Goal: Task Accomplishment & Management: Complete application form

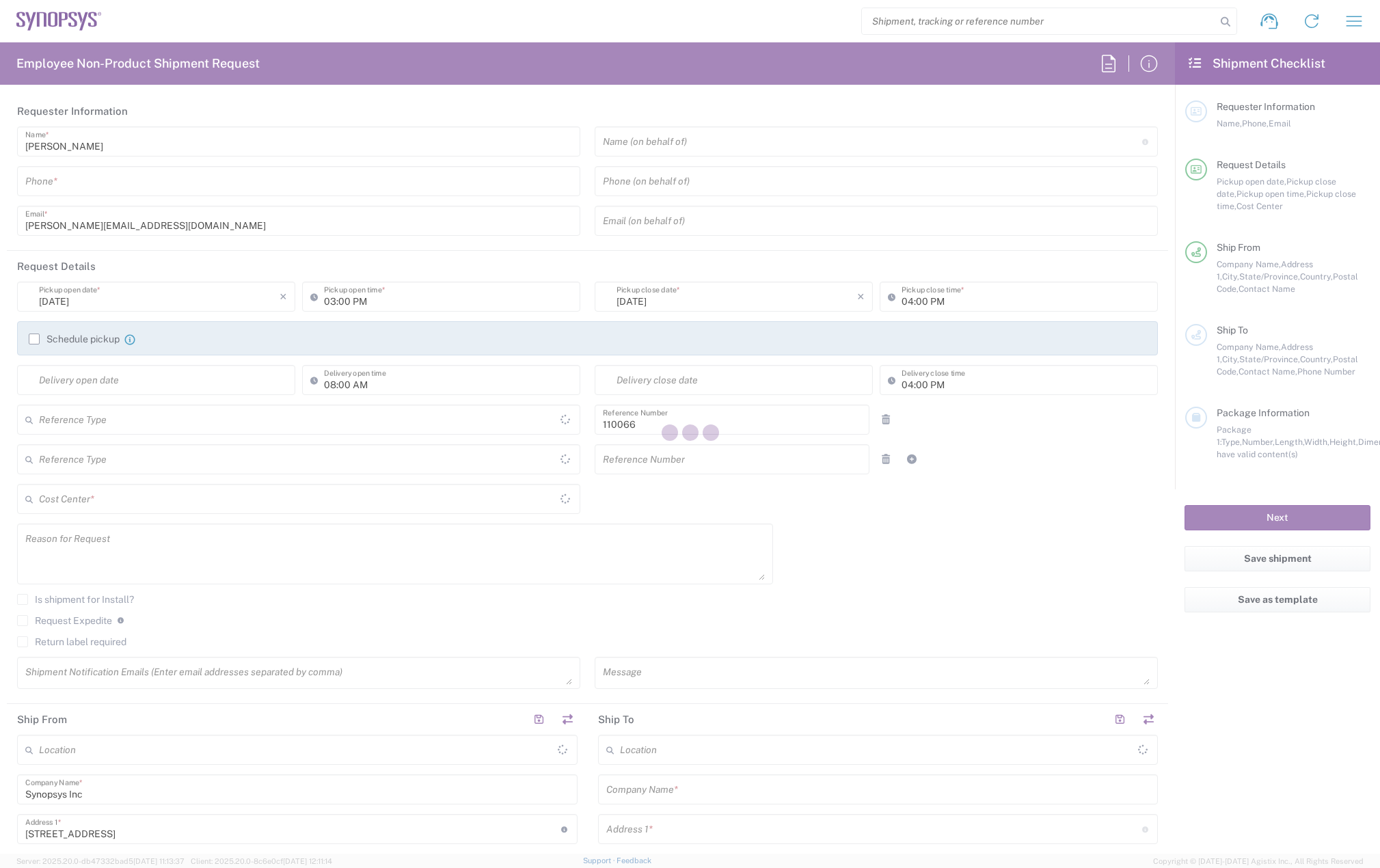
type input "Department"
type input "US01, CIO, IT, ESS2 110066"
type input "[US_STATE]"
type input "[GEOGRAPHIC_DATA]"
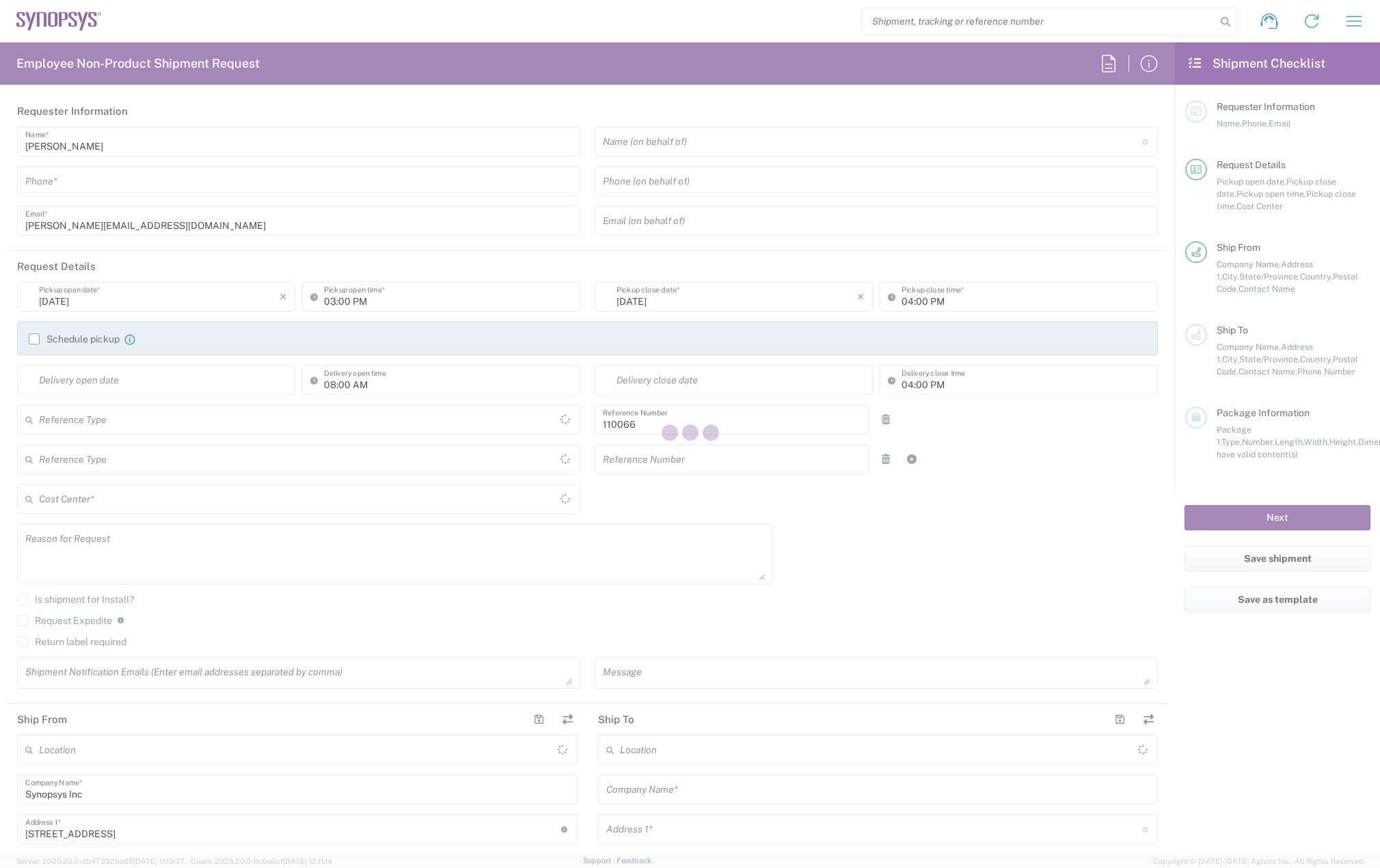
type input "Delivered at Place"
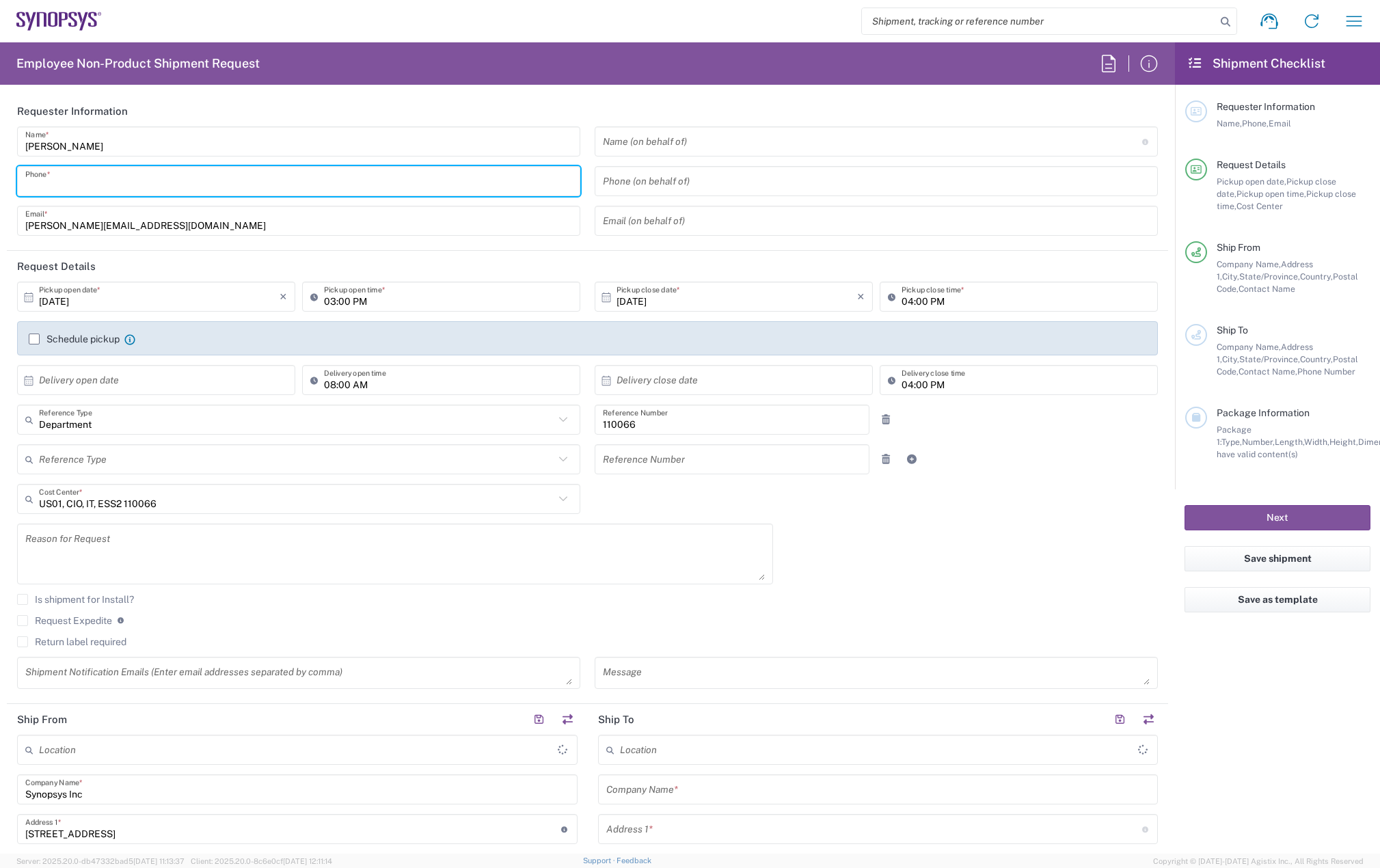
click at [90, 177] on input "tel" at bounding box center [298, 181] width 547 height 24
type input "7819643423"
click at [32, 338] on label "Schedule pickup" at bounding box center [74, 339] width 90 height 11
click at [35, 339] on input "Schedule pickup" at bounding box center [35, 339] width 0 height 0
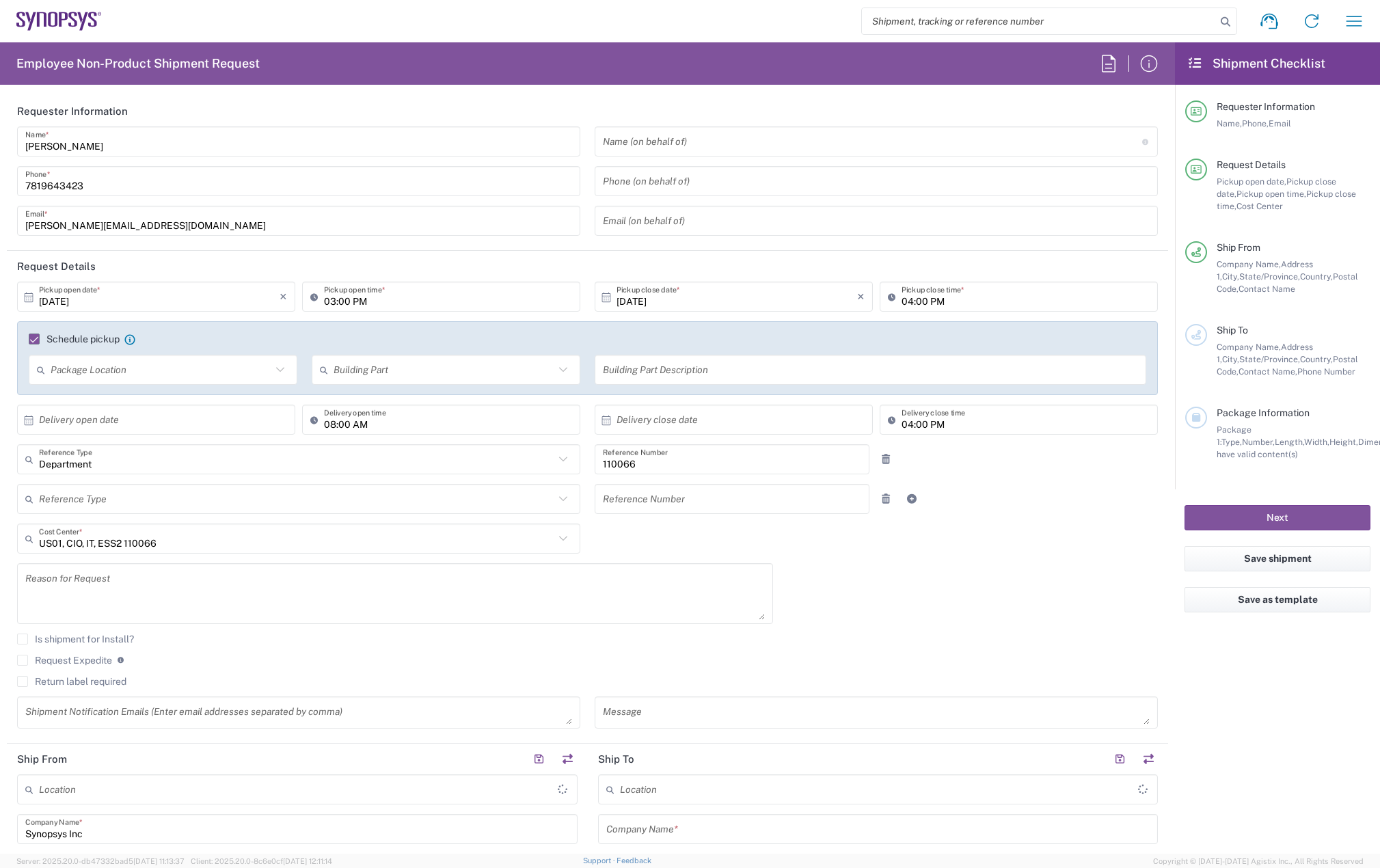
click at [329, 300] on input "03:00 PM" at bounding box center [448, 296] width 248 height 24
type input "02:00 PM"
click at [902, 296] on input "04:00 PM" at bounding box center [1026, 296] width 248 height 24
drag, startPoint x: 914, startPoint y: 301, endPoint x: 885, endPoint y: 301, distance: 29.0
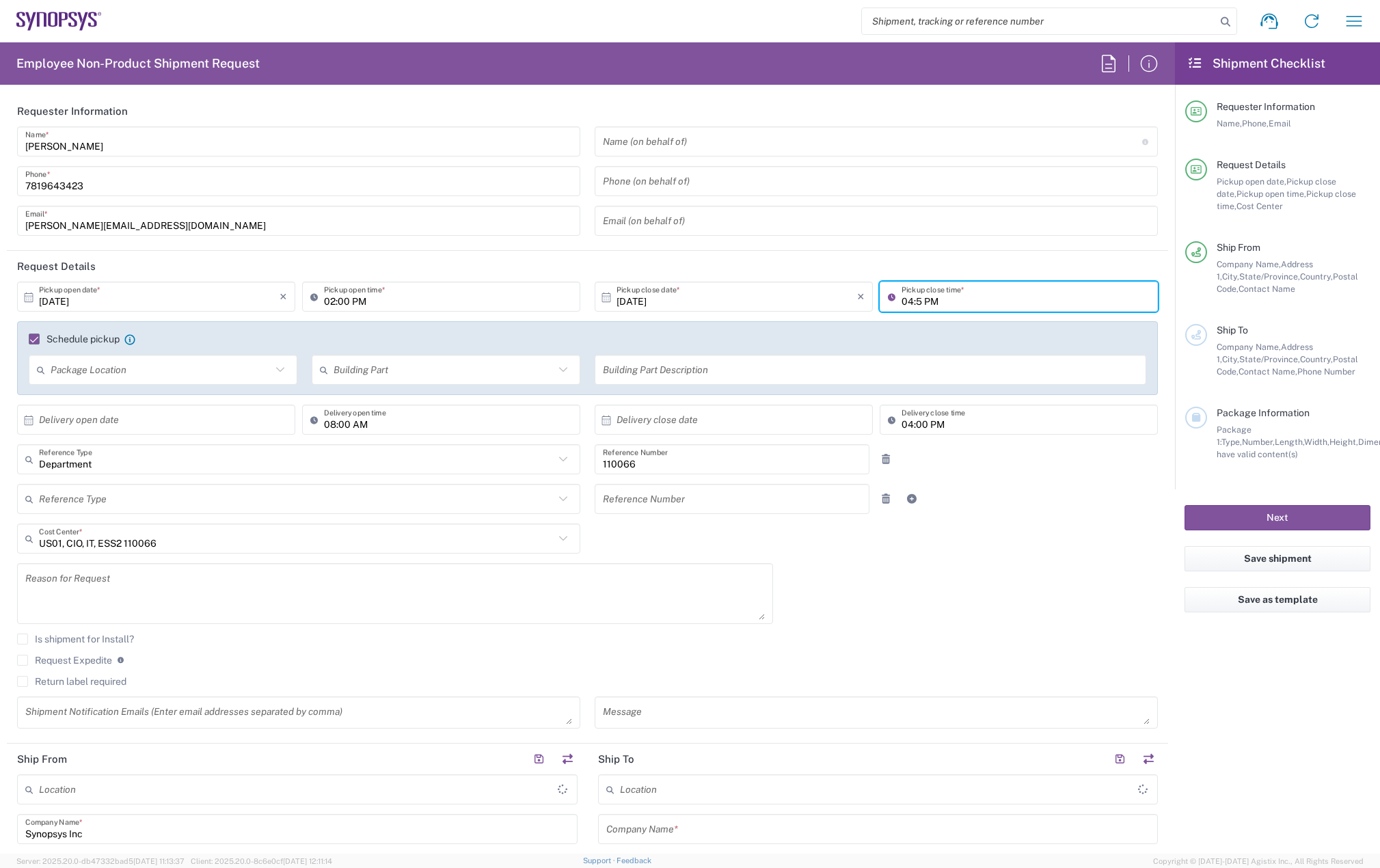
click at [885, 301] on div "04:5 PM Pickup close time *" at bounding box center [1018, 296] width 278 height 30
type input "5:00 PM"
type input "Marlboro US04"
click at [902, 299] on input "5:00 PM" at bounding box center [1026, 296] width 248 height 24
type input "05:00 PM"
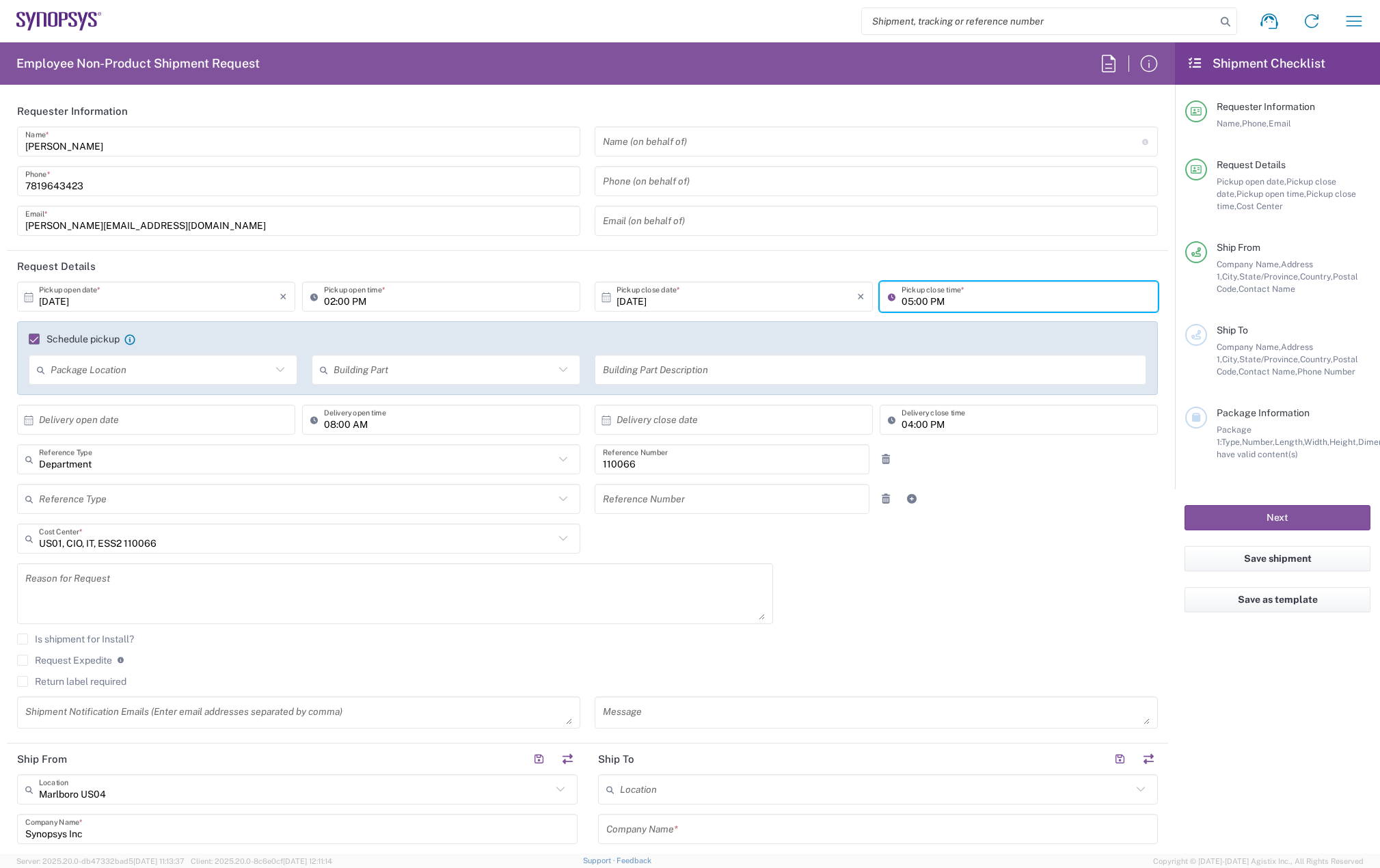
click at [794, 557] on div "10/06/2025 × Pickup open date * Cancel Apply 02:00 PM Pickup open time * 10/06/…" at bounding box center [588, 510] width 1156 height 457
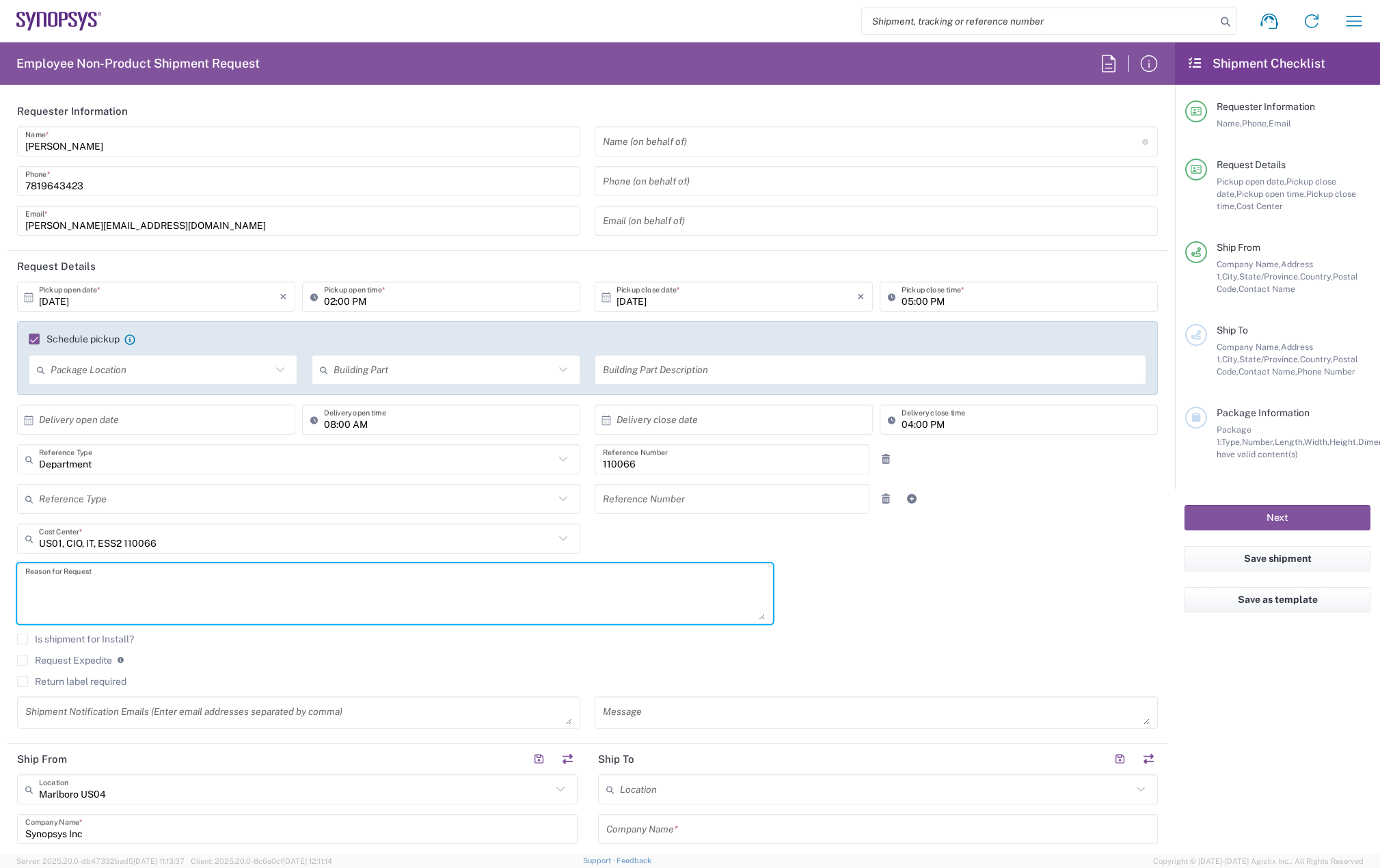
click at [68, 592] on textarea at bounding box center [395, 594] width 740 height 53
drag, startPoint x: 20, startPoint y: 681, endPoint x: 50, endPoint y: 667, distance: 33.1
click at [20, 681] on label "Return label required" at bounding box center [72, 681] width 110 height 11
click at [22, 681] on input "Return label required" at bounding box center [22, 681] width 0 height 0
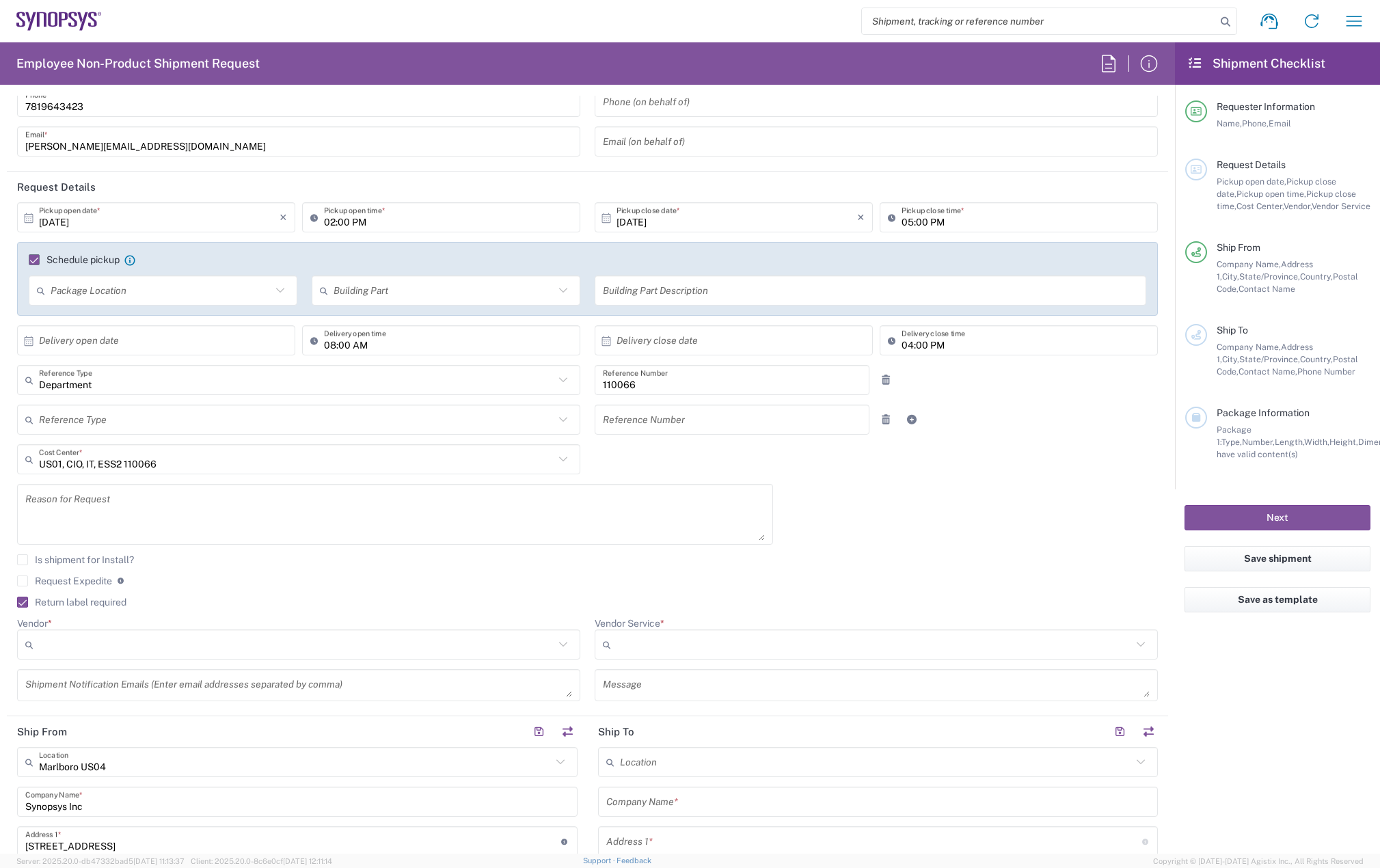
scroll to position [205, 0]
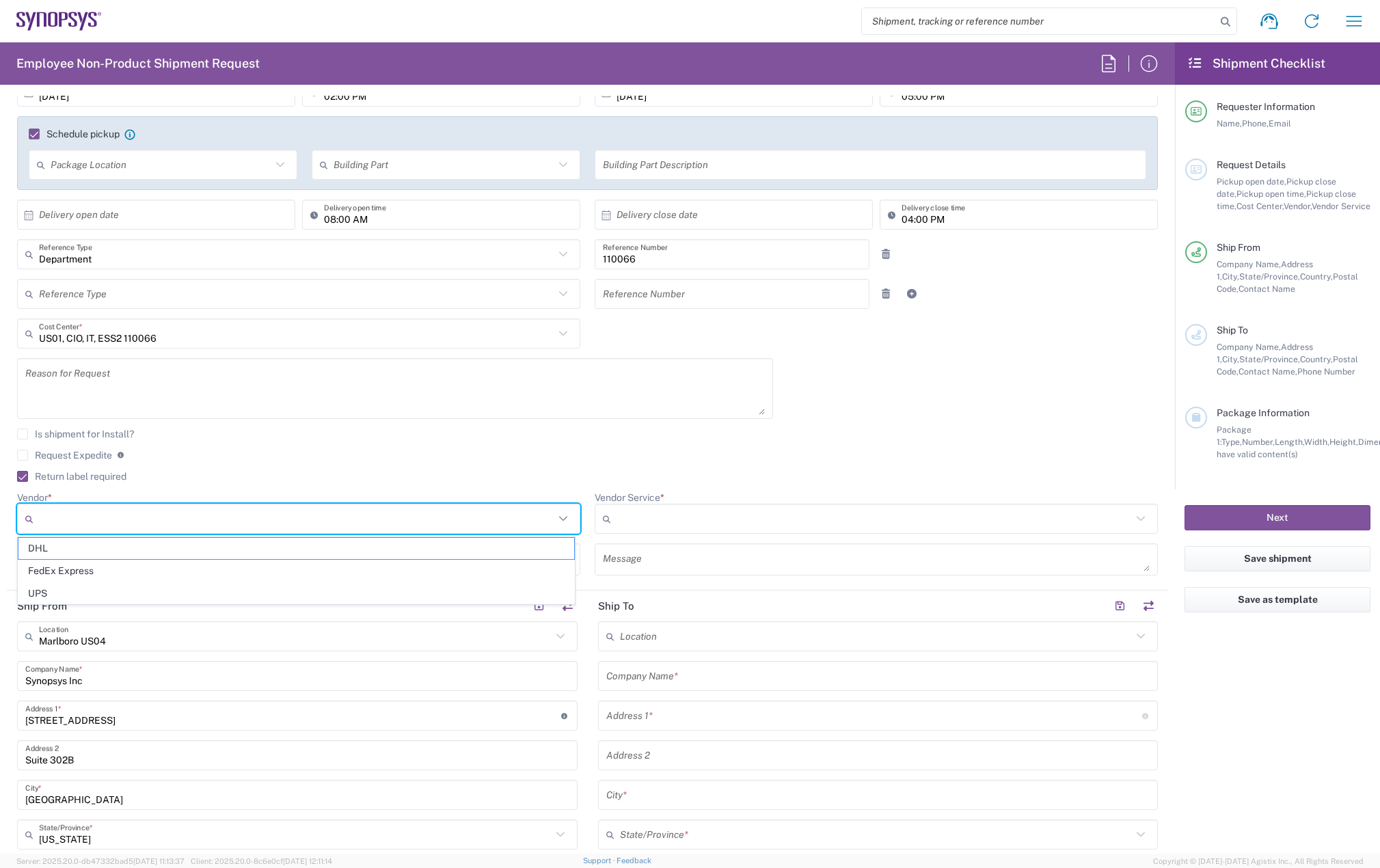
click at [94, 516] on input "Vendor *" at bounding box center [296, 519] width 516 height 22
click at [84, 572] on span "FedEx Express" at bounding box center [296, 572] width 556 height 21
type input "FedEx Express"
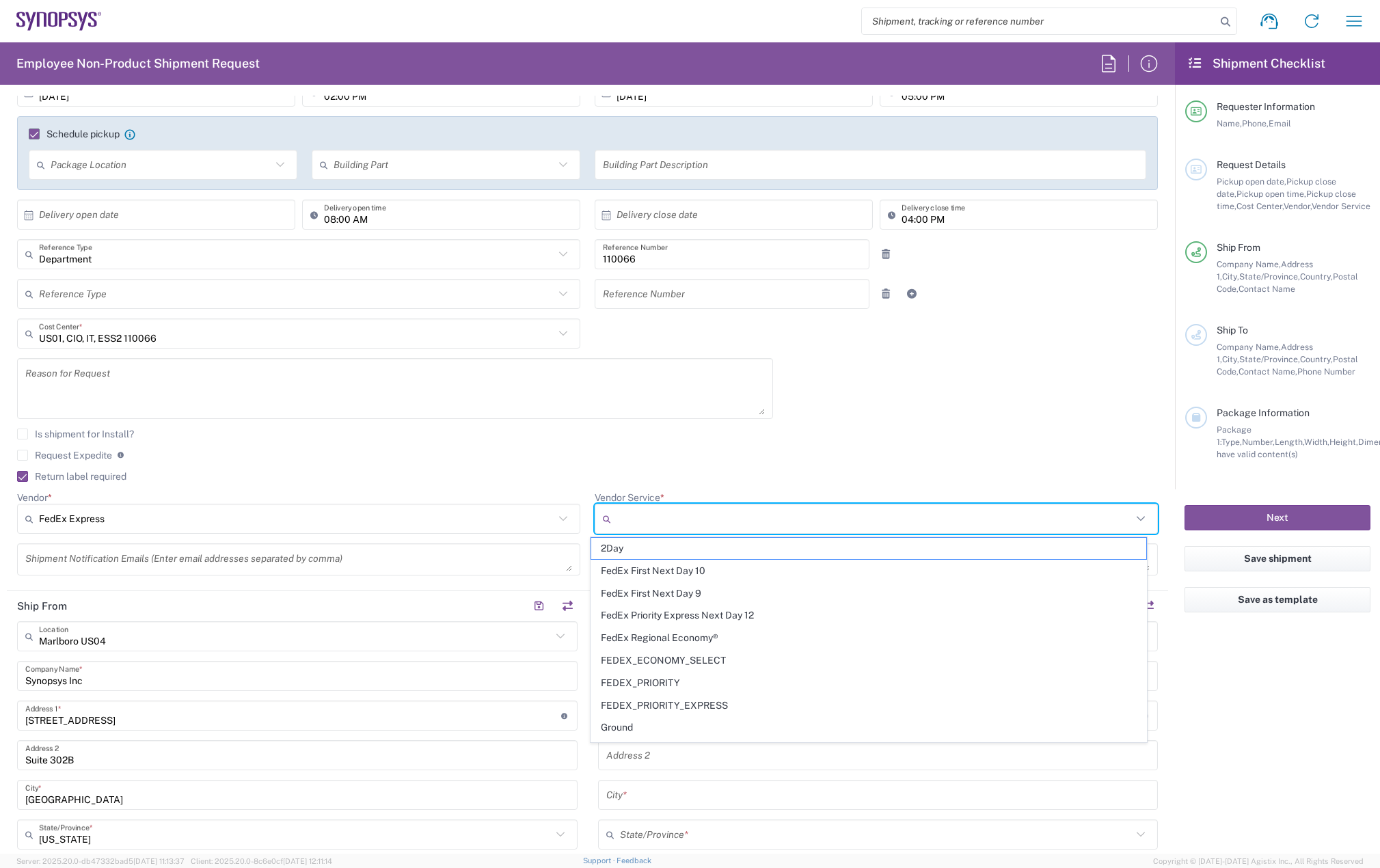
click at [646, 521] on input "Vendor Service *" at bounding box center [875, 519] width 516 height 22
click at [640, 553] on span "2Day" at bounding box center [870, 549] width 556 height 21
type input "2Day"
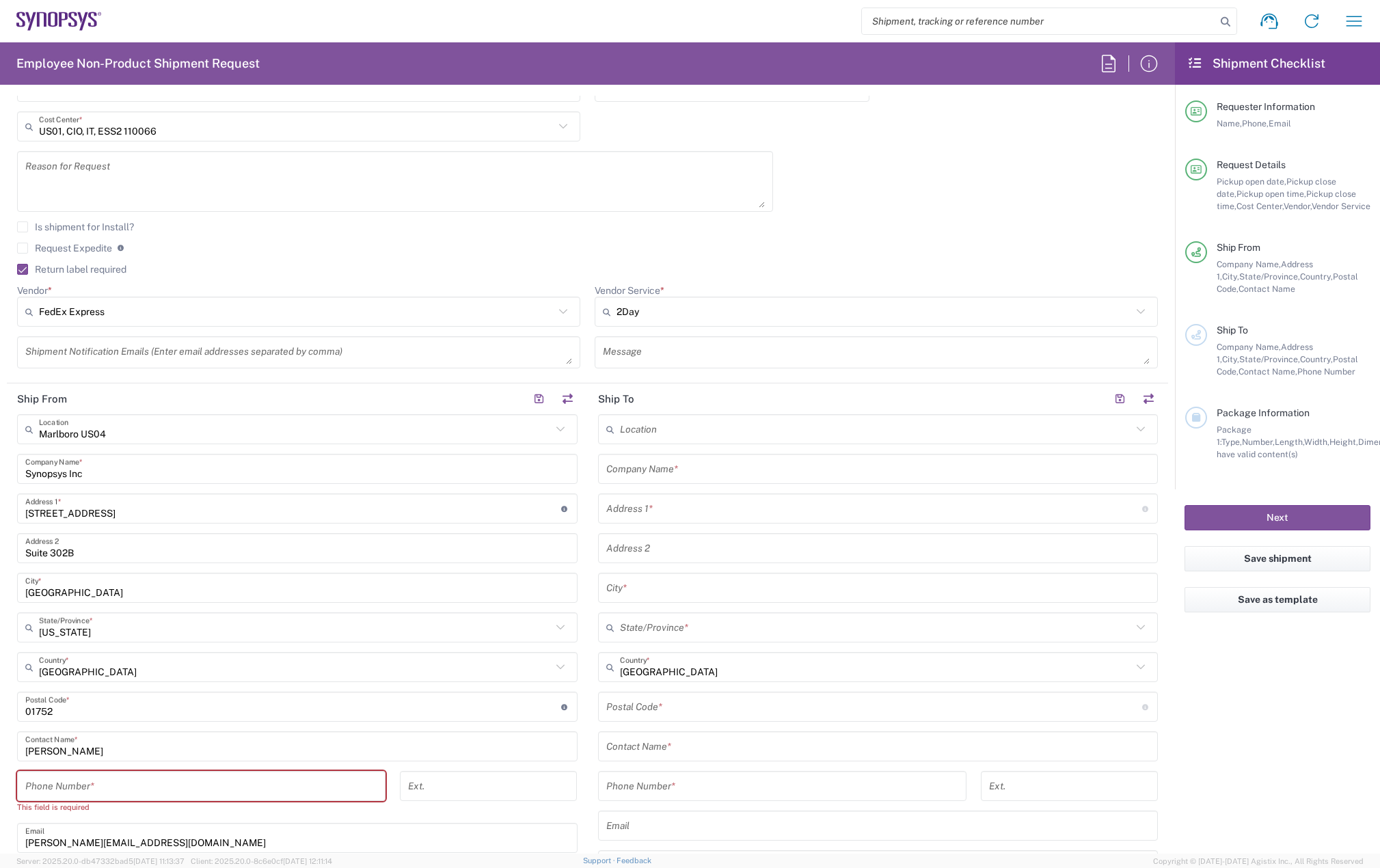
scroll to position [478, 0]
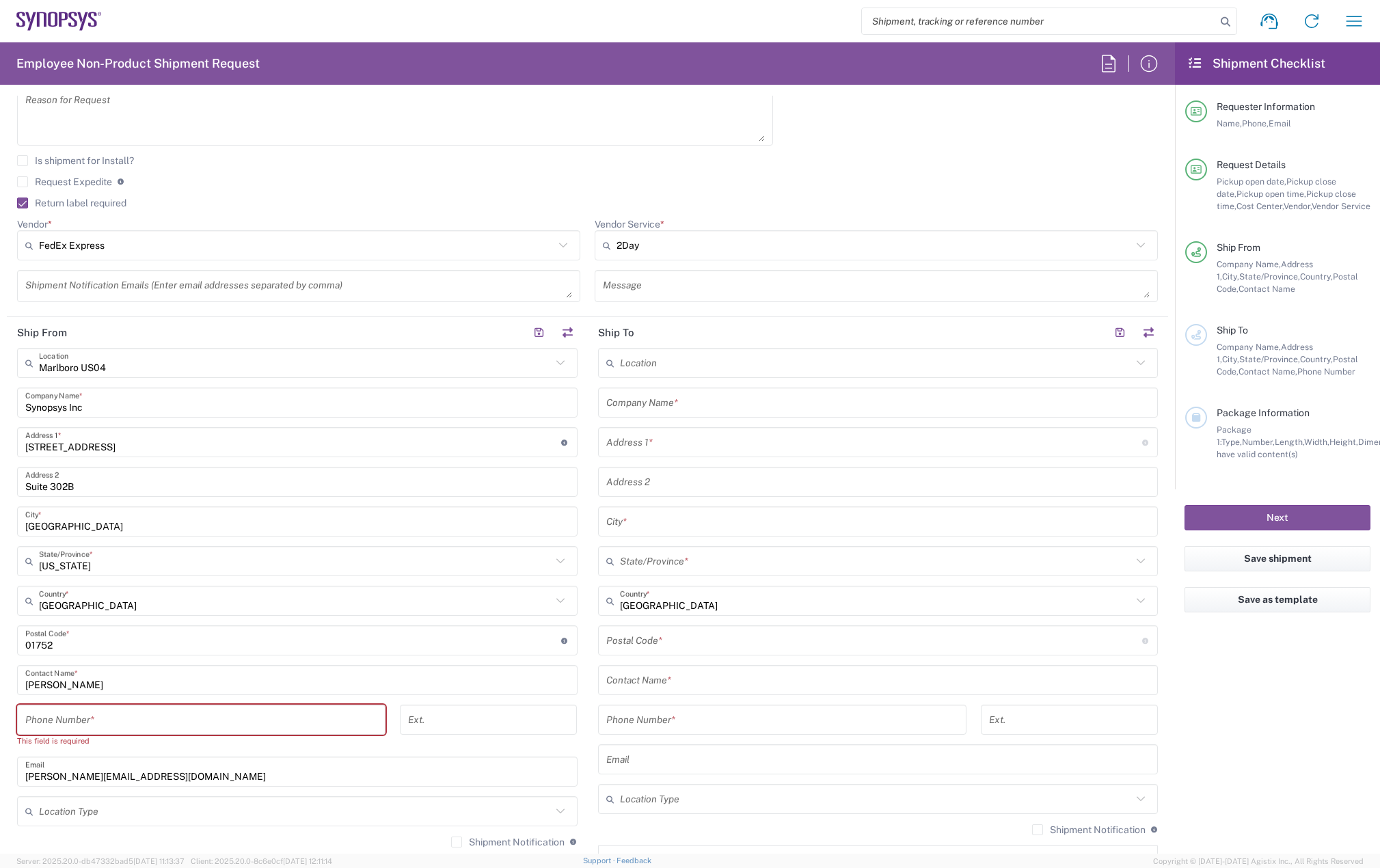
click at [707, 405] on input "text" at bounding box center [878, 402] width 544 height 24
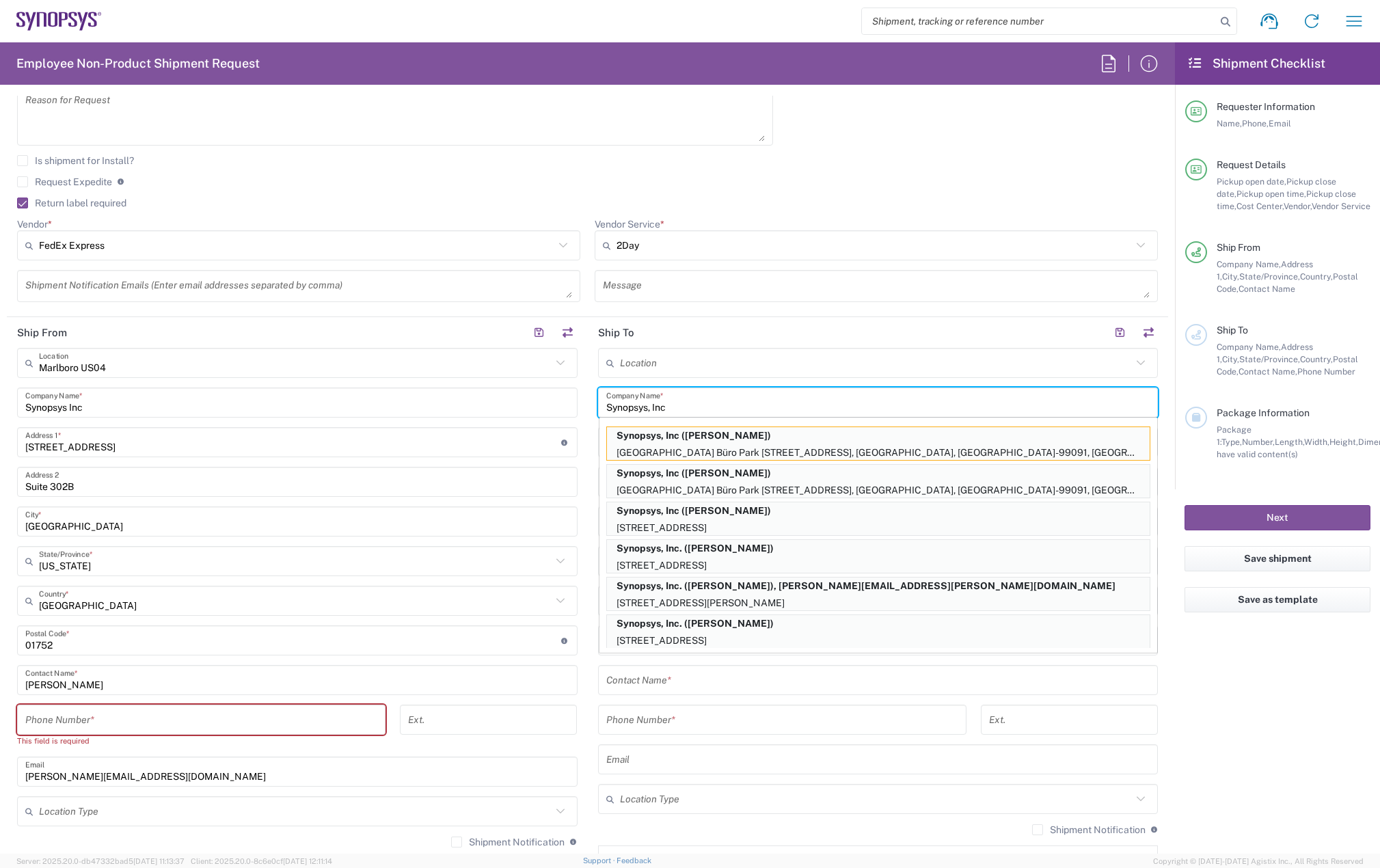
type input "Synopsys, Inc"
click at [933, 721] on input "tel" at bounding box center [782, 720] width 352 height 24
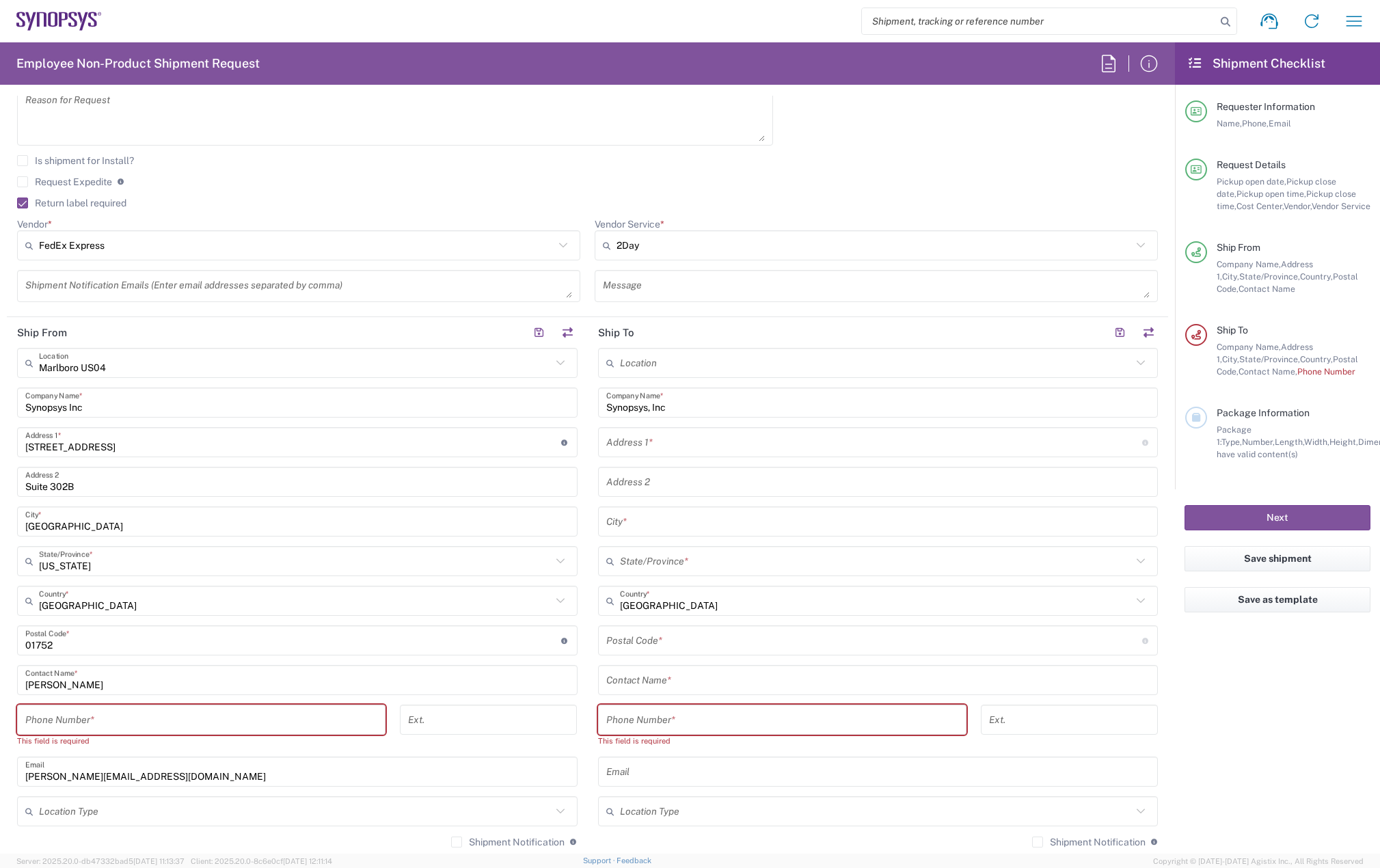
click at [686, 450] on input "text" at bounding box center [874, 443] width 536 height 24
paste input "118 Michaela ln"
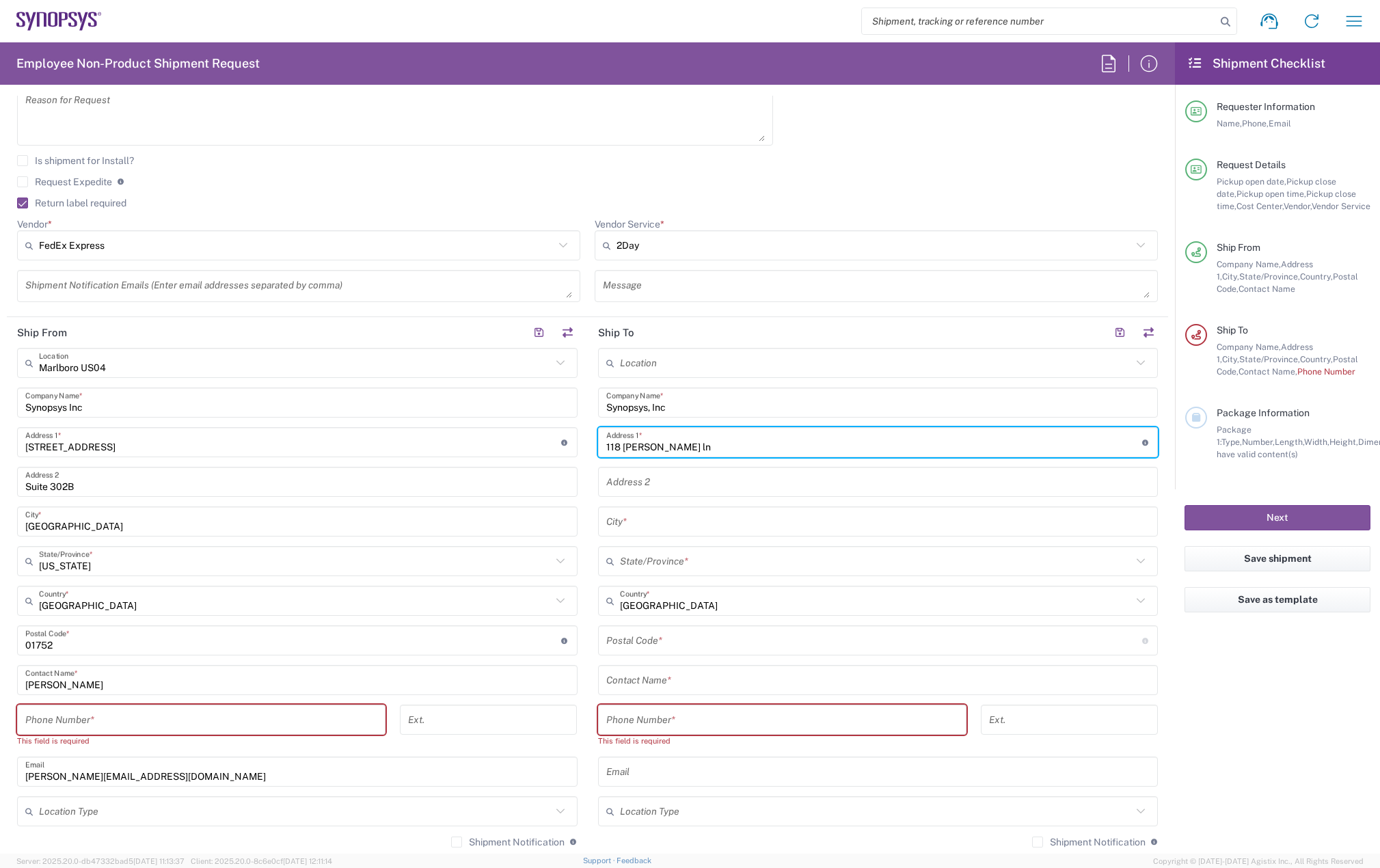
click at [665, 447] on input "118 Michaela ln" at bounding box center [874, 443] width 536 height 24
type input "118 Michaela Ln"
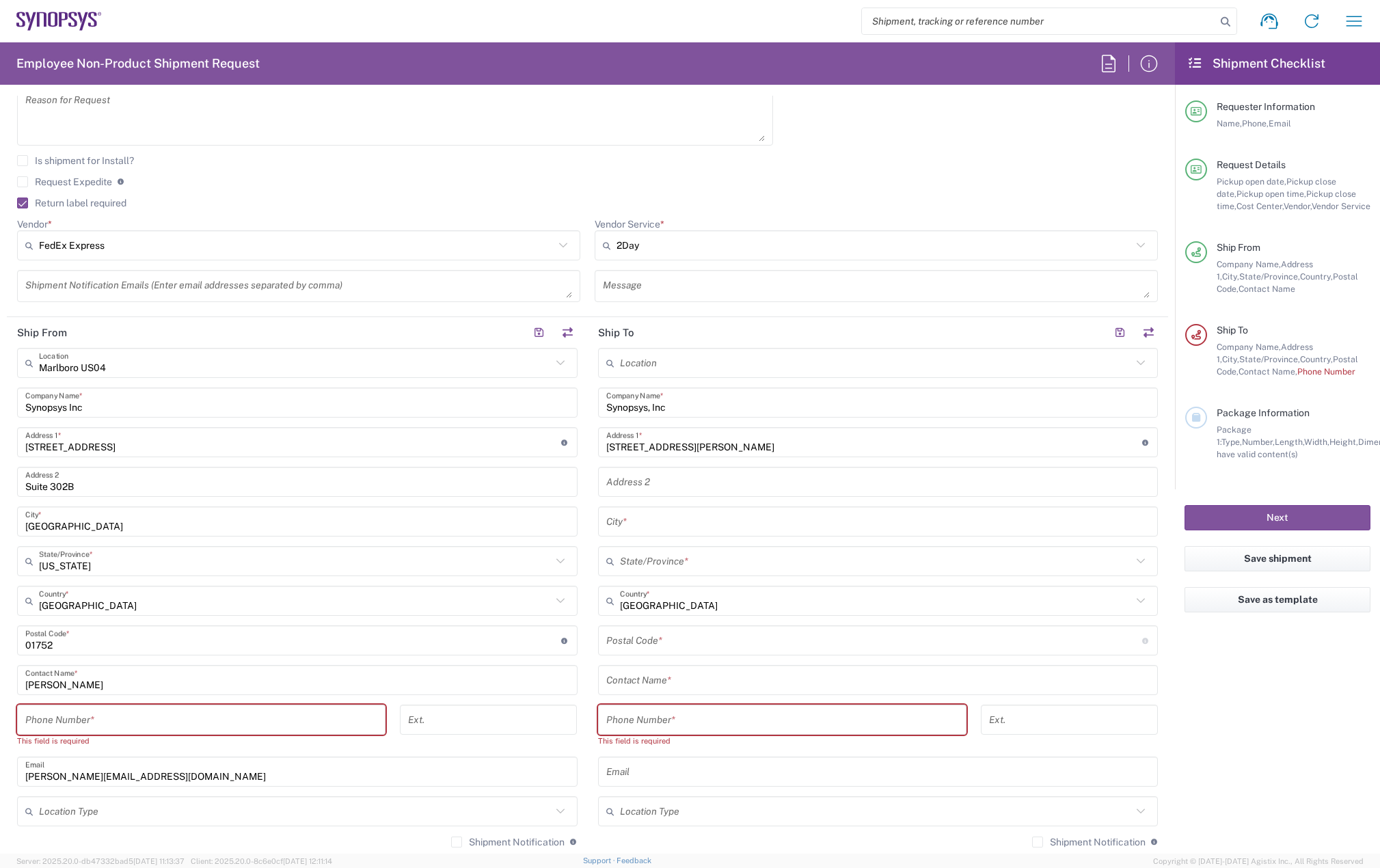
click at [644, 519] on input "text" at bounding box center [878, 522] width 544 height 24
paste input "Santa Rosa Beach"
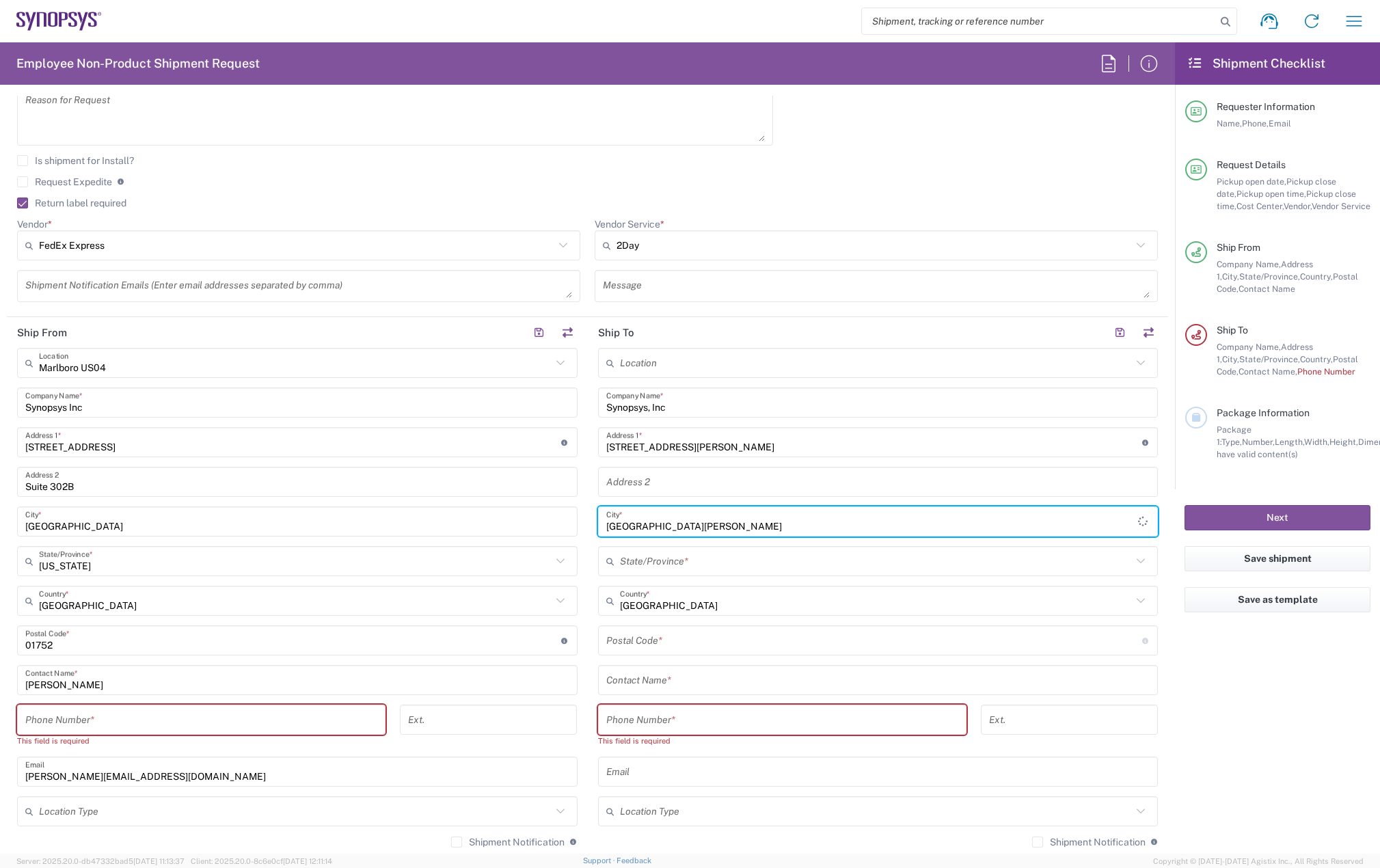
type input "Santa Rosa Beach"
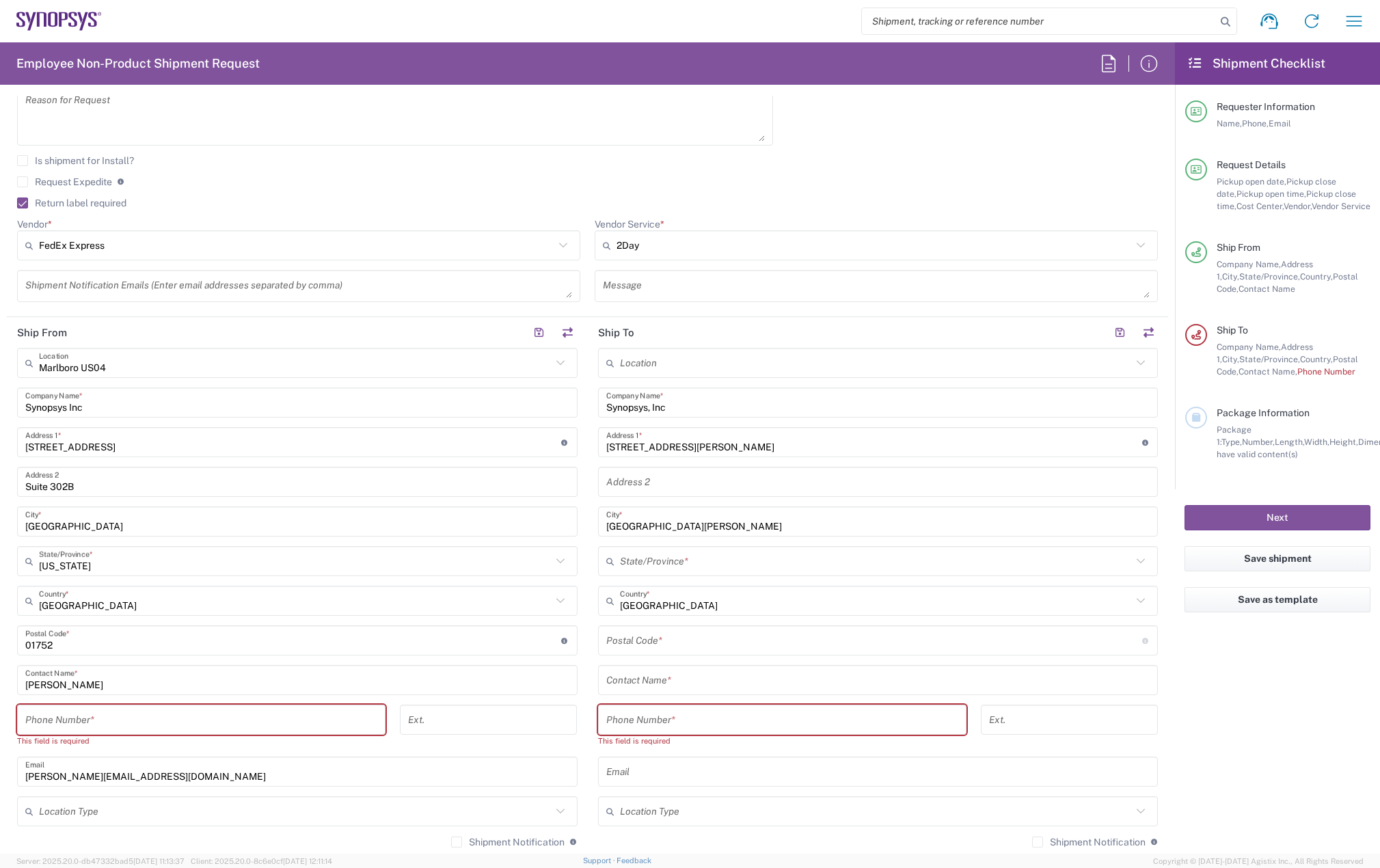
click at [641, 558] on input "text" at bounding box center [876, 561] width 513 height 24
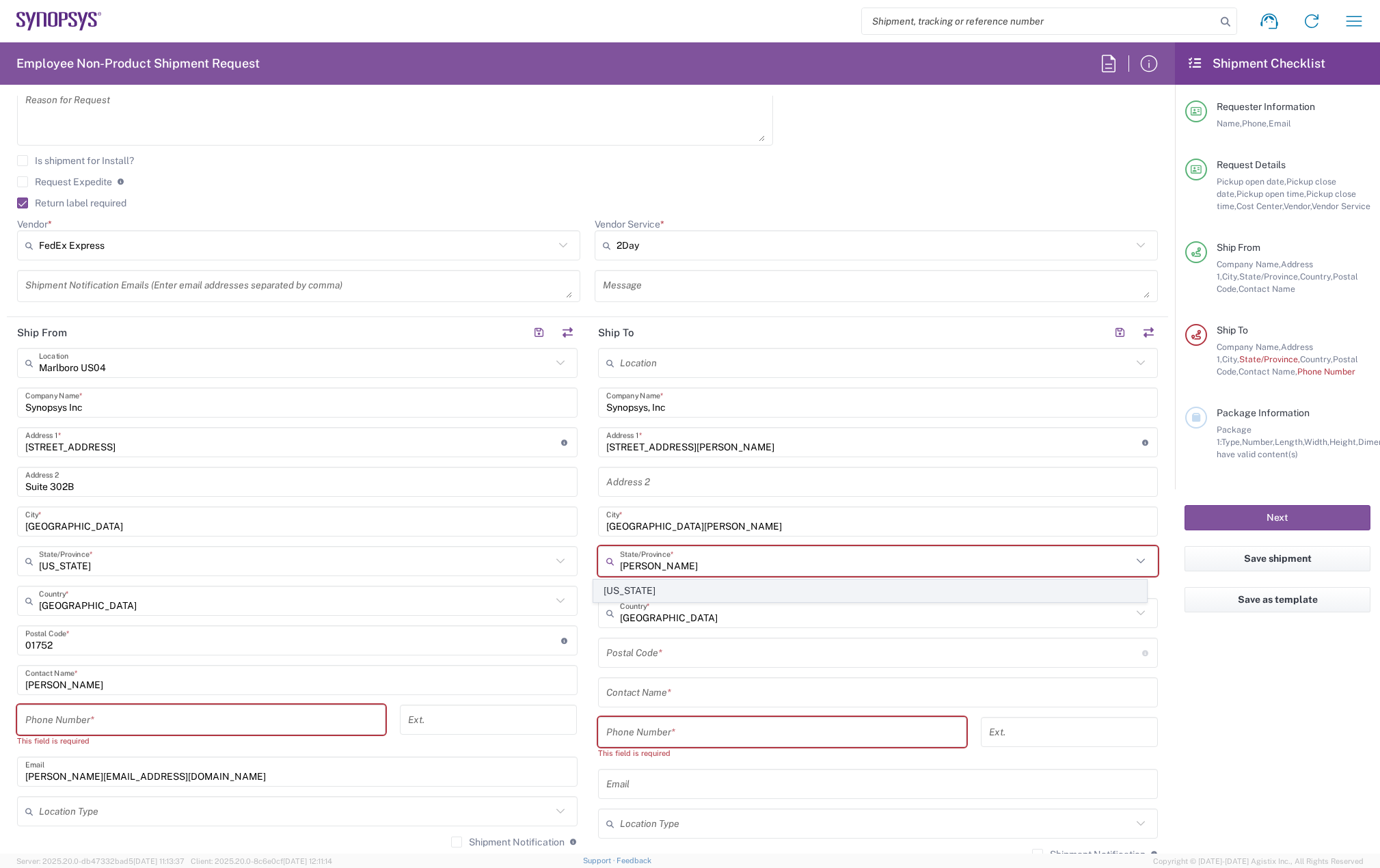
click at [638, 586] on span "[US_STATE]" at bounding box center [870, 591] width 552 height 21
type input "[US_STATE]"
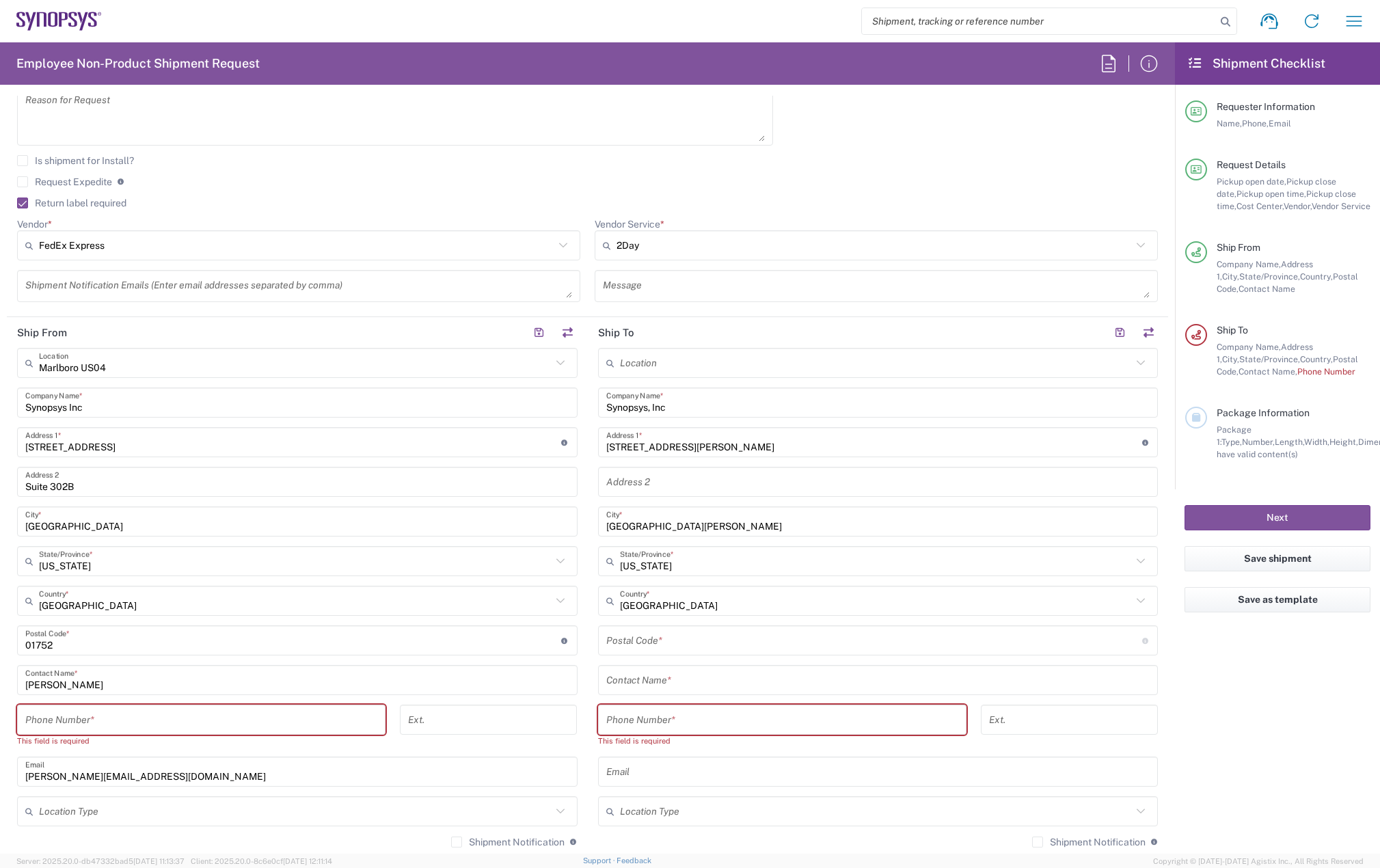
click at [649, 644] on input "undefined" at bounding box center [874, 641] width 536 height 24
paste input "32459"
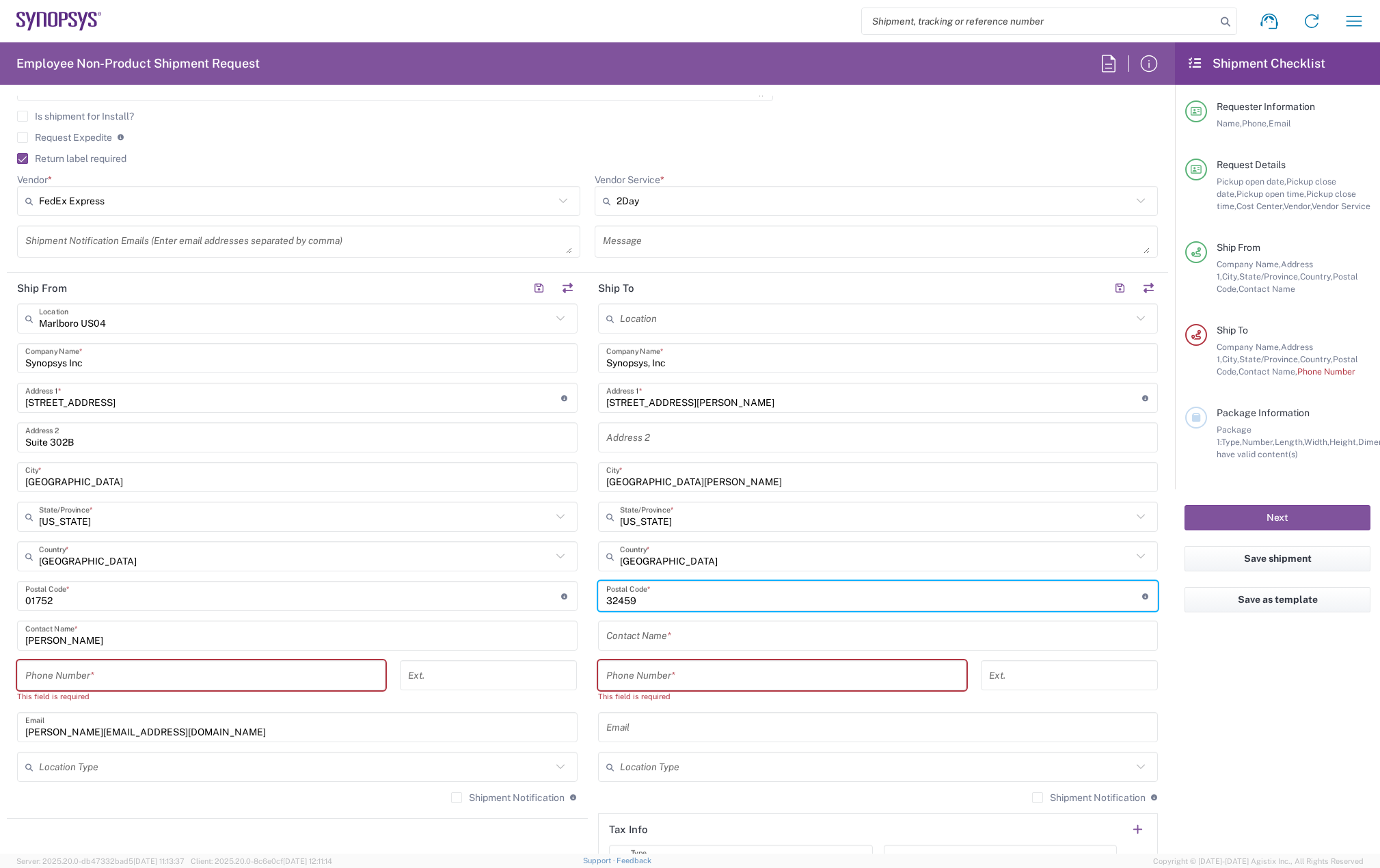
scroll to position [547, 0]
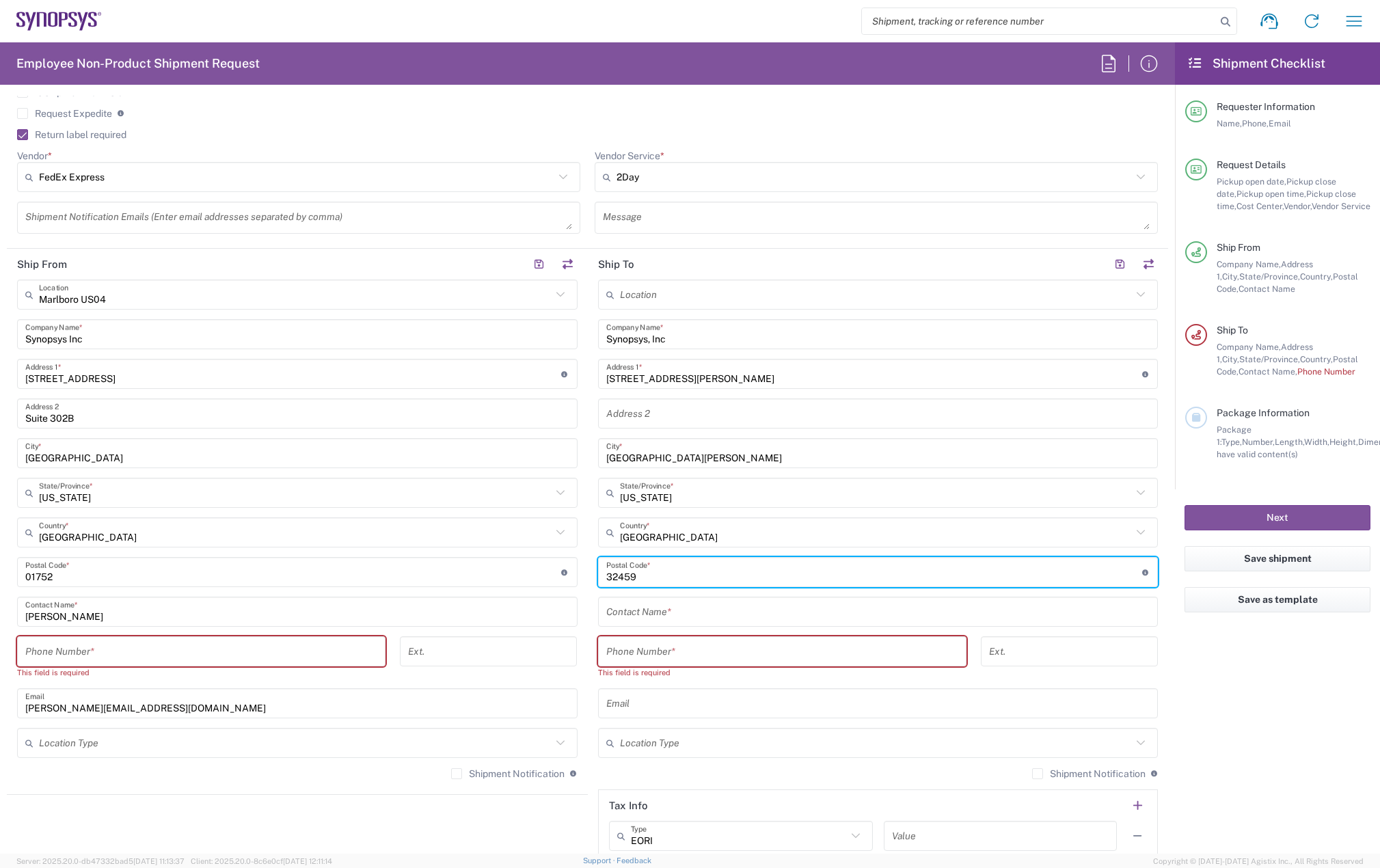
type input "32459"
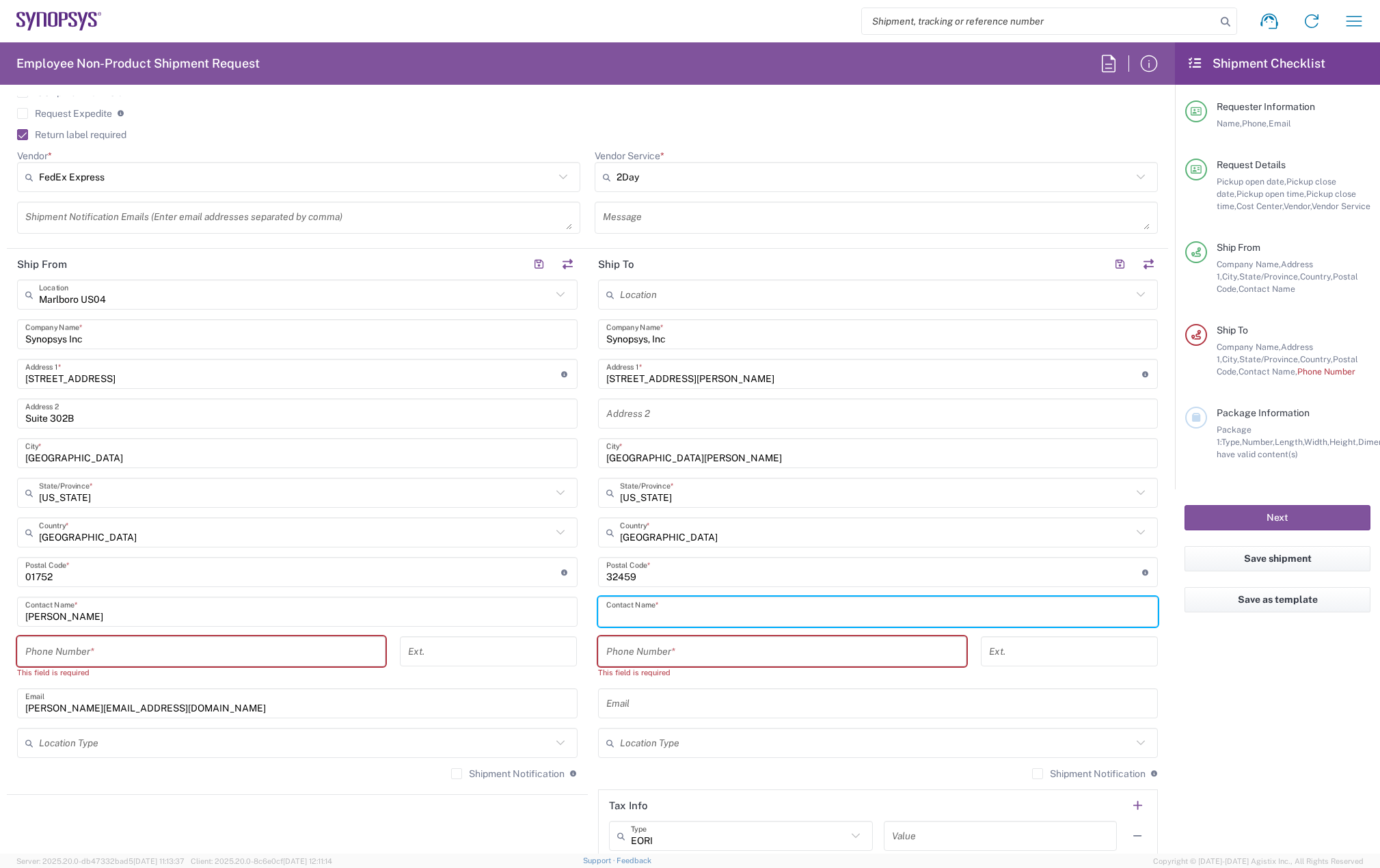
click at [656, 605] on input "text" at bounding box center [878, 612] width 544 height 24
paste input "Eric Stamper"
type input "Eric Stamper"
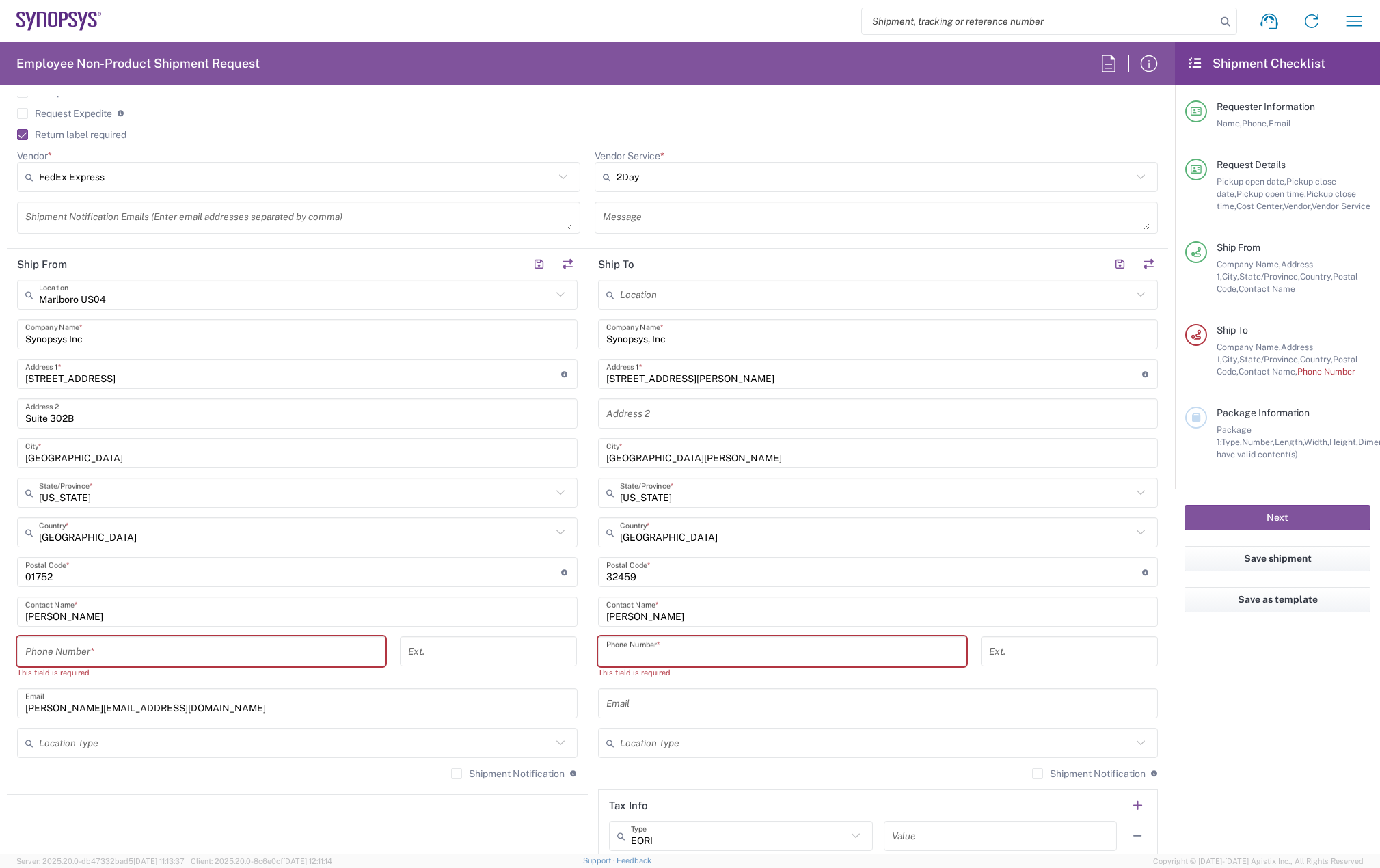
click at [681, 651] on input "tel" at bounding box center [782, 651] width 352 height 24
click at [657, 655] on input "tel" at bounding box center [782, 651] width 352 height 24
paste input "860-214-1597"
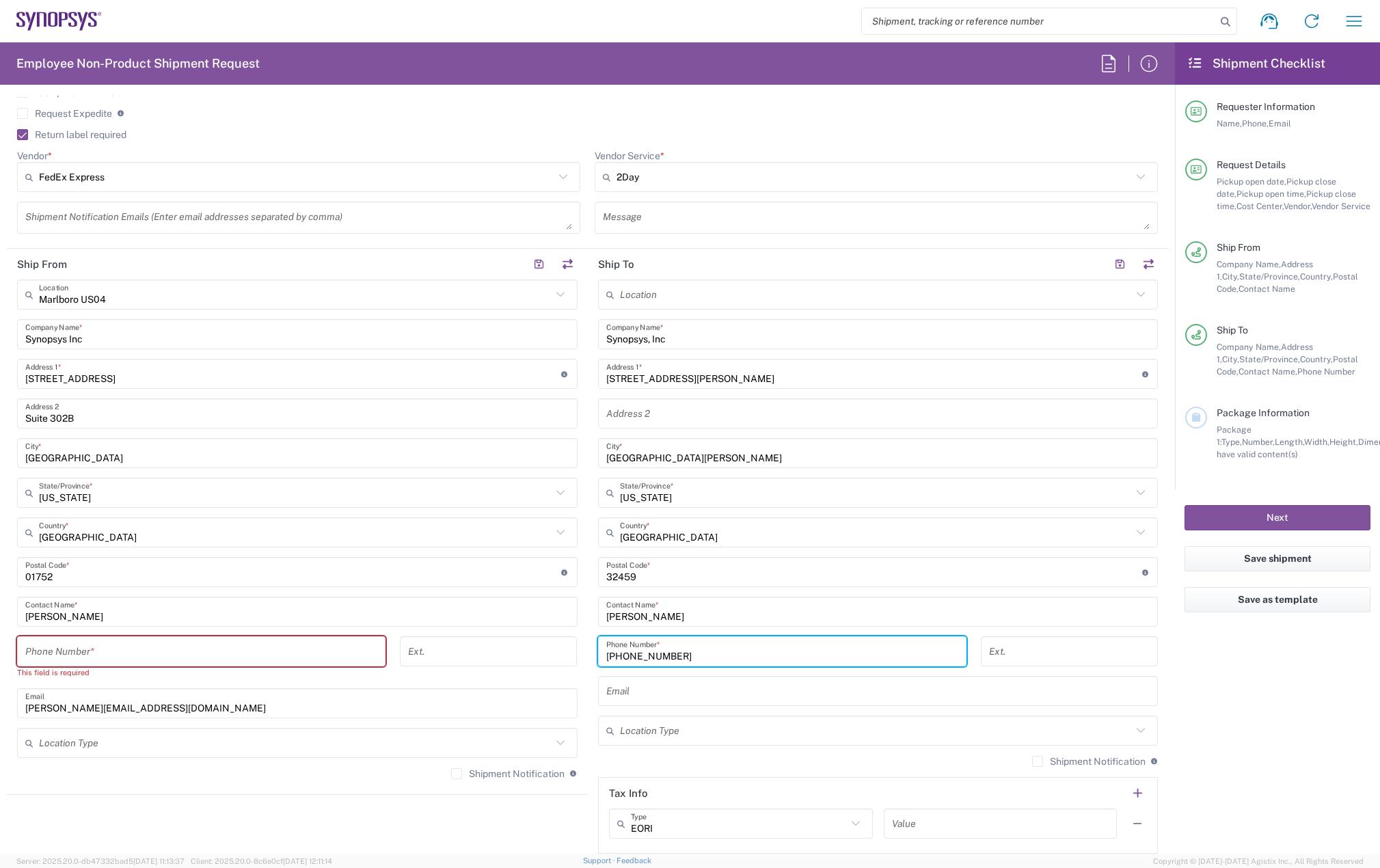
type input "860-214-1597"
click at [93, 644] on input "tel" at bounding box center [201, 651] width 352 height 24
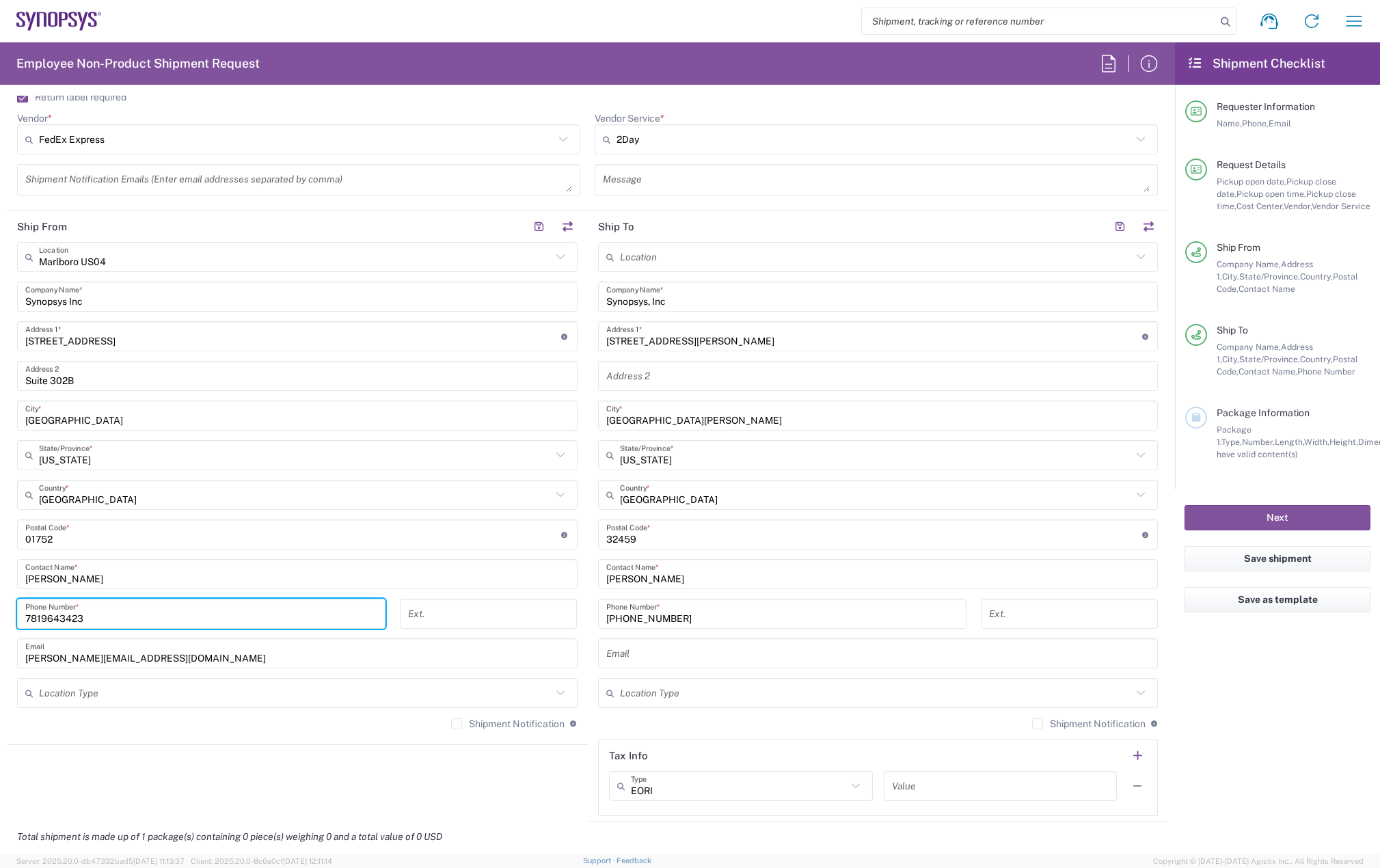
scroll to position [683, 0]
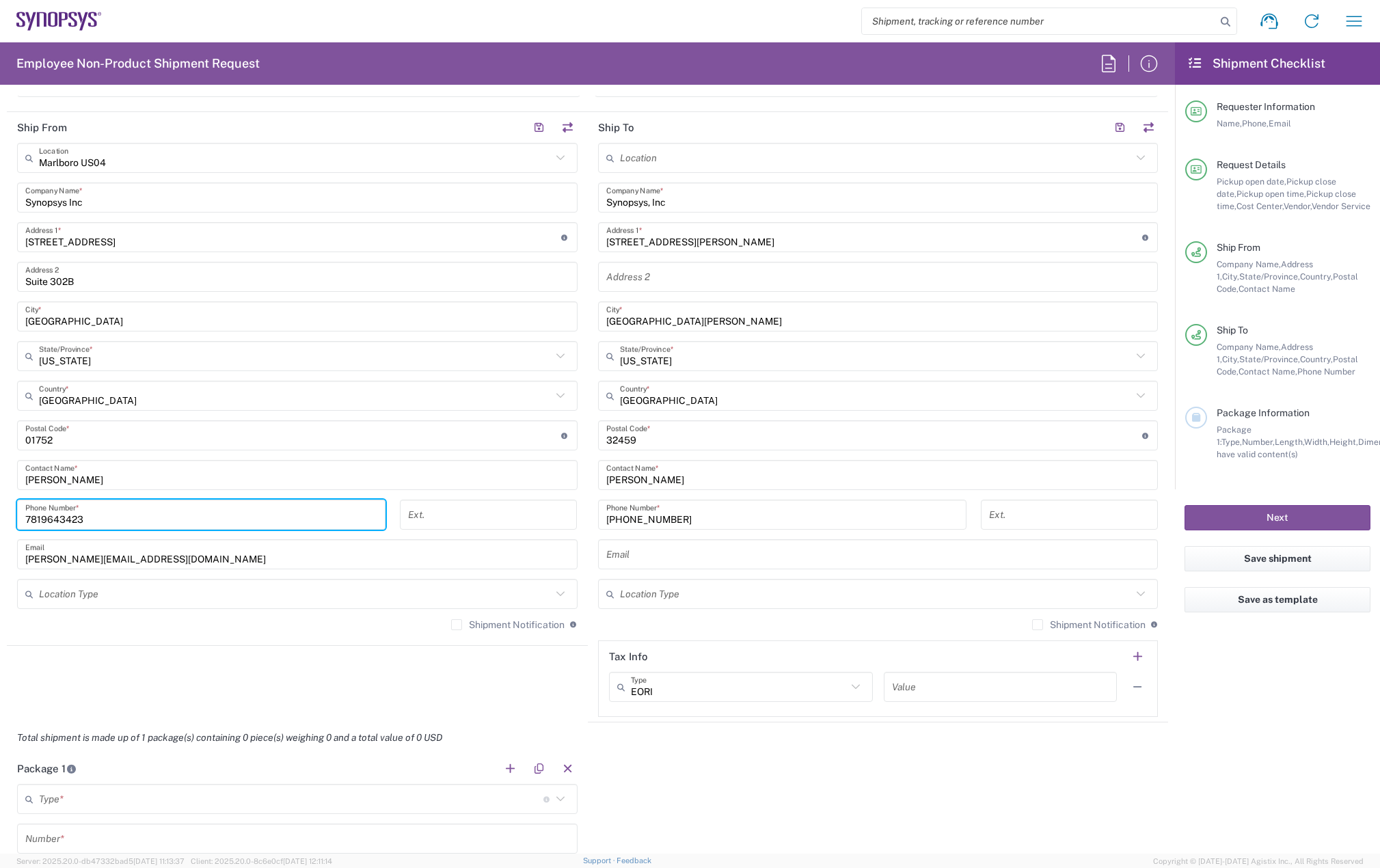
type input "7819643423"
click at [456, 626] on label "Shipment Notification" at bounding box center [508, 625] width 114 height 11
click at [457, 625] on input "Shipment Notification" at bounding box center [457, 625] width 0 height 0
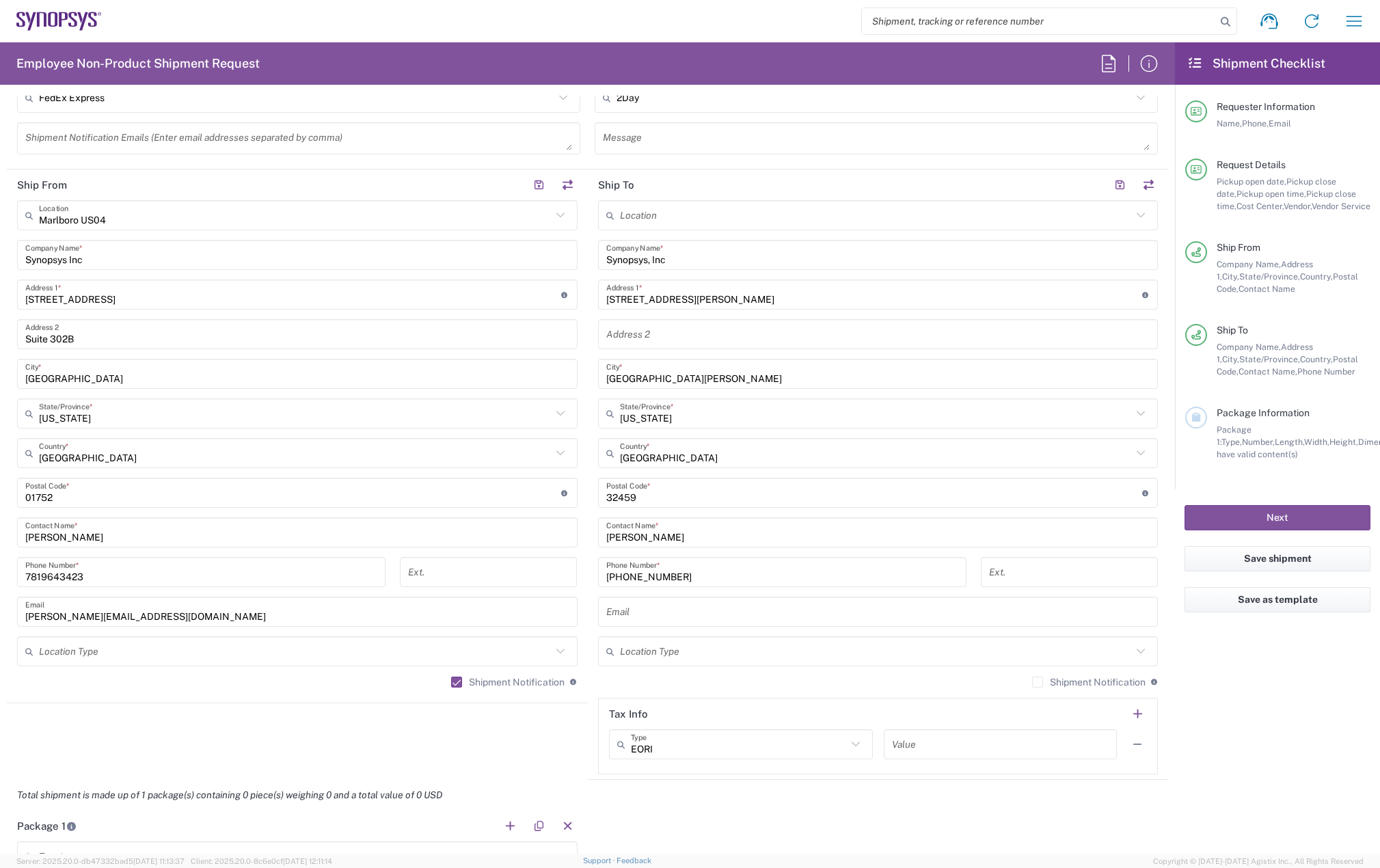
scroll to position [547, 0]
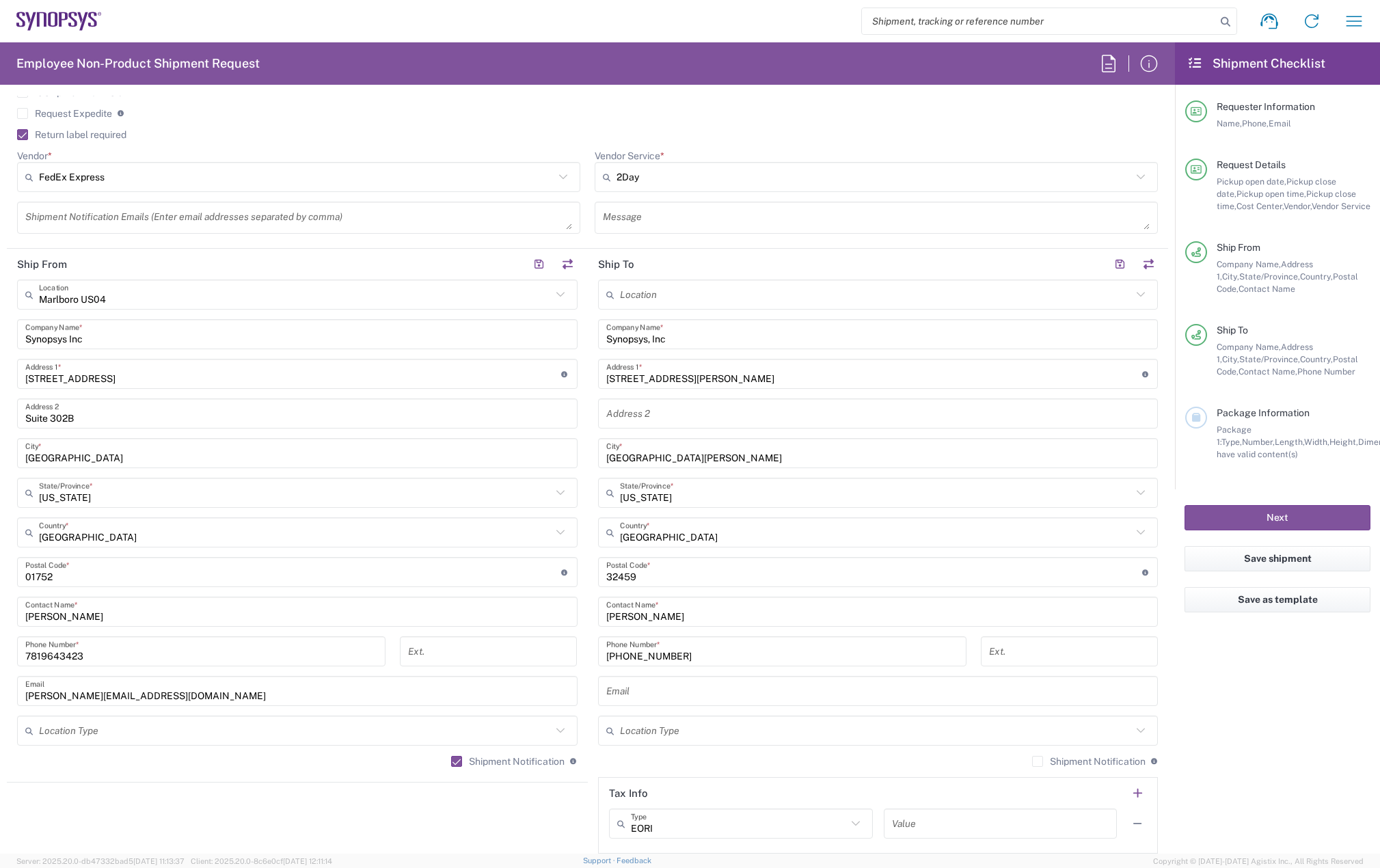
click at [115, 216] on textarea at bounding box center [298, 217] width 547 height 24
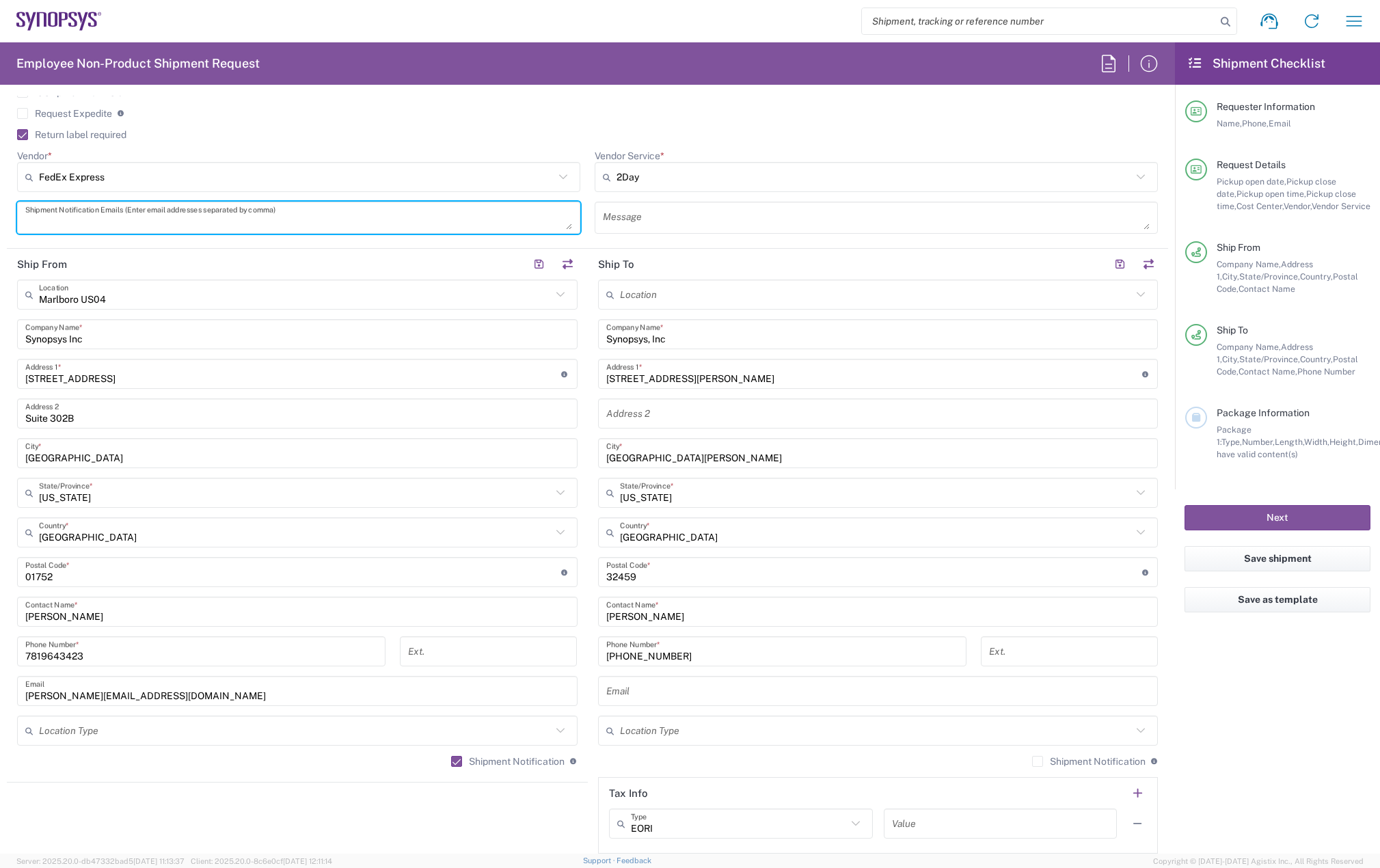
paste textarea "eric.stamper@ansys.com"
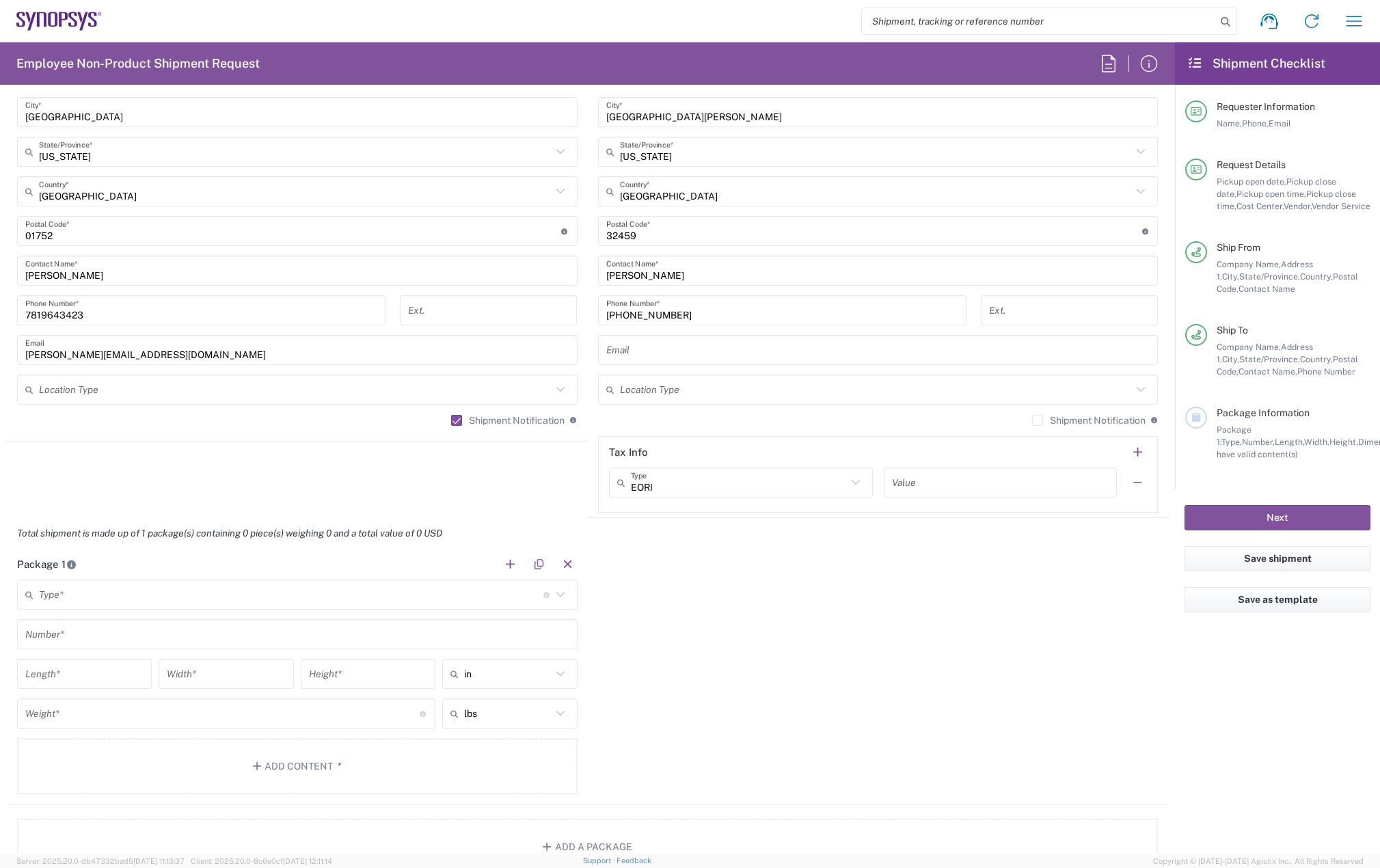
scroll to position [889, 0]
type textarea "eric.stamper@ansys.com"
click at [620, 350] on input "text" at bounding box center [878, 349] width 544 height 24
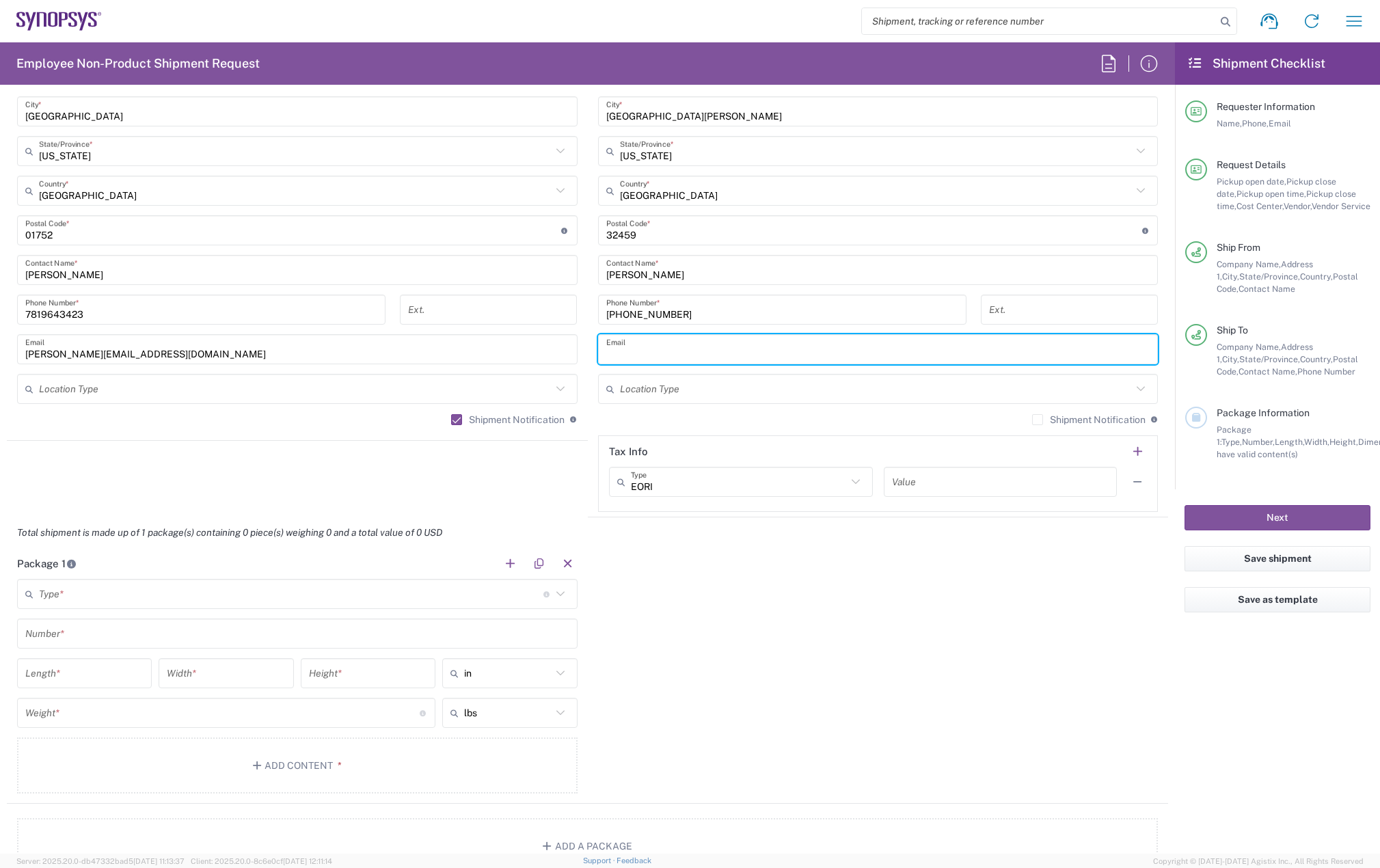
paste input "eric.stamper@synopsys.com"
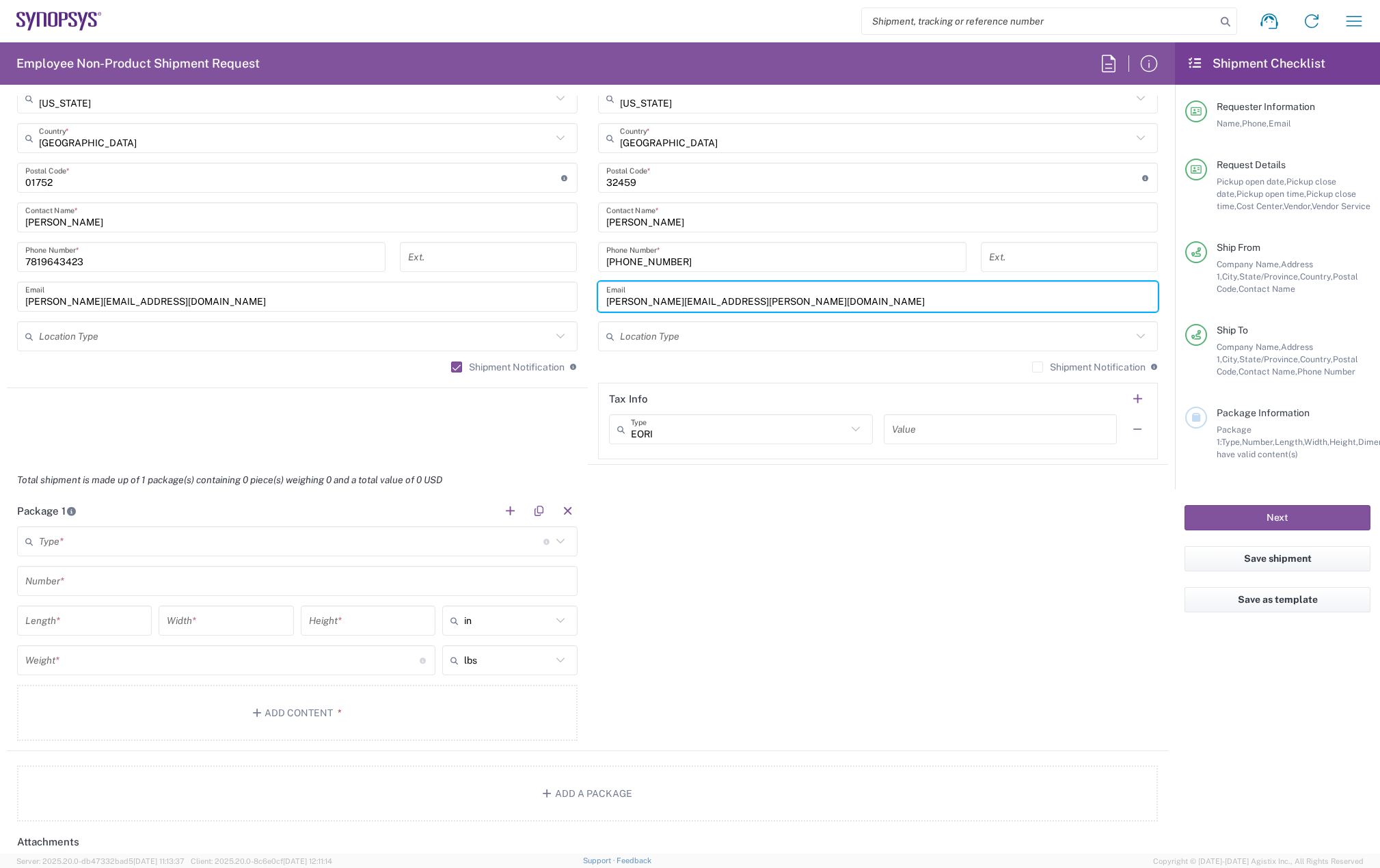
scroll to position [1026, 0]
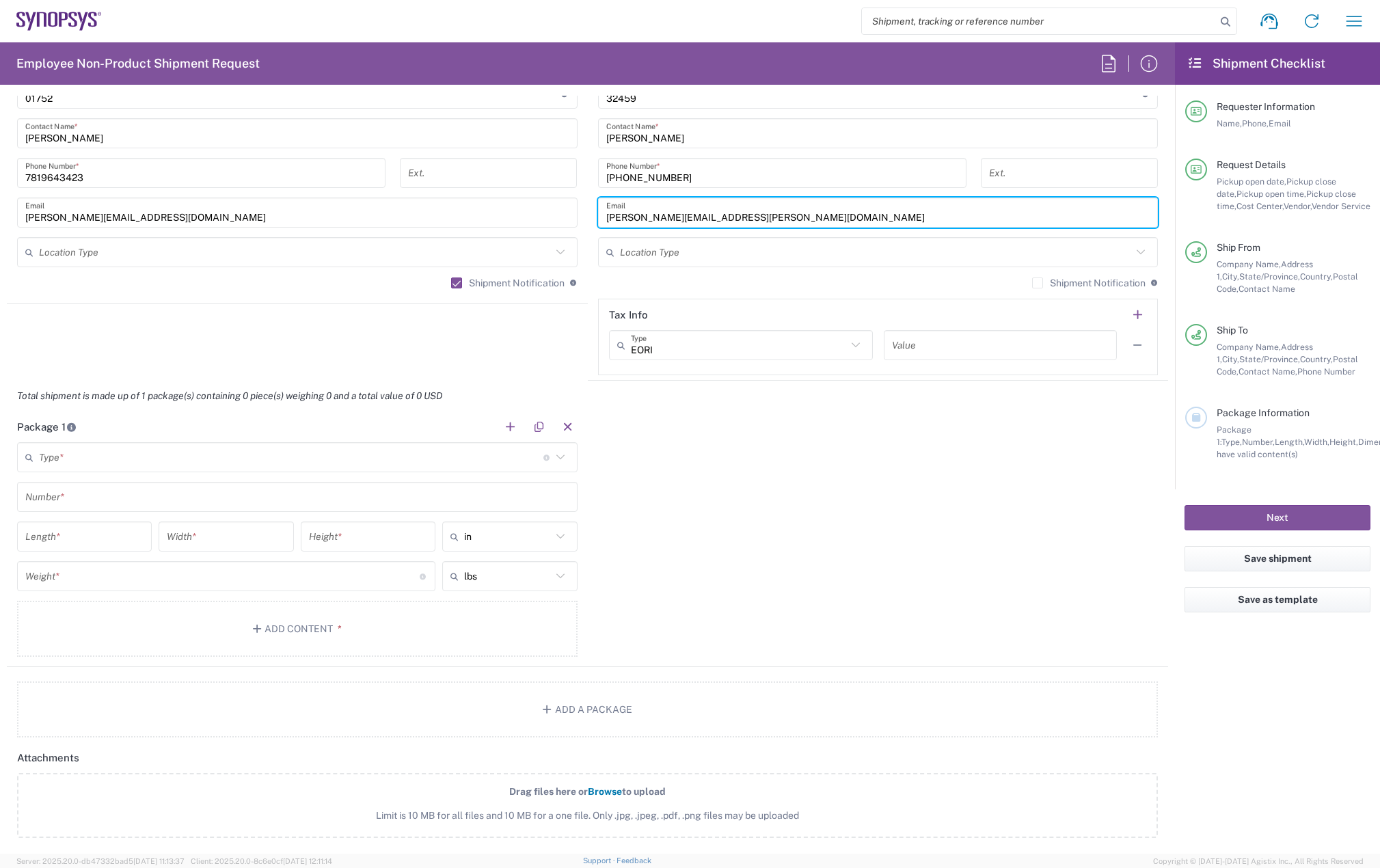
type input "eric.stamper@synopsys.com"
click at [1033, 283] on label "Shipment Notification" at bounding box center [1089, 282] width 114 height 11
click at [1037, 283] on input "Shipment Notification" at bounding box center [1037, 283] width 0 height 0
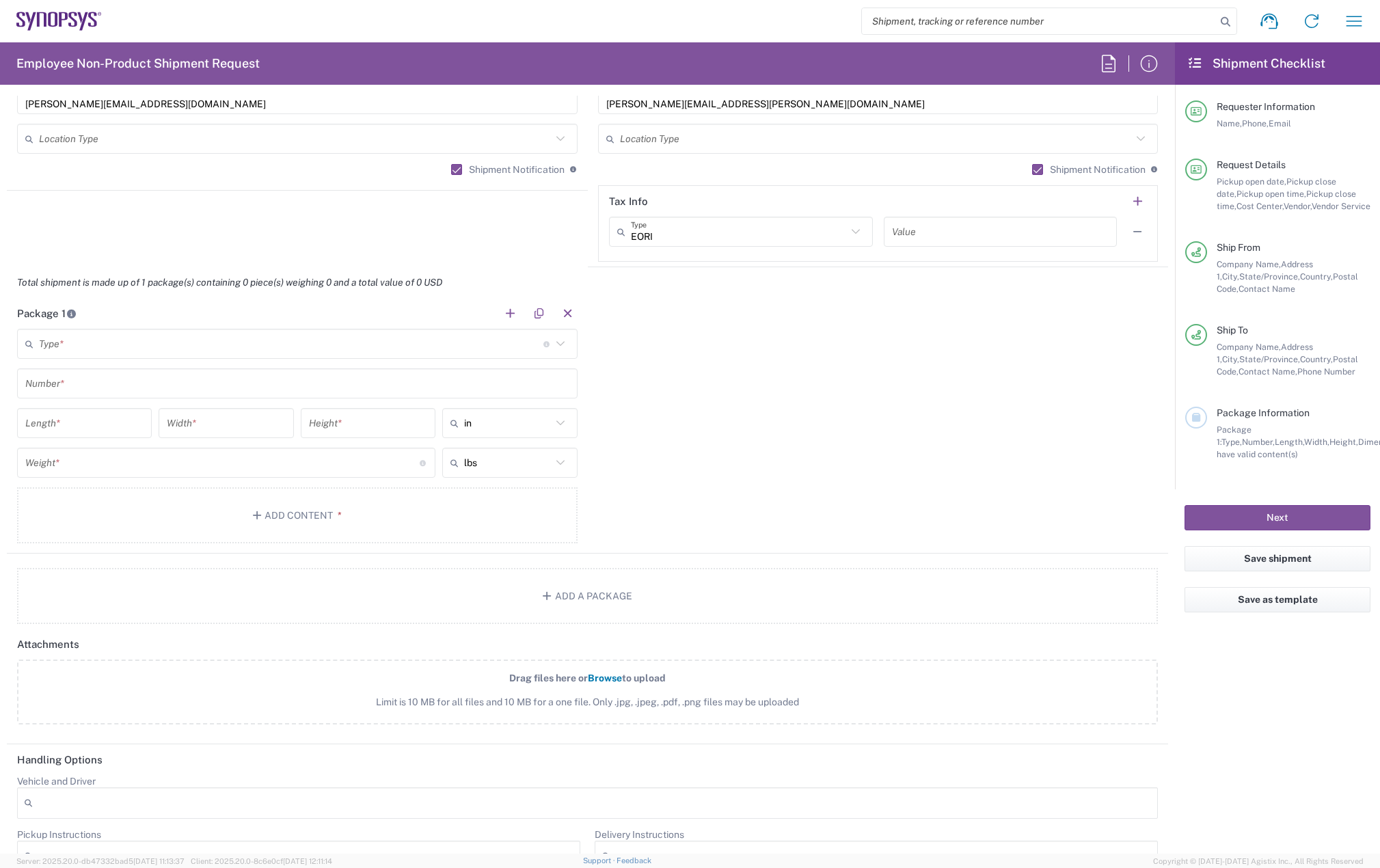
scroll to position [1162, 0]
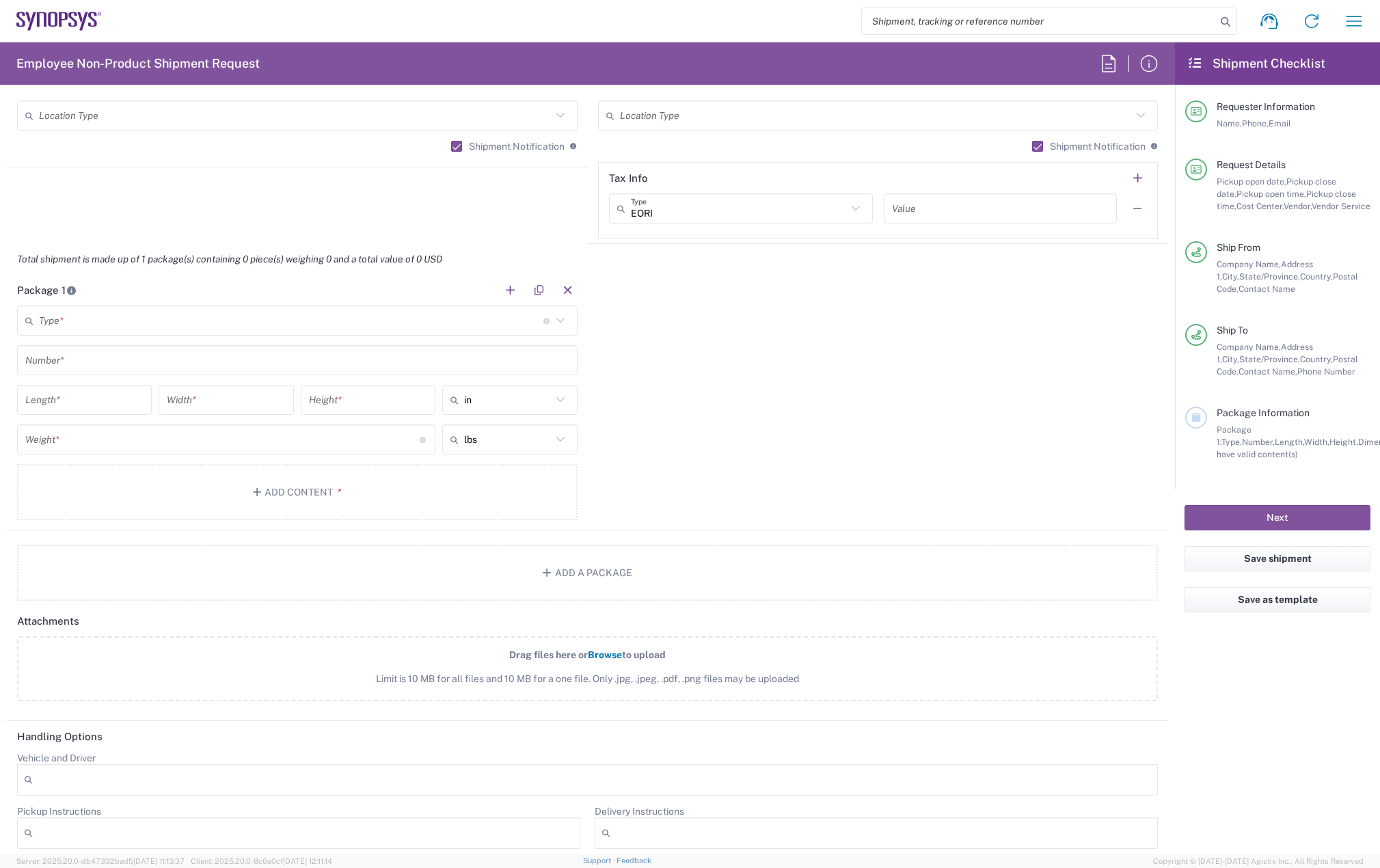
click at [162, 327] on input "text" at bounding box center [291, 320] width 504 height 24
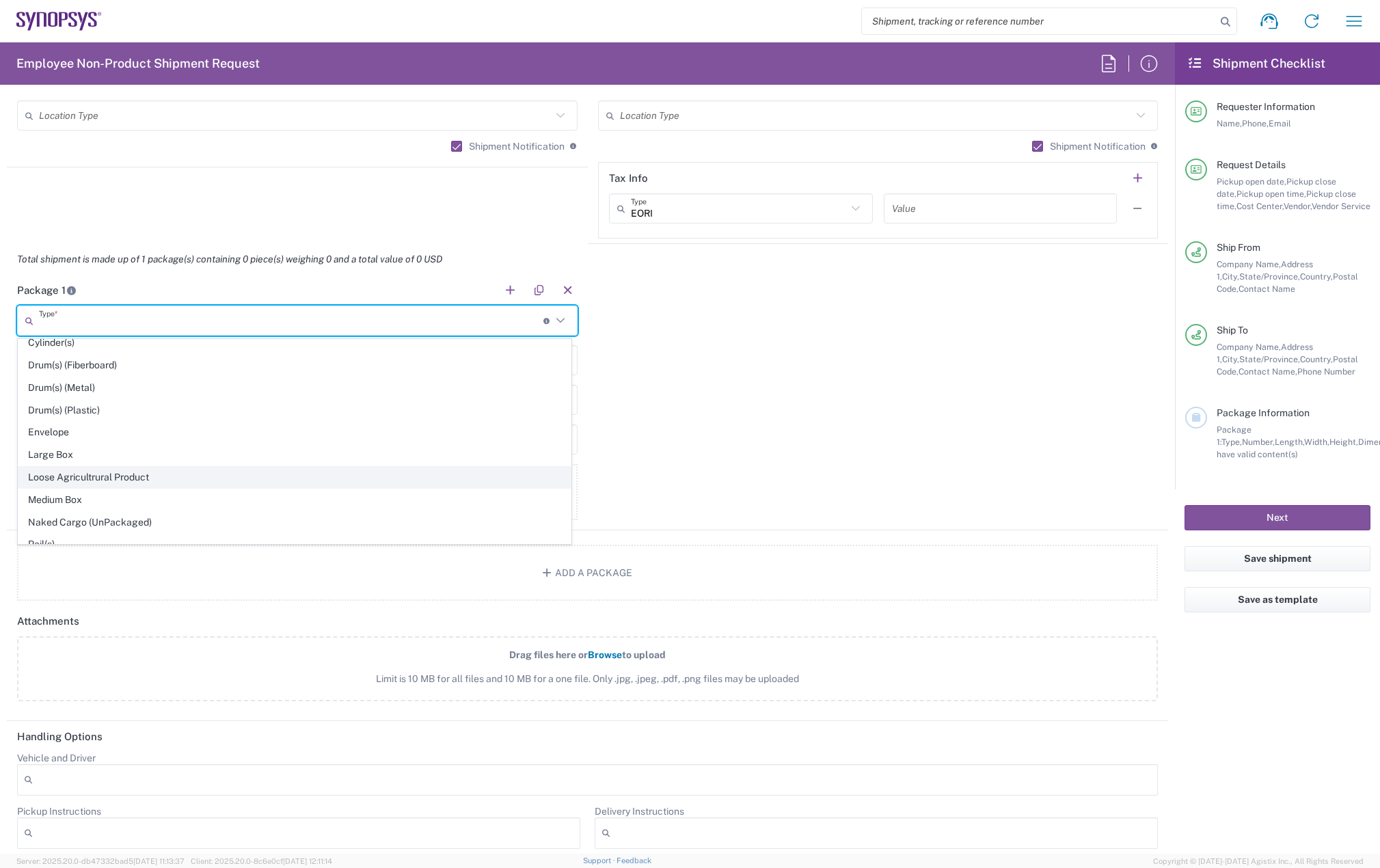
scroll to position [342, 0]
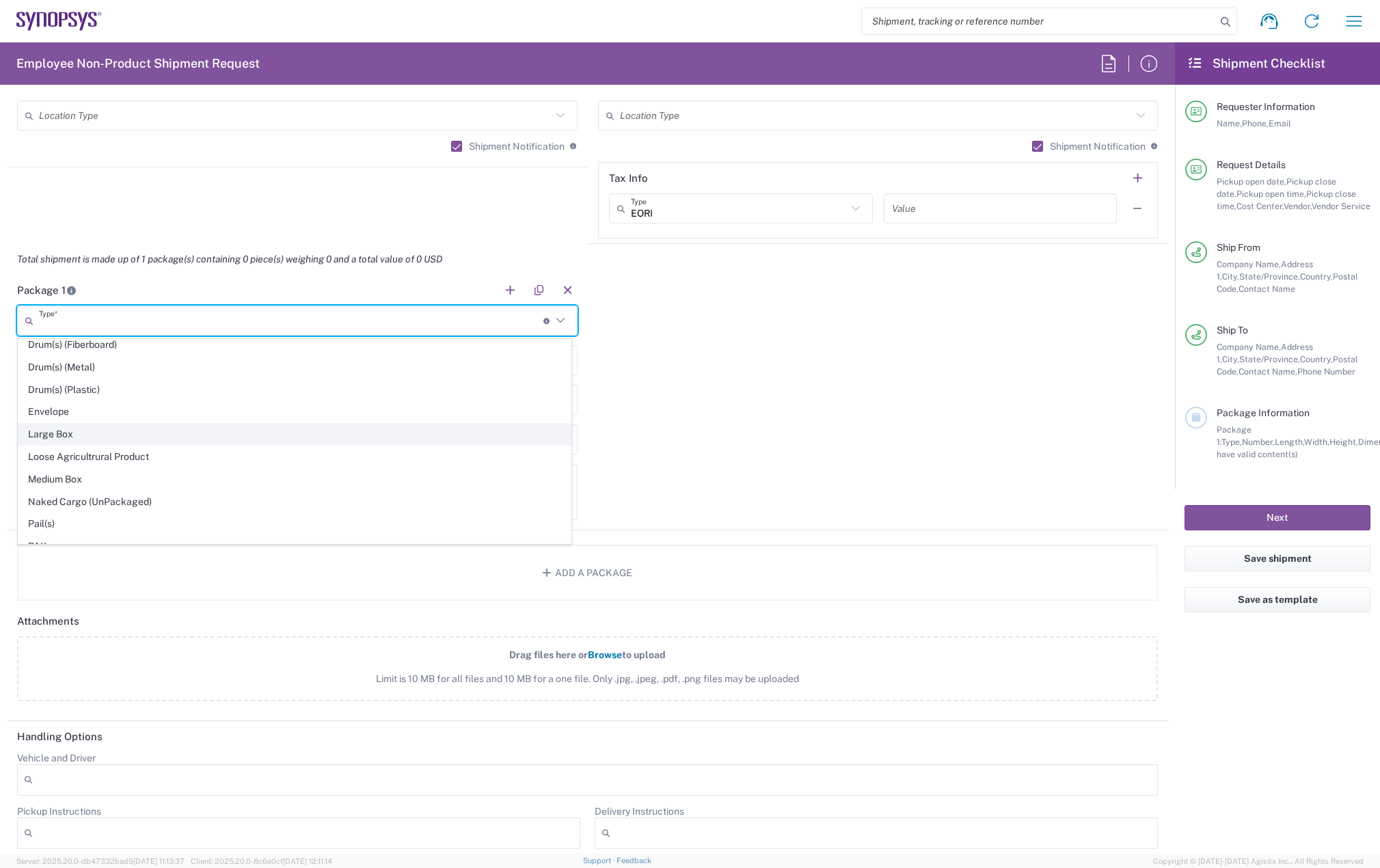
click at [67, 441] on span "Large Box" at bounding box center [294, 434] width 552 height 21
type input "Large Box"
type input "17.5"
type input "12.5"
type input "3"
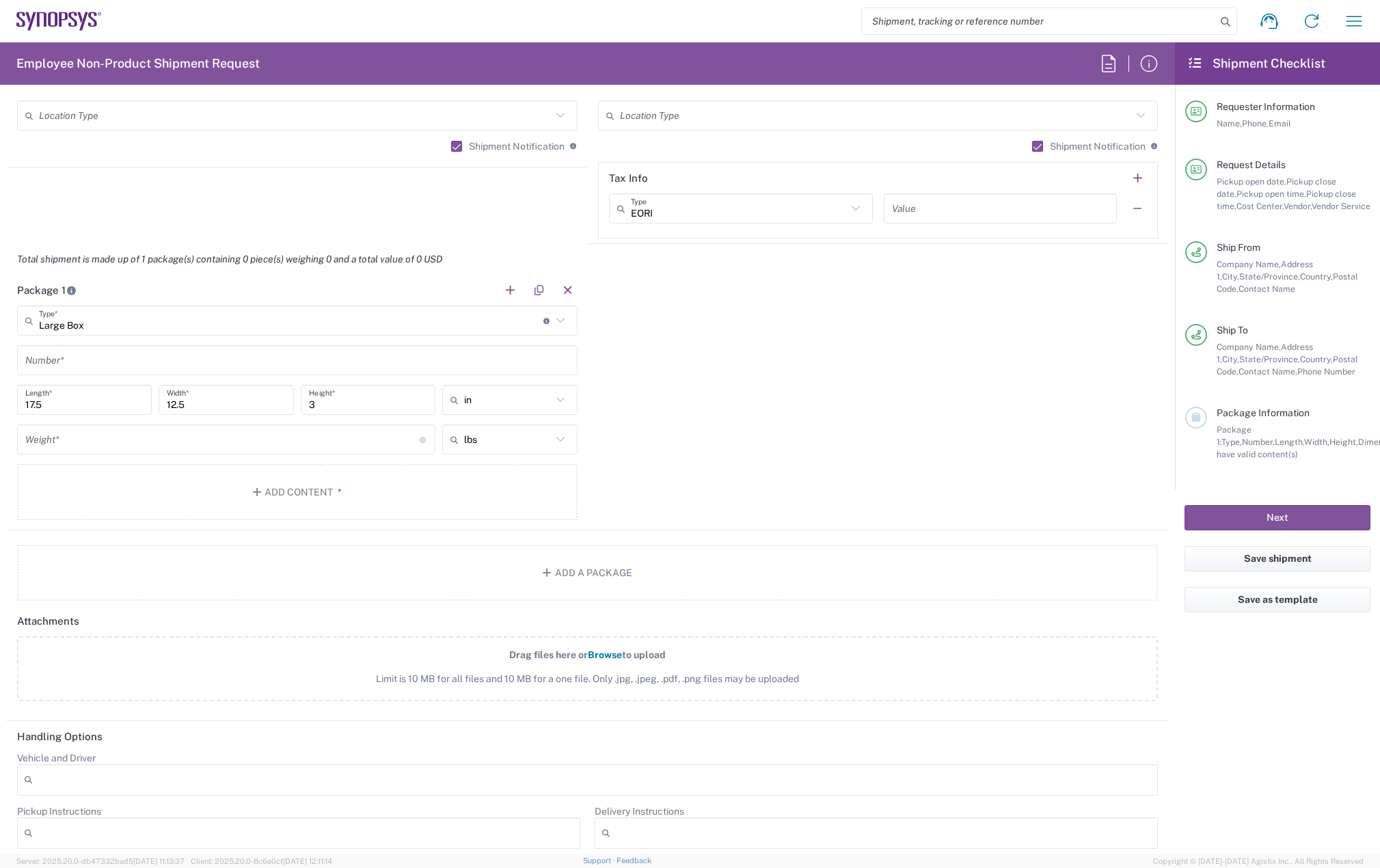
click at [73, 358] on input "text" at bounding box center [296, 360] width 544 height 24
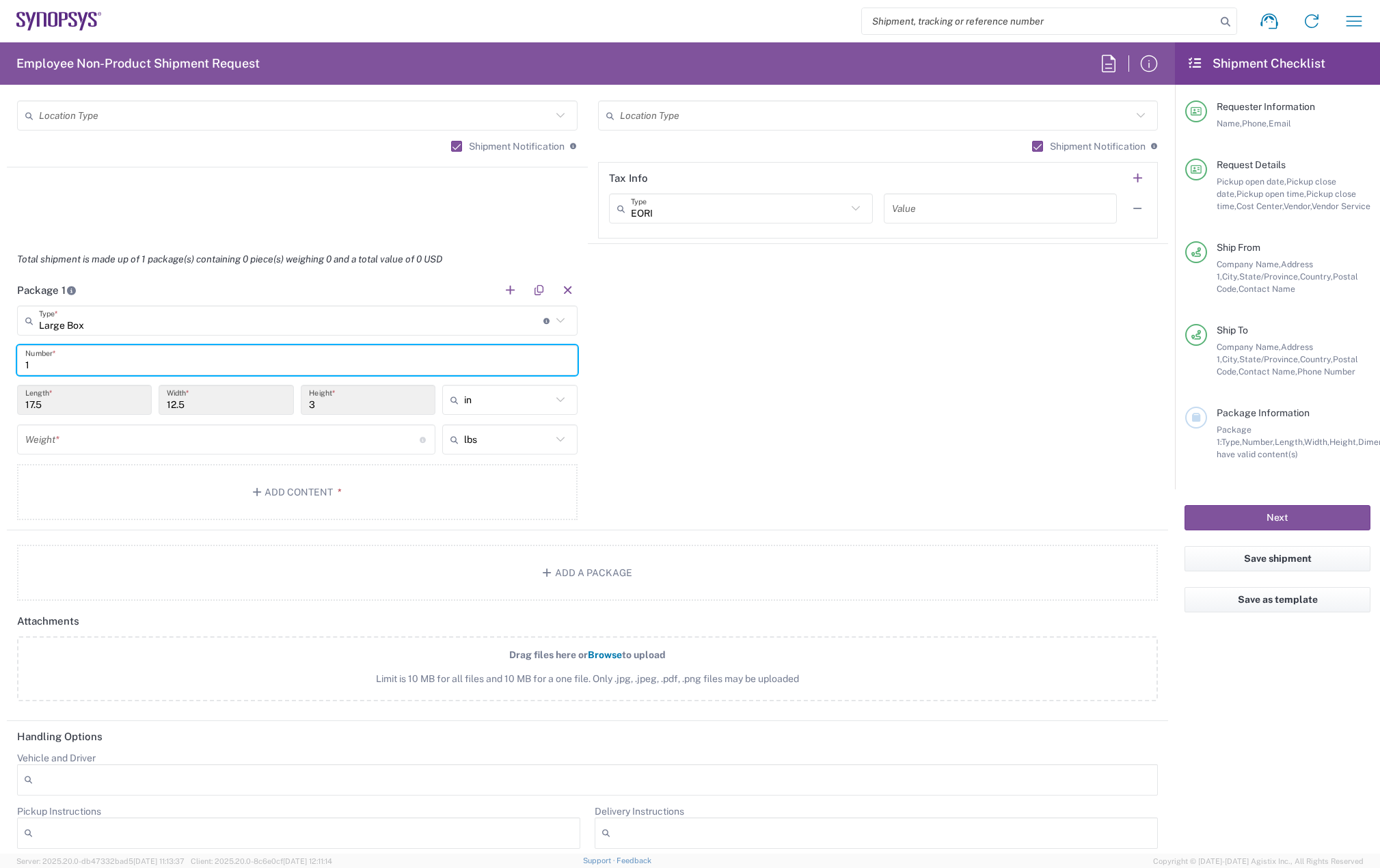
type input "1"
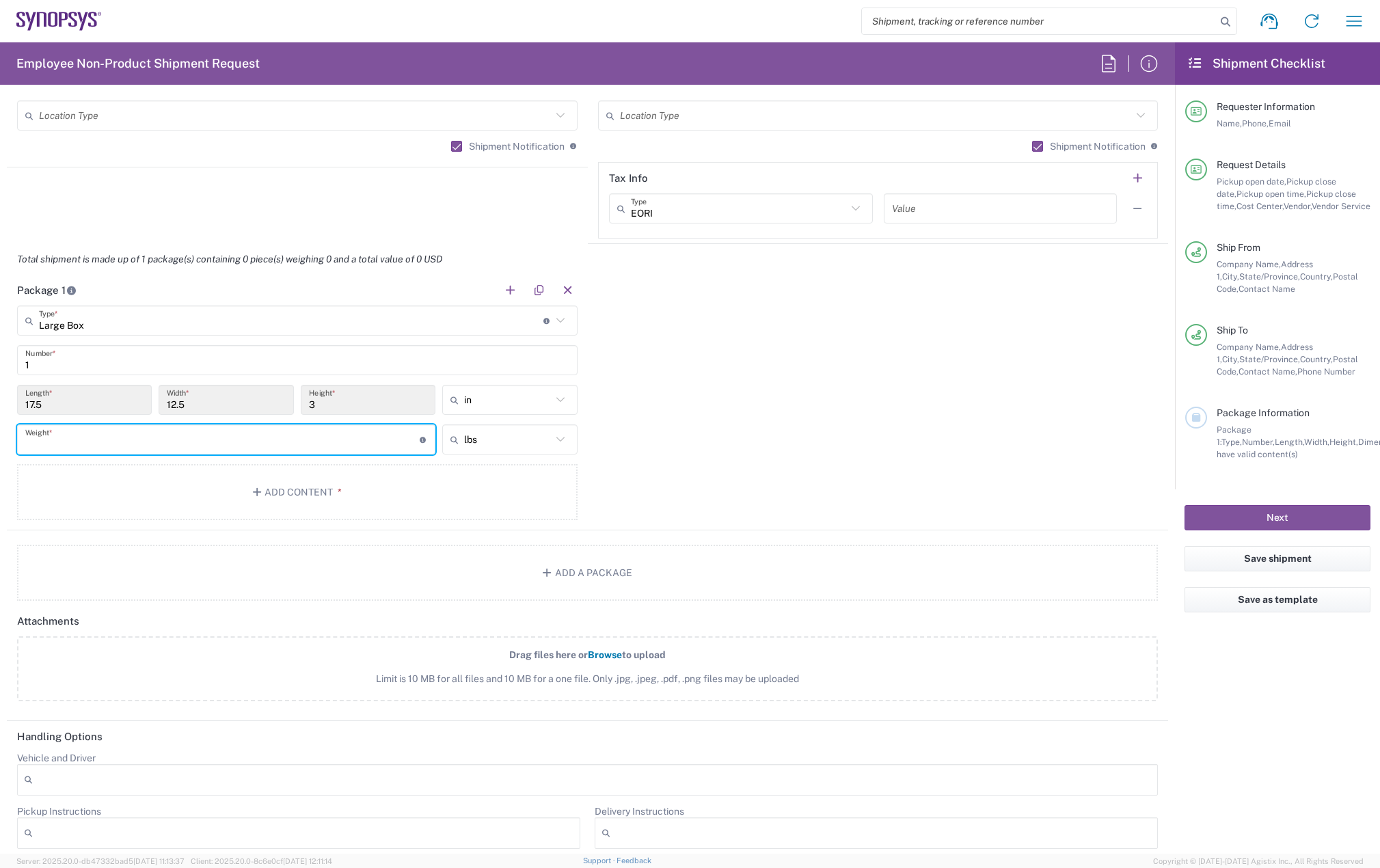
click at [72, 436] on input "number" at bounding box center [222, 440] width 395 height 24
type input "5"
click at [125, 490] on button "Add Content *" at bounding box center [297, 492] width 561 height 56
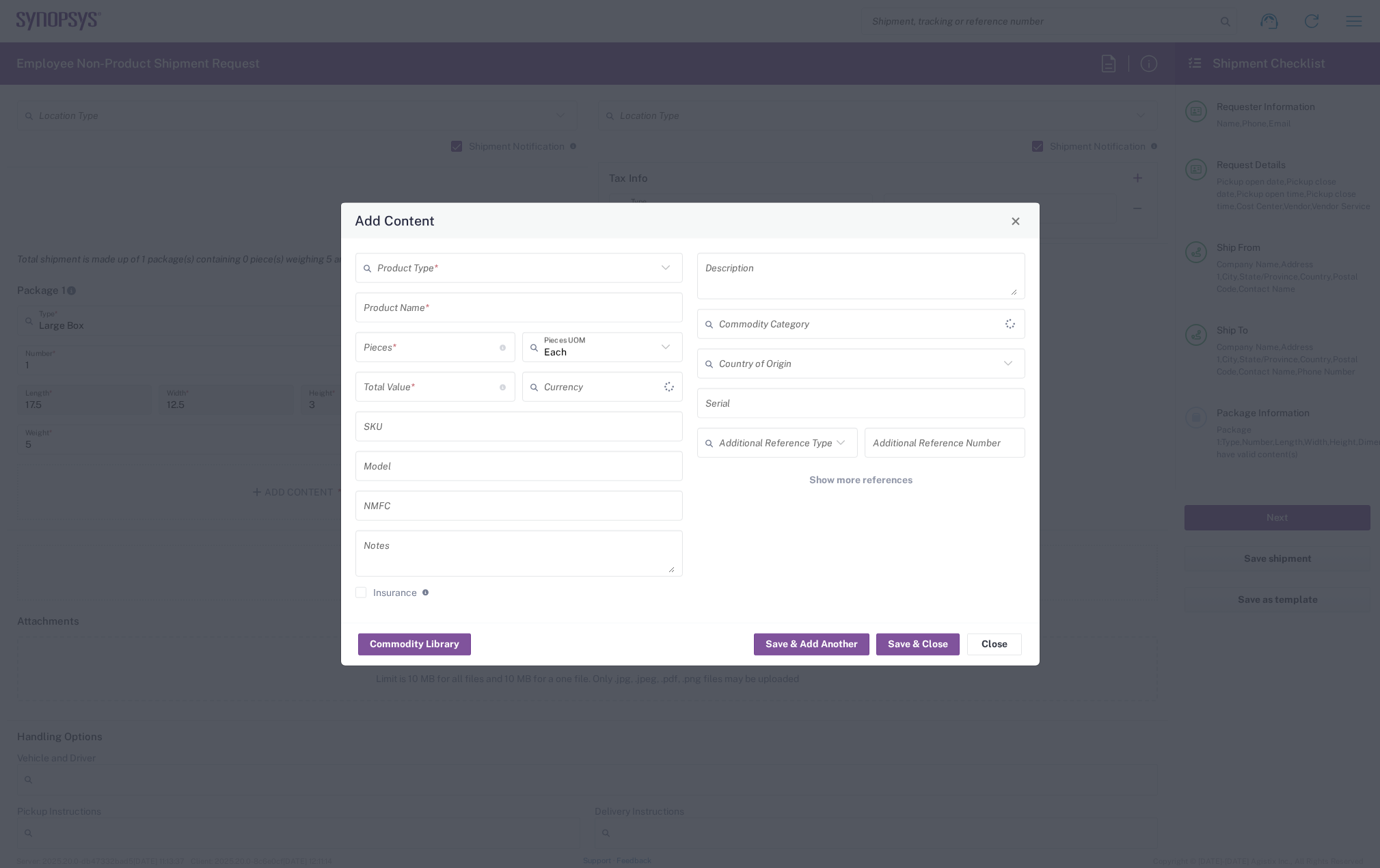
type input "US Dollar"
click at [417, 276] on input "text" at bounding box center [517, 268] width 280 height 24
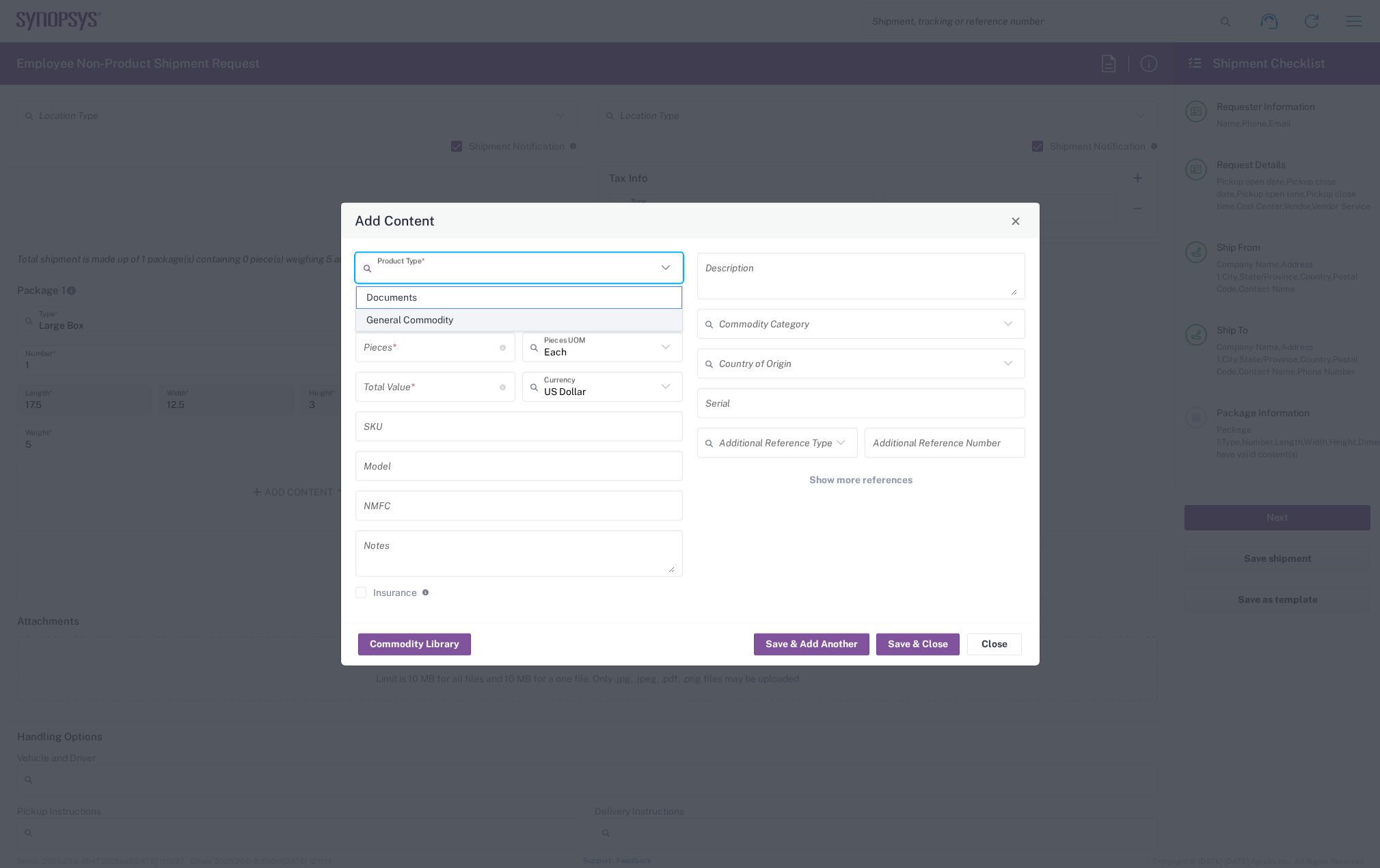
click at [416, 320] on span "General Commodity" at bounding box center [520, 320] width 325 height 21
type input "General Commodity"
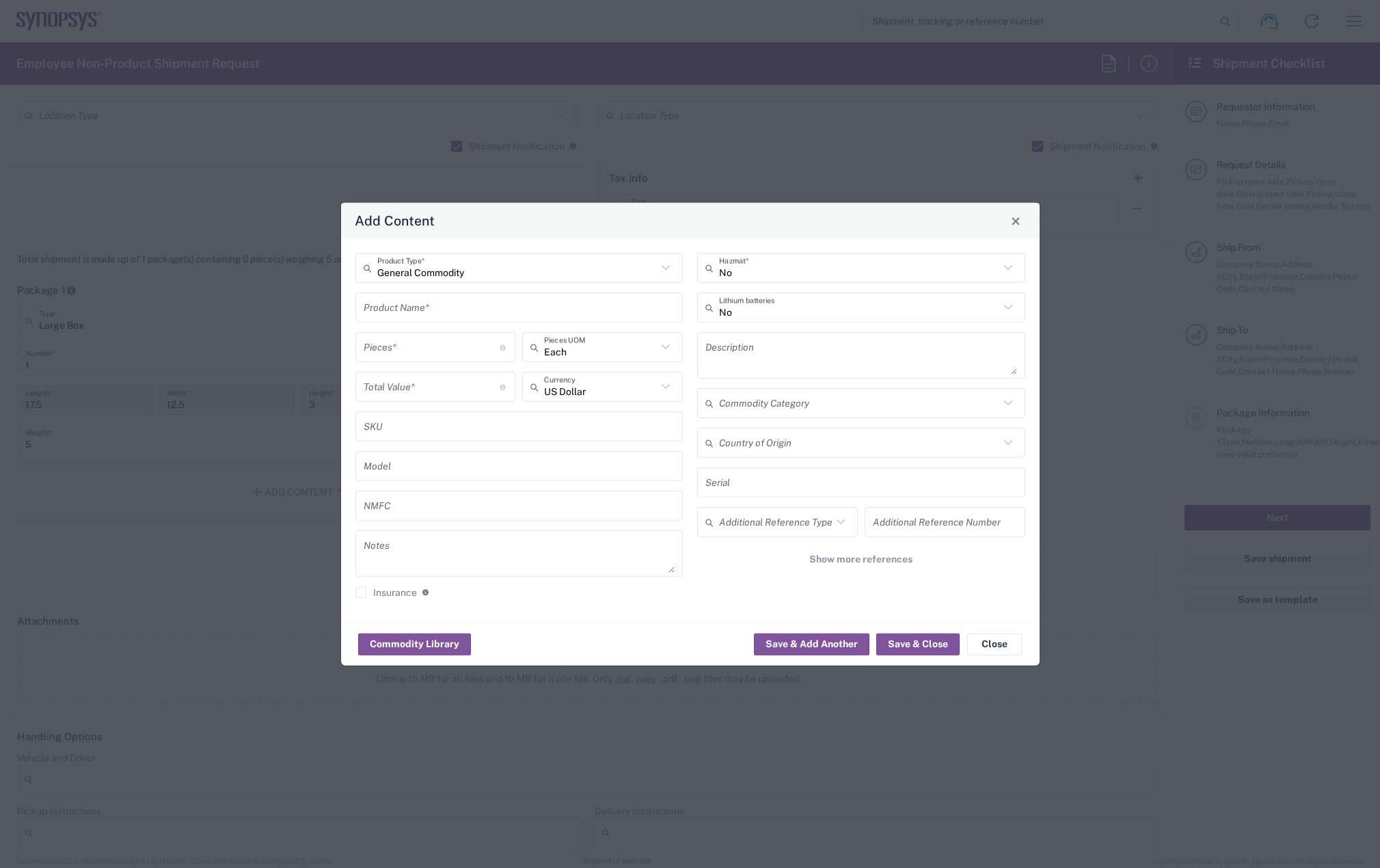
click at [409, 306] on input "text" at bounding box center [520, 307] width 312 height 24
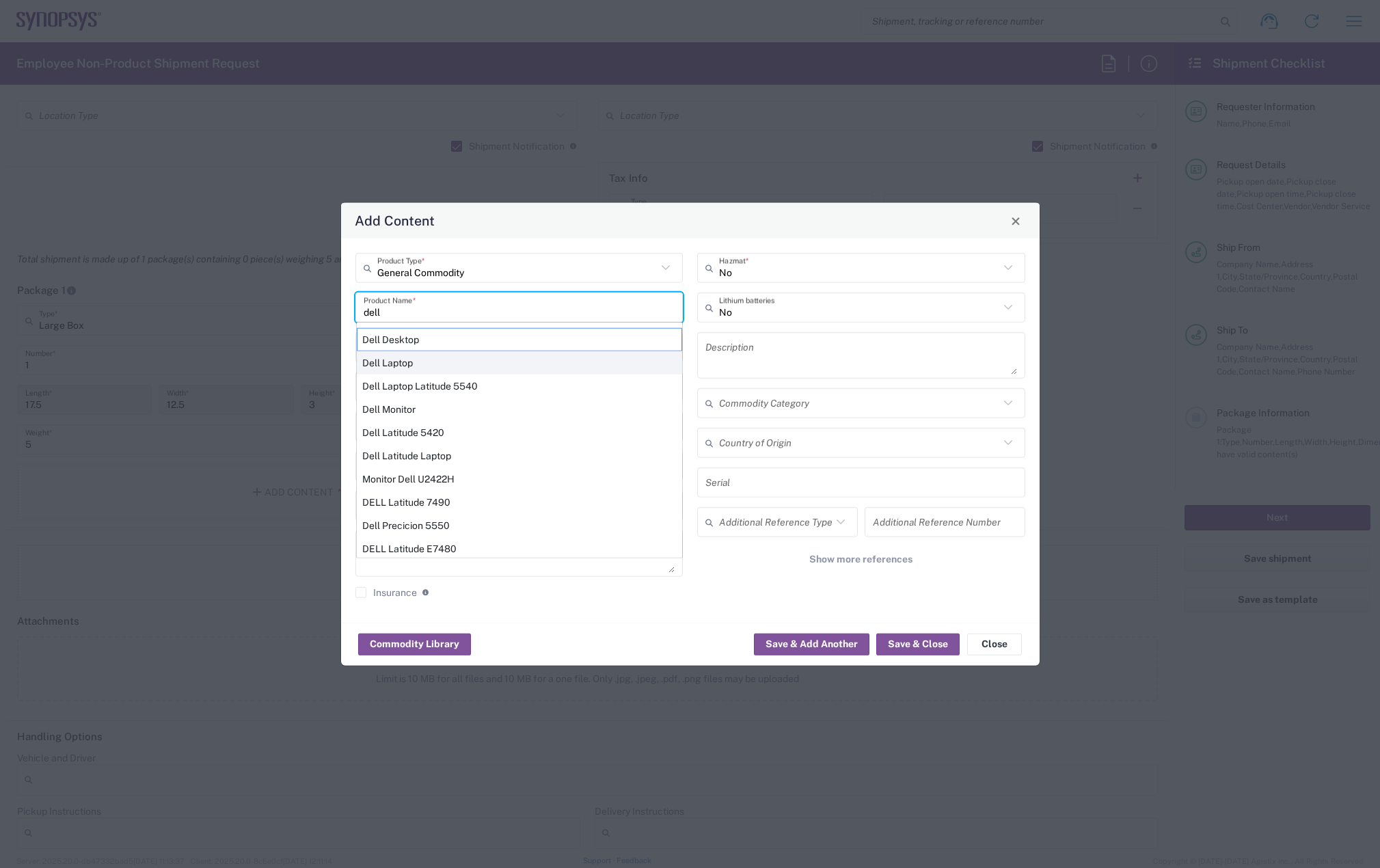
click at [401, 355] on div "Dell Laptop" at bounding box center [520, 363] width 325 height 23
type input "Dell Laptop"
type textarea "Dell Laptop"
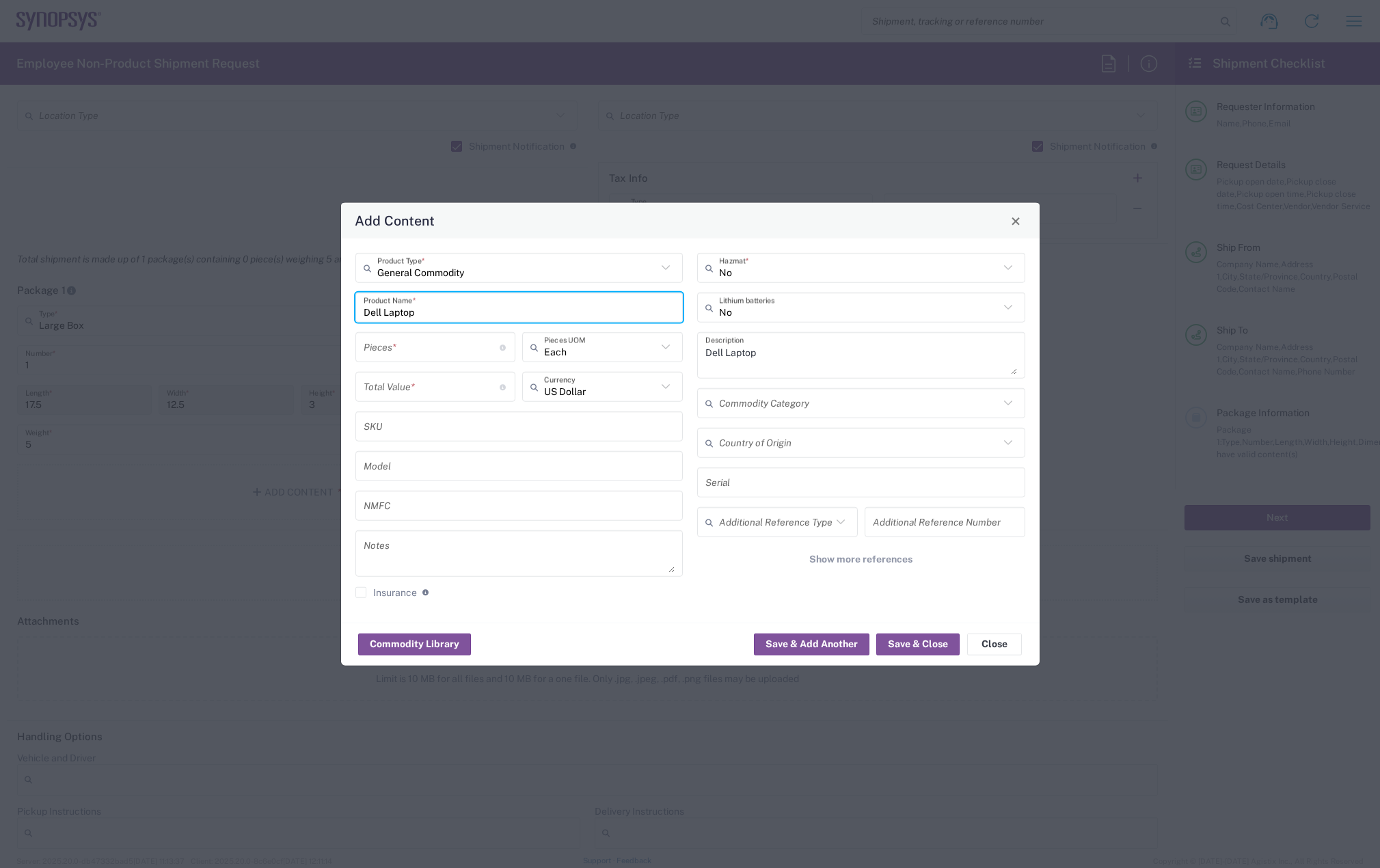
click at [399, 346] on input "number" at bounding box center [432, 346] width 137 height 24
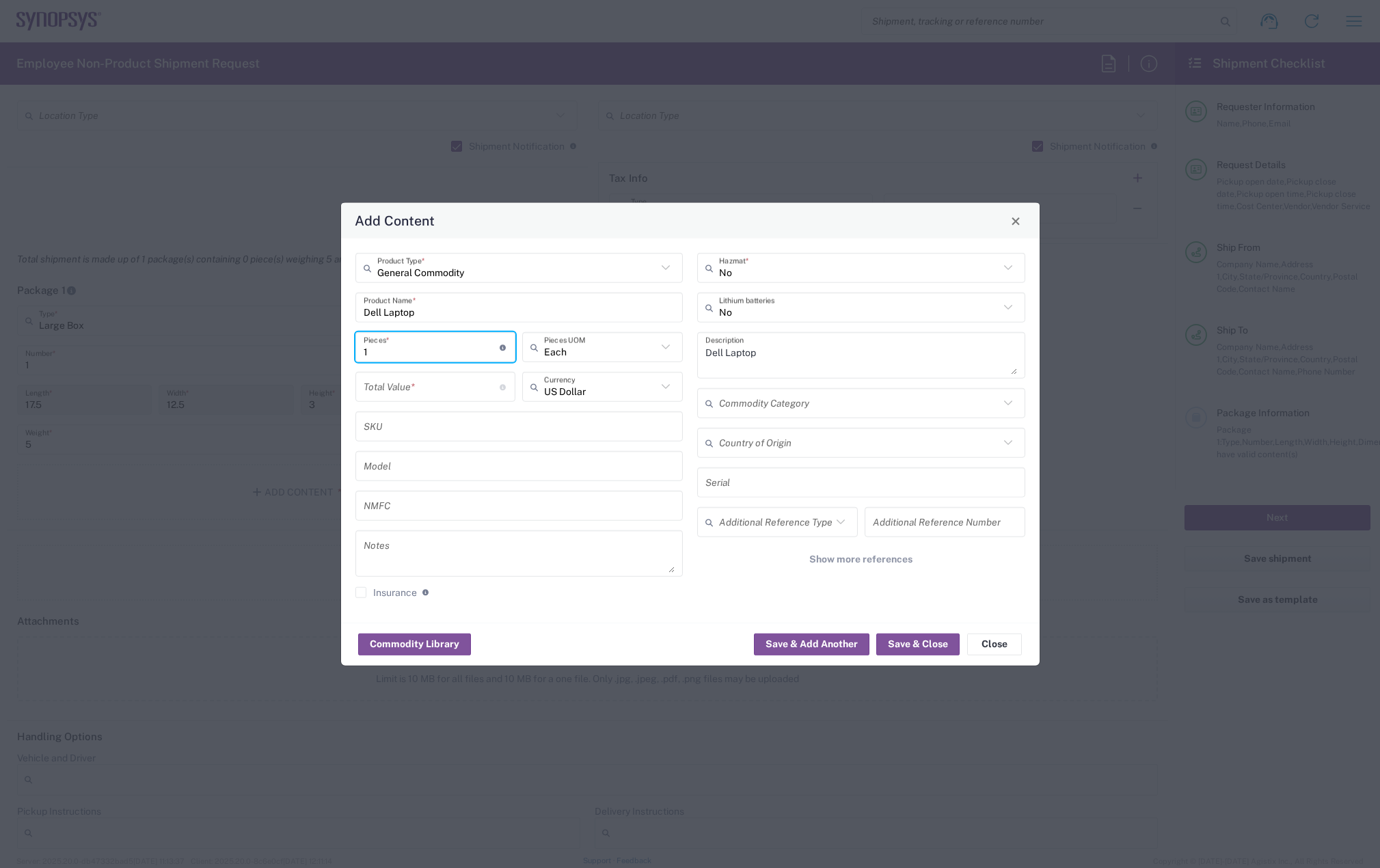
type input "1"
click at [391, 389] on input "number" at bounding box center [432, 386] width 137 height 24
type input "950"
click at [917, 652] on button "Save & Close" at bounding box center [918, 644] width 84 height 22
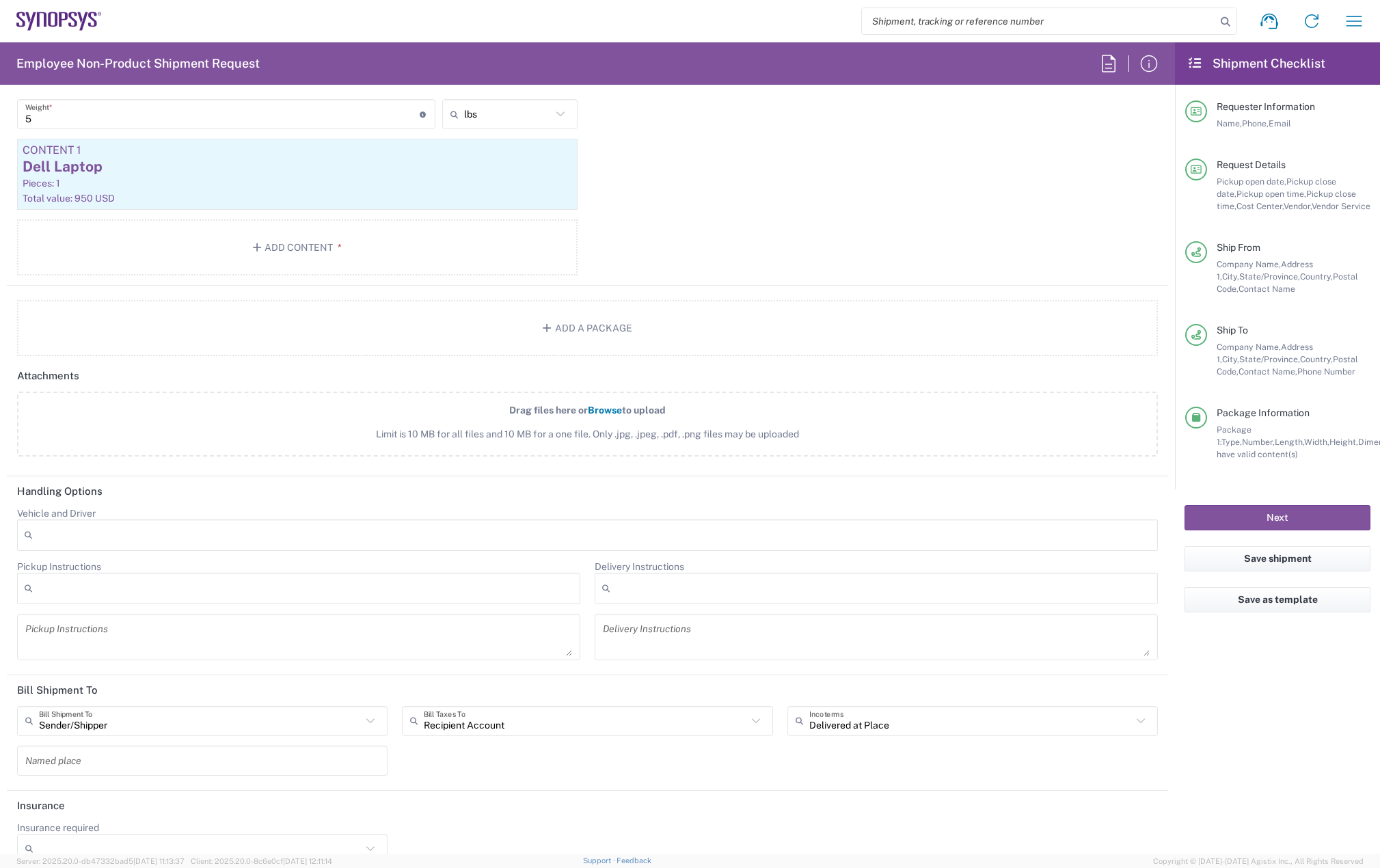
scroll to position [1504, 0]
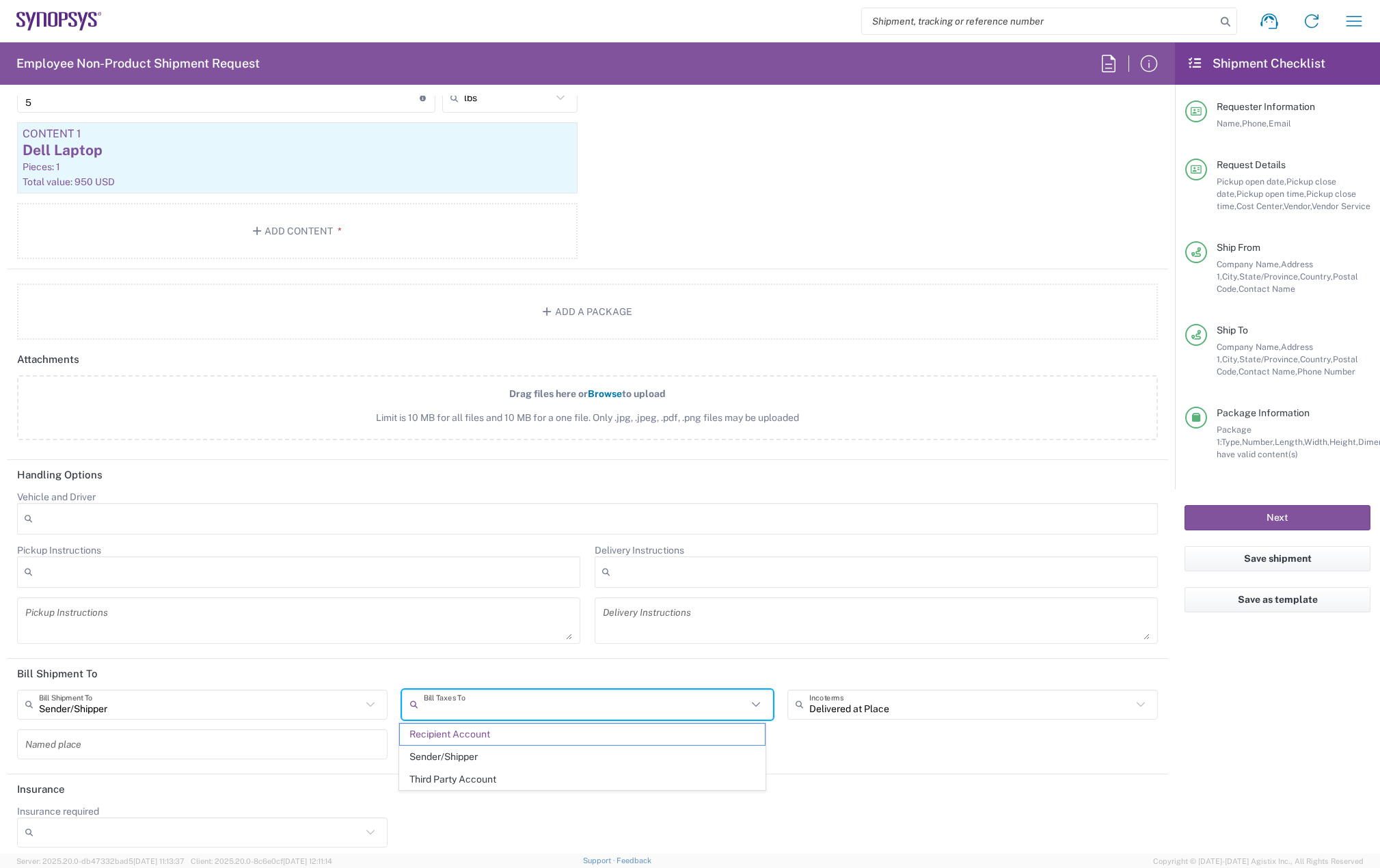
click at [488, 709] on input "text" at bounding box center [584, 704] width 322 height 24
click at [480, 749] on span "Sender/Shipper" at bounding box center [582, 757] width 365 height 21
type input "Sender/Shipper"
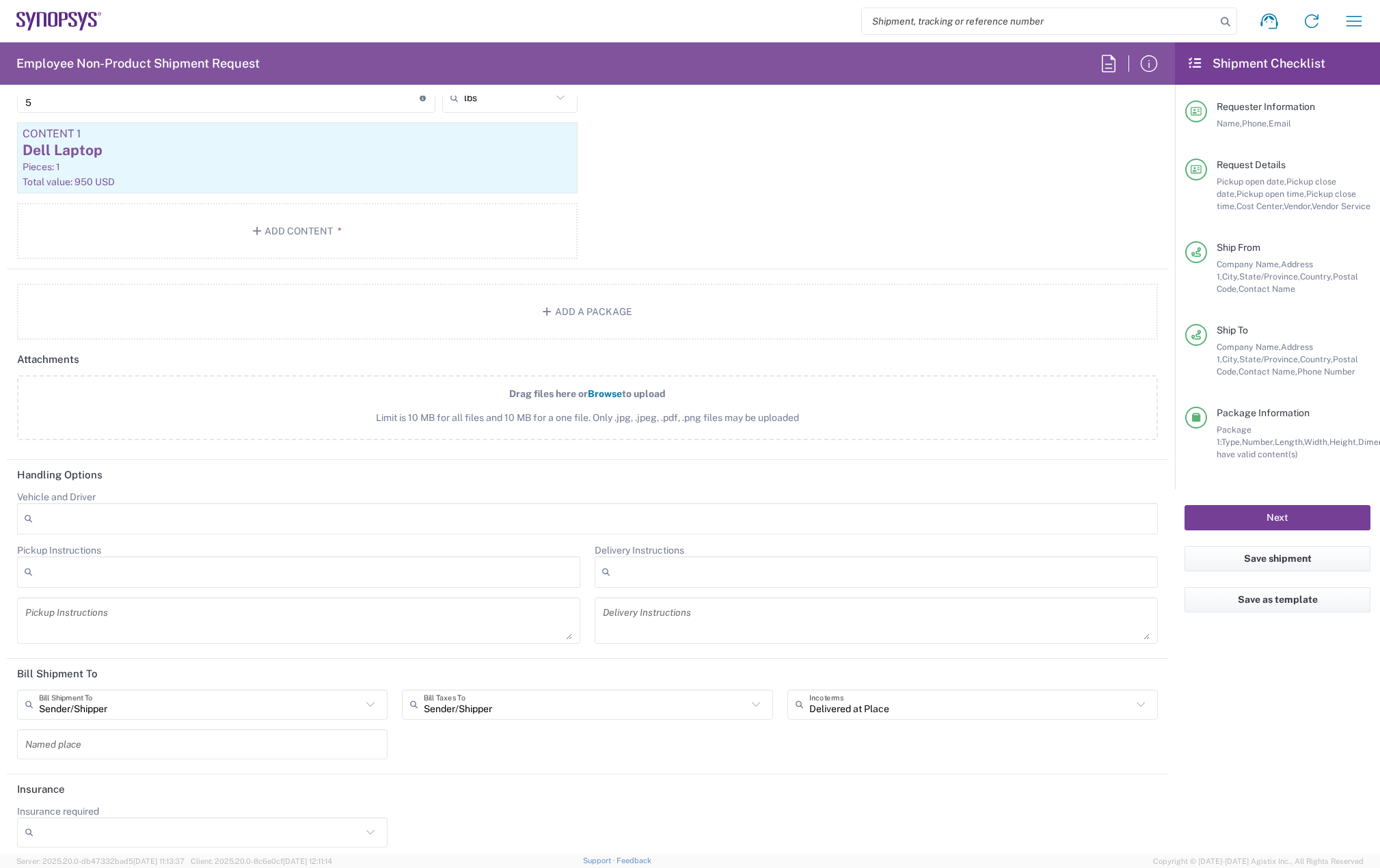
click at [1278, 521] on button "Next" at bounding box center [1277, 518] width 186 height 25
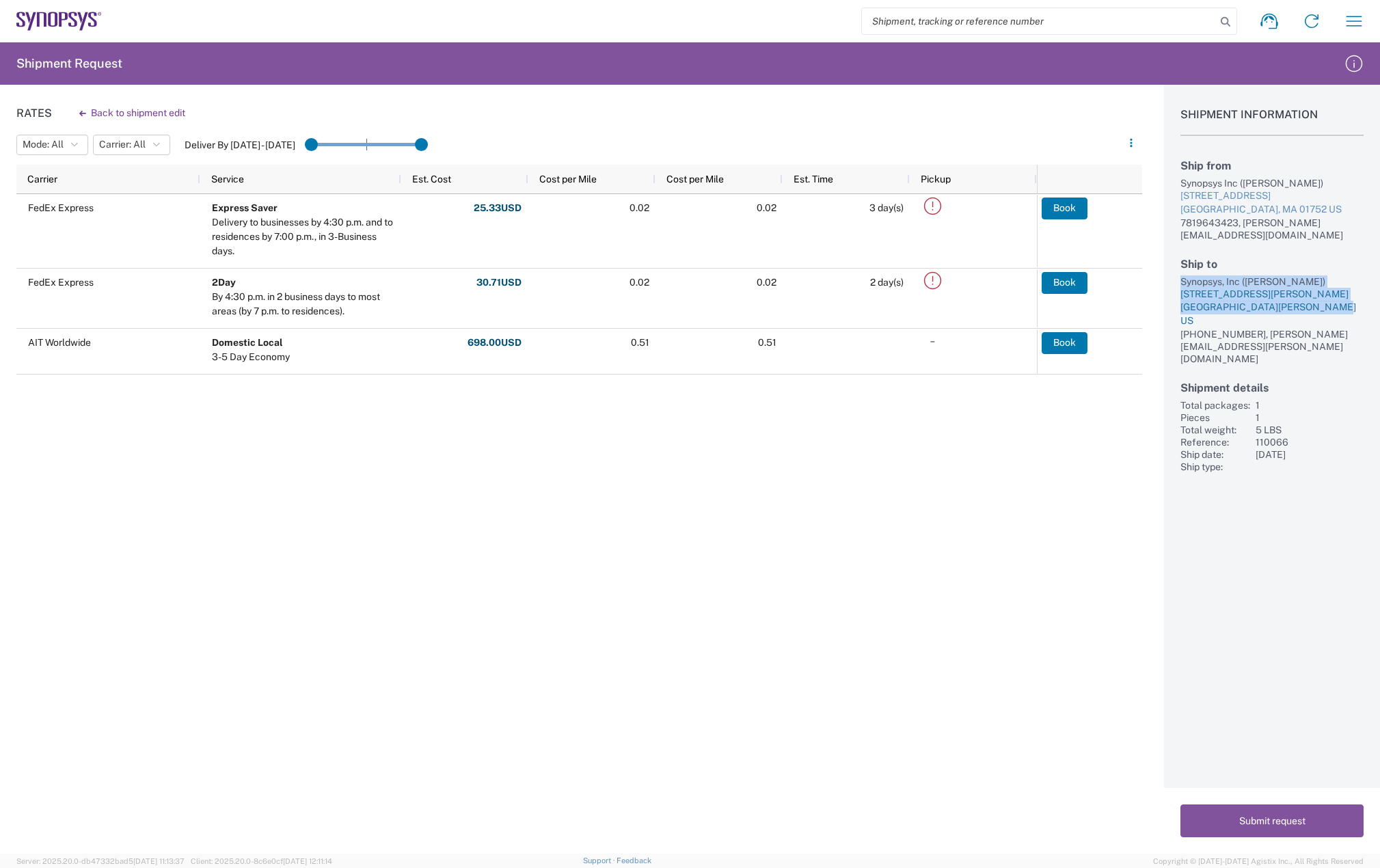
drag, startPoint x: 1178, startPoint y: 268, endPoint x: 1335, endPoint y: 297, distance: 159.7
click at [1335, 297] on div "Shipment Information Ship from Synopsys Inc (Melissa Baudanza) 11 Apex Drive Su…" at bounding box center [1272, 279] width 216 height 389
copy div "Synopsys, Inc (Eric Stamper) 118 Michaela Ln Santa Rosa Beach, FL 32459 US"
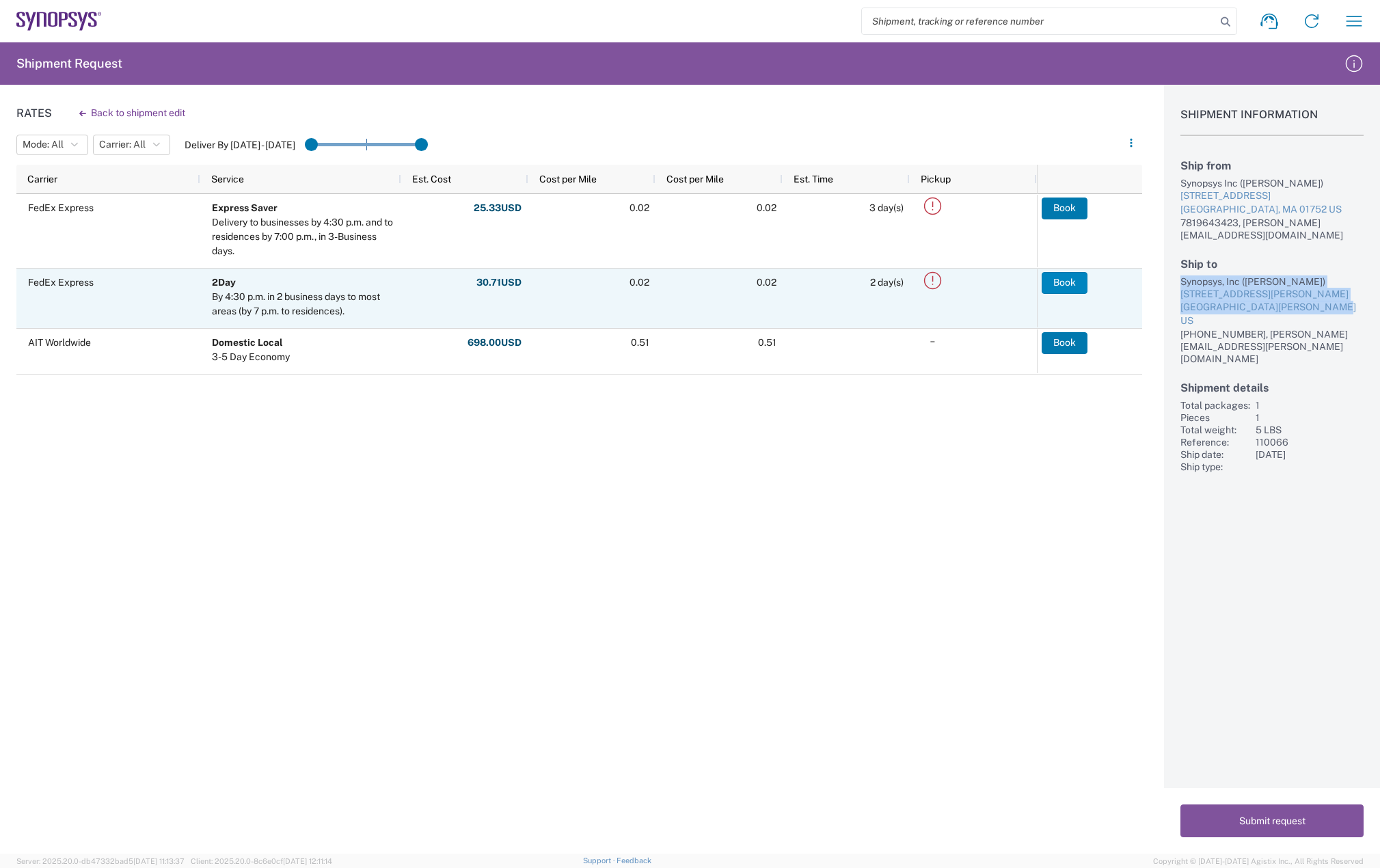
click at [1055, 280] on button "Book" at bounding box center [1065, 283] width 46 height 22
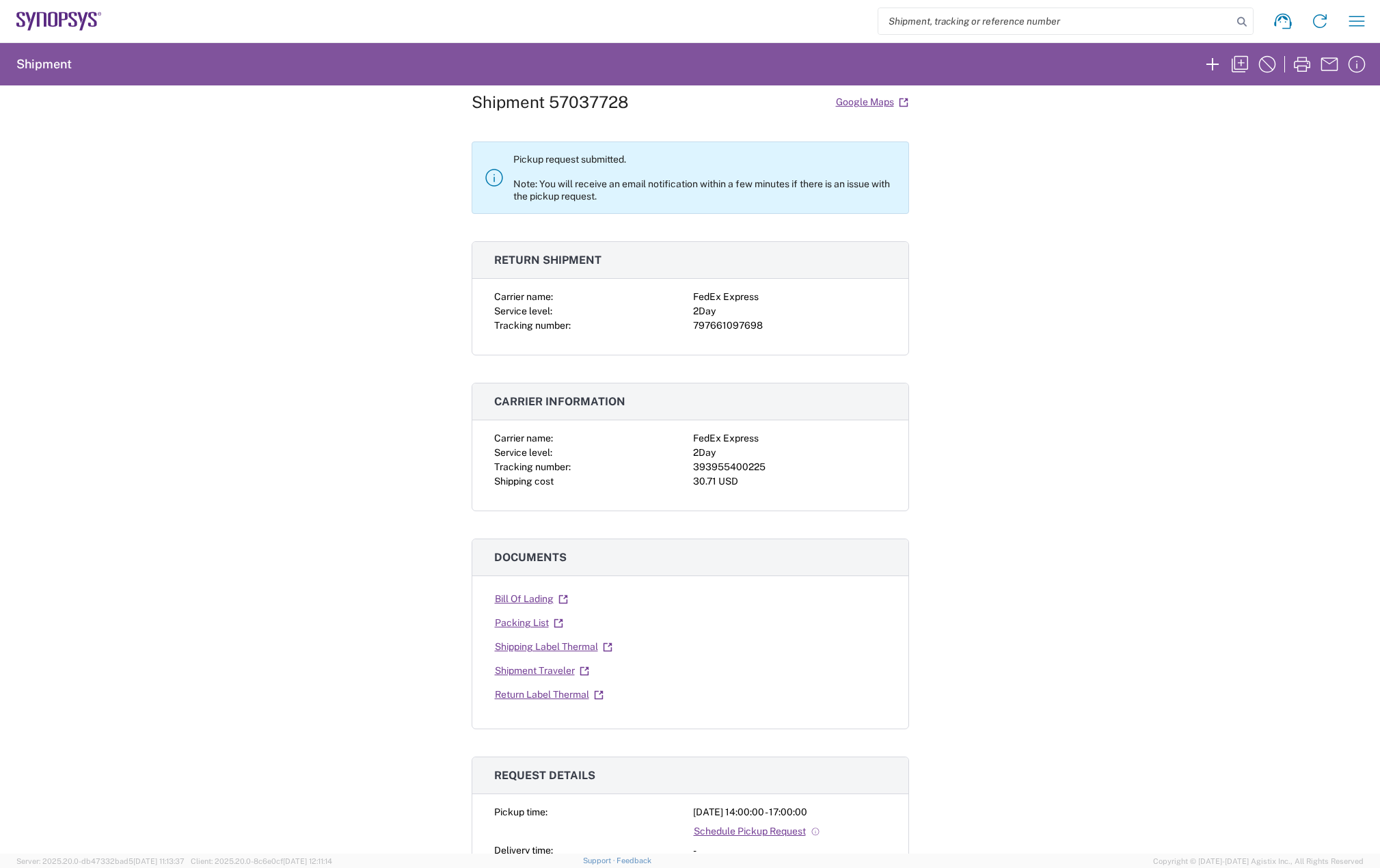
scroll to position [68, 0]
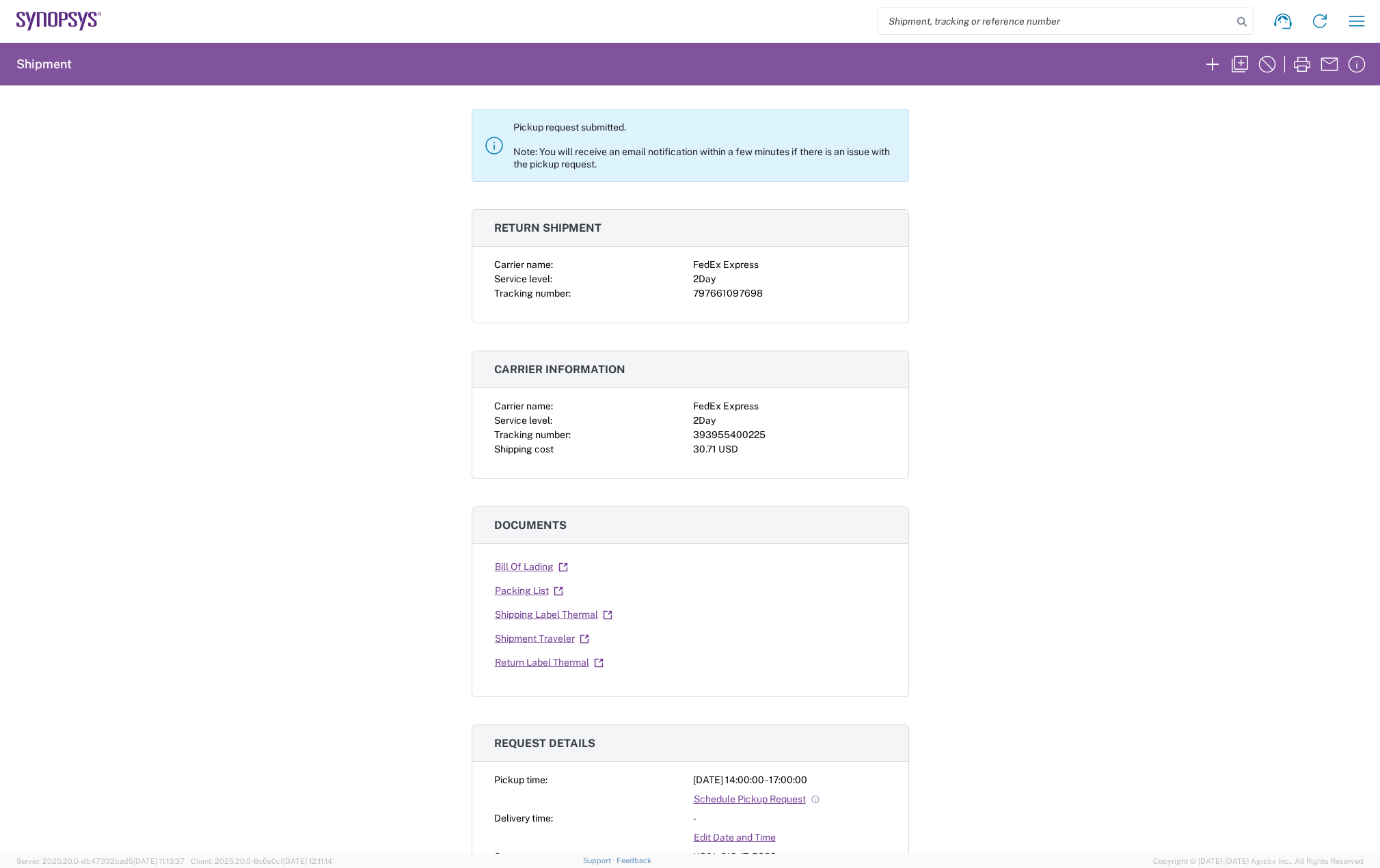
click at [717, 435] on div "393955400225" at bounding box center [789, 435] width 193 height 14
copy div "393955400225"
click at [742, 293] on div "797661097698" at bounding box center [789, 294] width 193 height 14
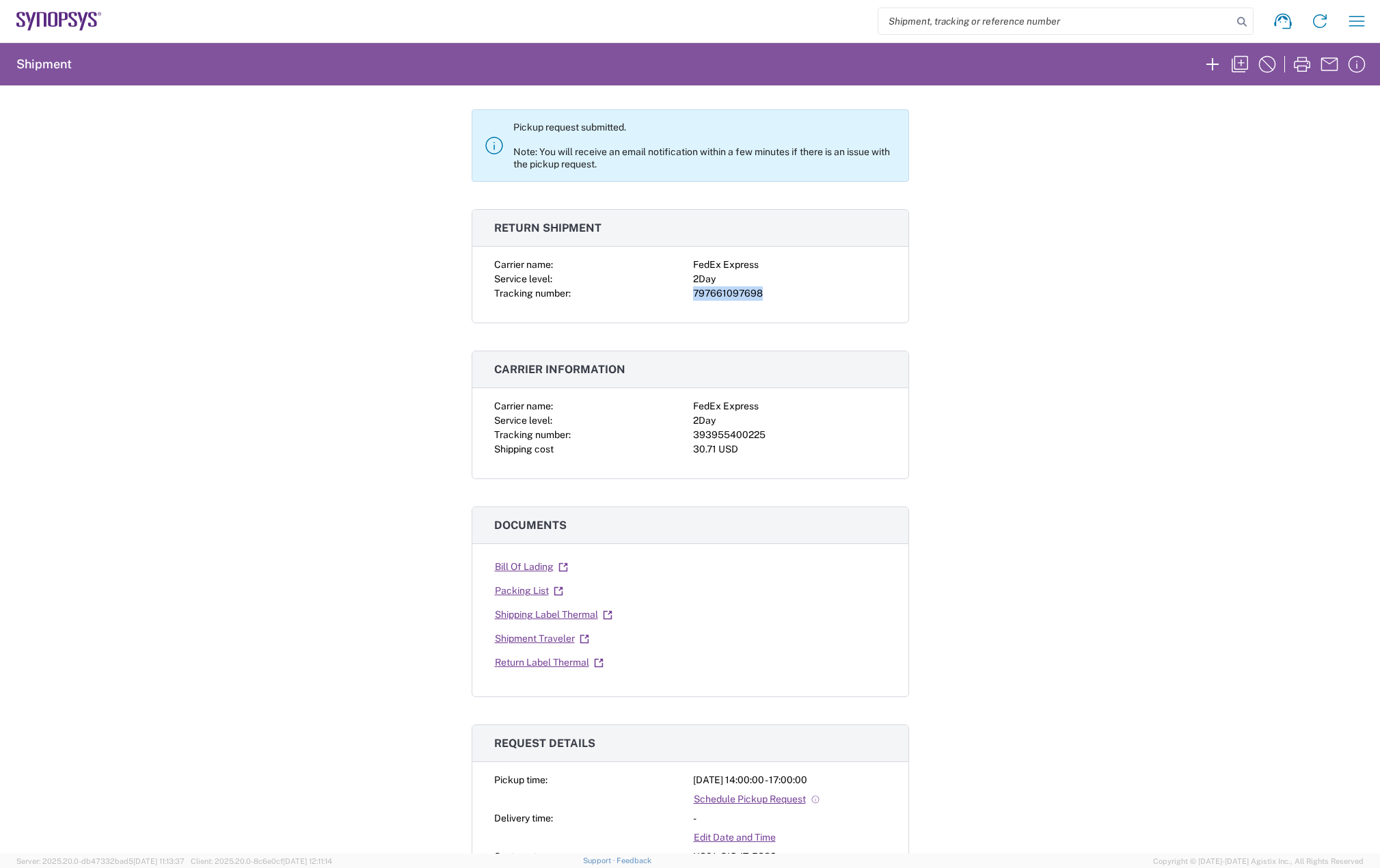
copy div "797661097698"
click at [559, 608] on link "Shipping Label Thermal" at bounding box center [554, 615] width 119 height 24
click at [544, 657] on link "Return Label Thermal" at bounding box center [549, 662] width 110 height 24
click at [1366, 17] on icon "button" at bounding box center [1357, 21] width 22 height 22
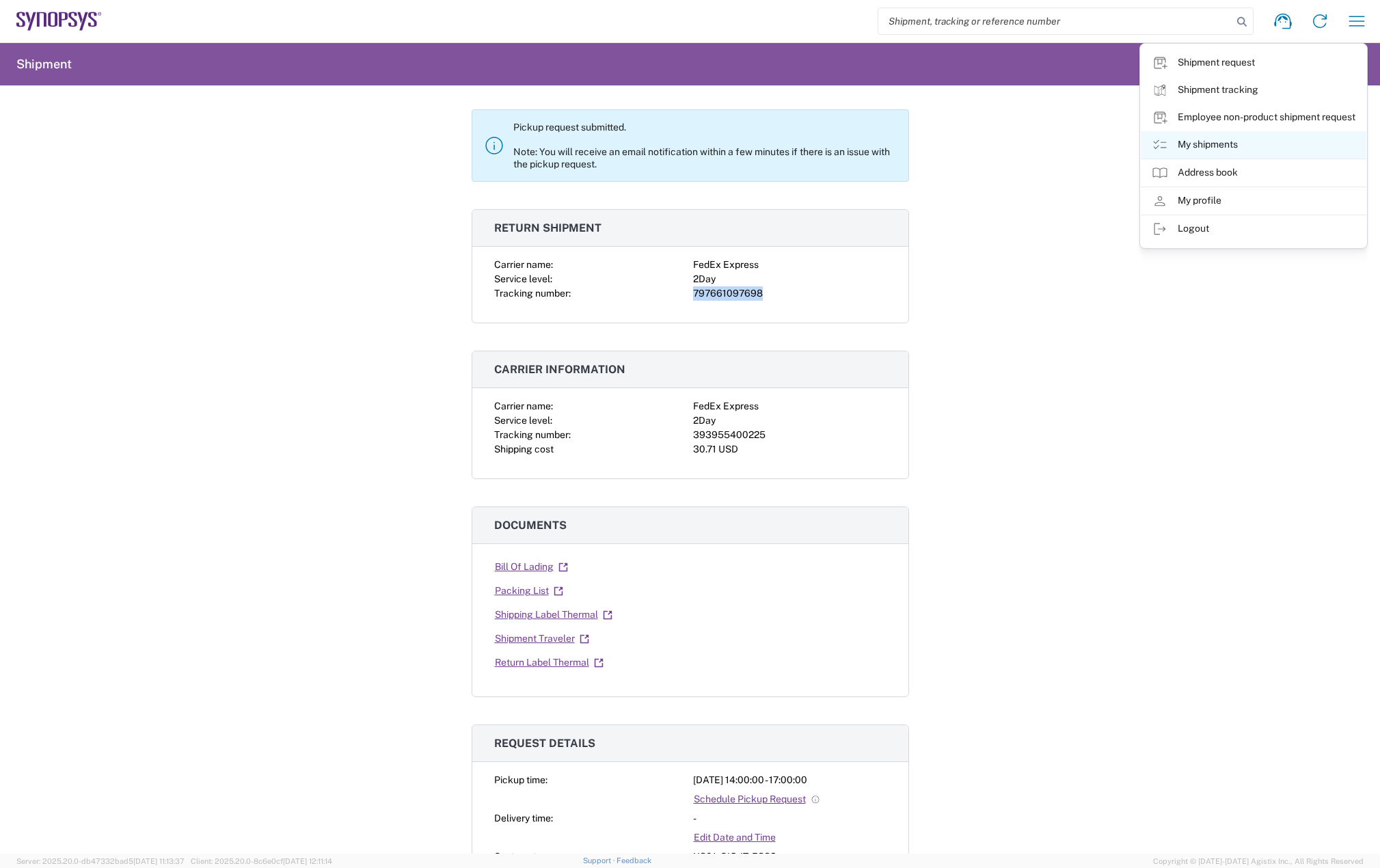
click at [1254, 140] on link "My shipments" at bounding box center [1254, 144] width 225 height 27
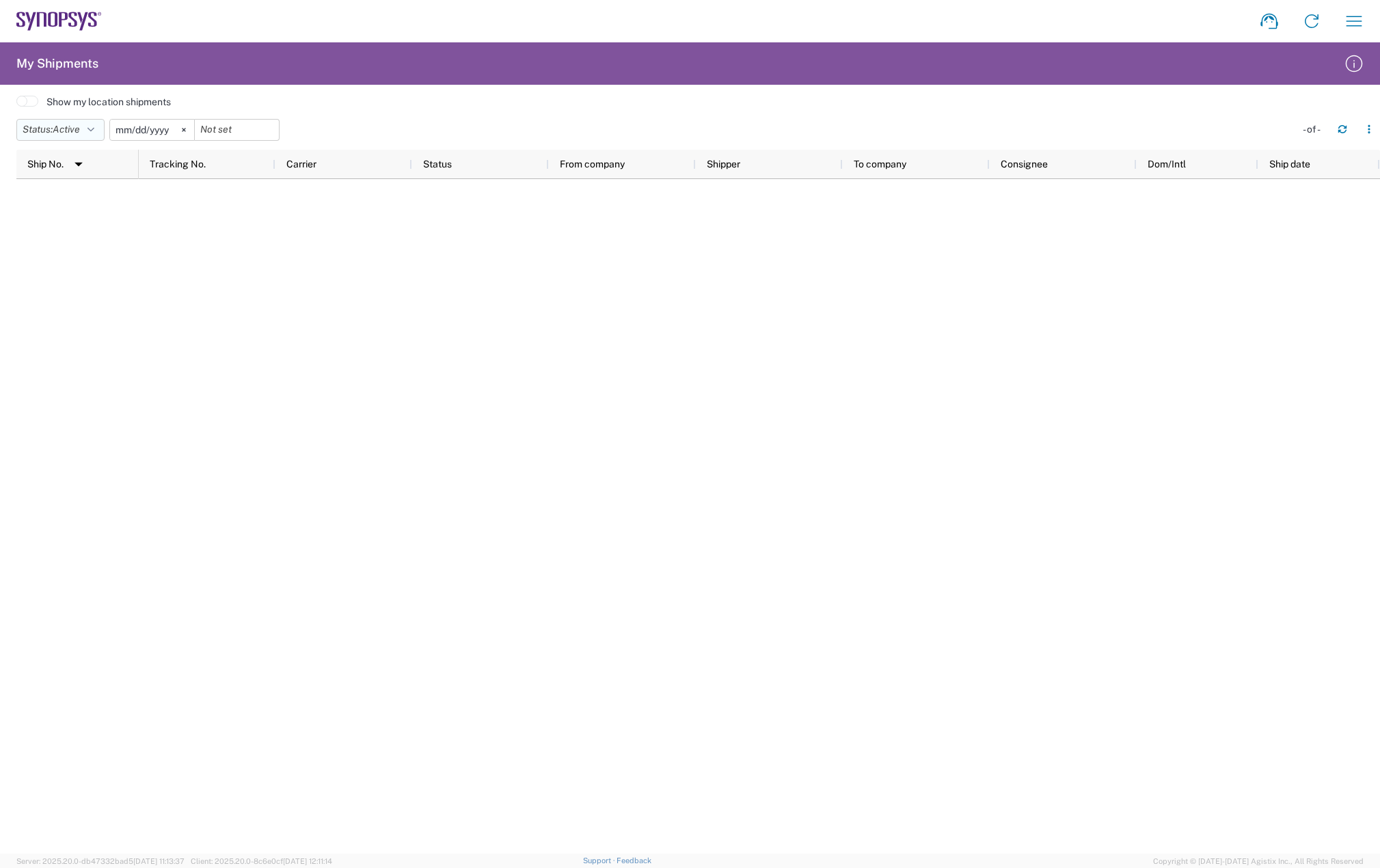
click at [94, 126] on icon "button" at bounding box center [90, 130] width 7 height 10
click at [79, 205] on span "All" at bounding box center [97, 201] width 160 height 21
click at [171, 129] on icon at bounding box center [168, 130] width 4 height 4
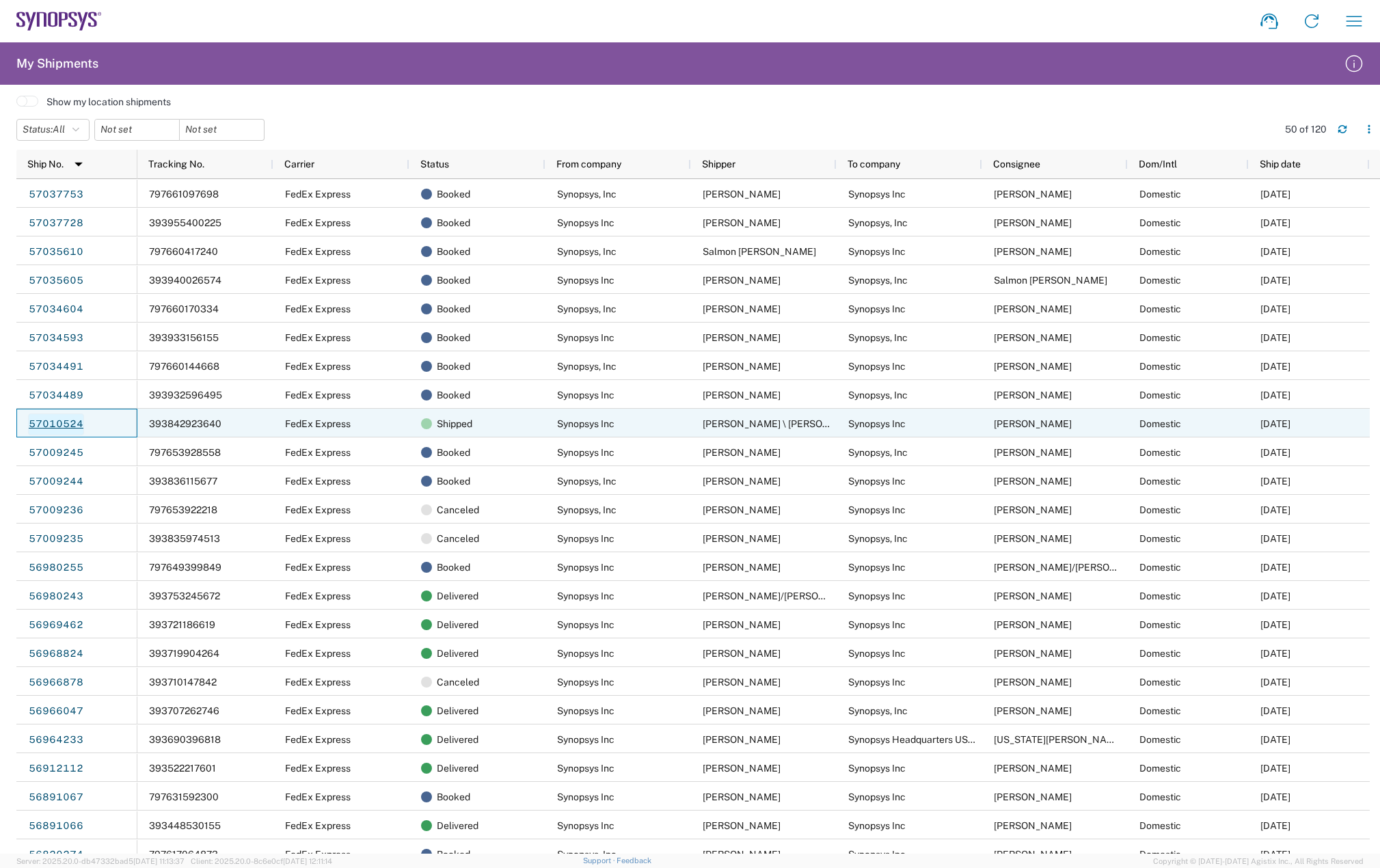
click at [66, 422] on link "57010524" at bounding box center [56, 424] width 56 height 22
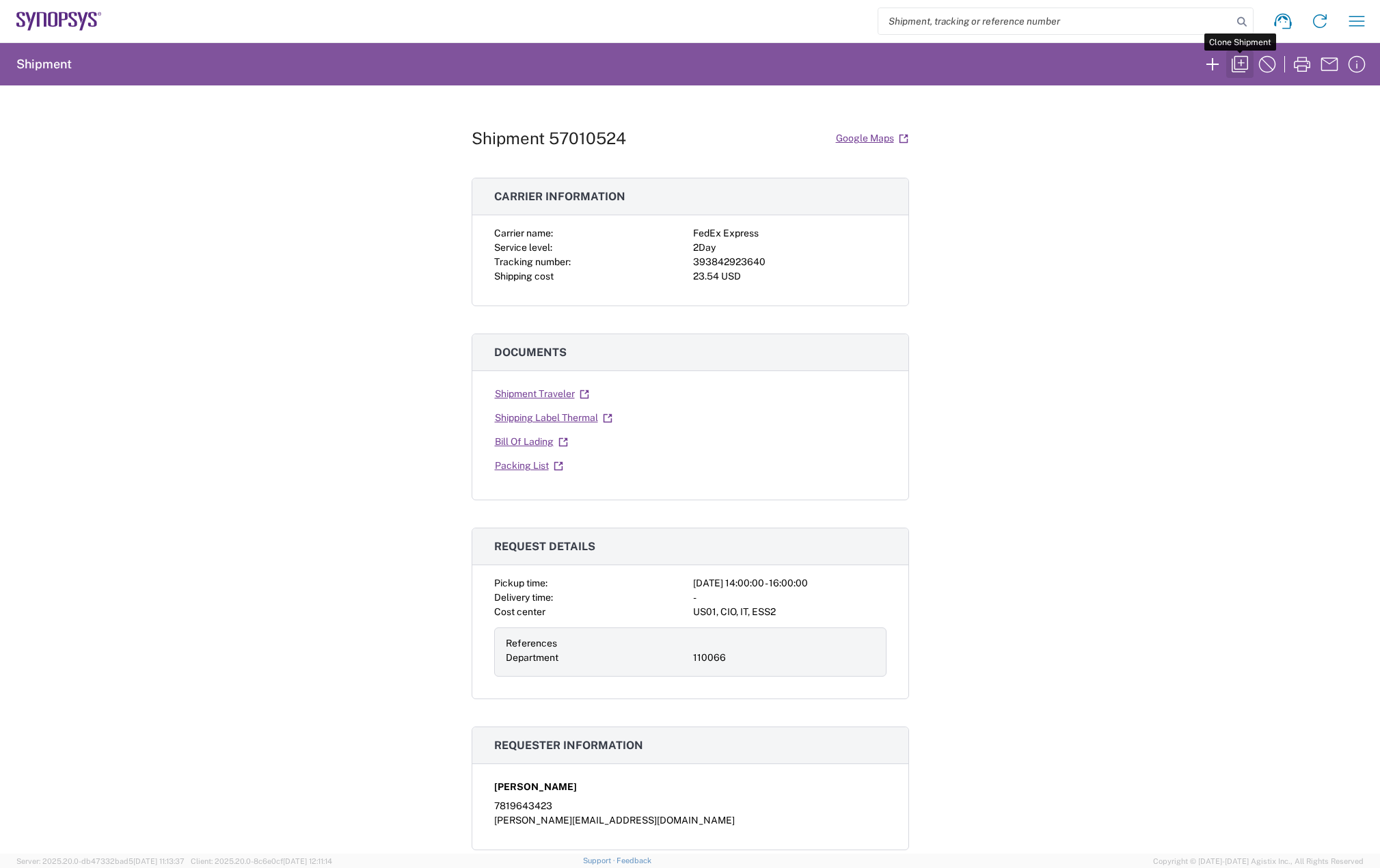
click at [1240, 63] on icon "button" at bounding box center [1239, 64] width 22 height 22
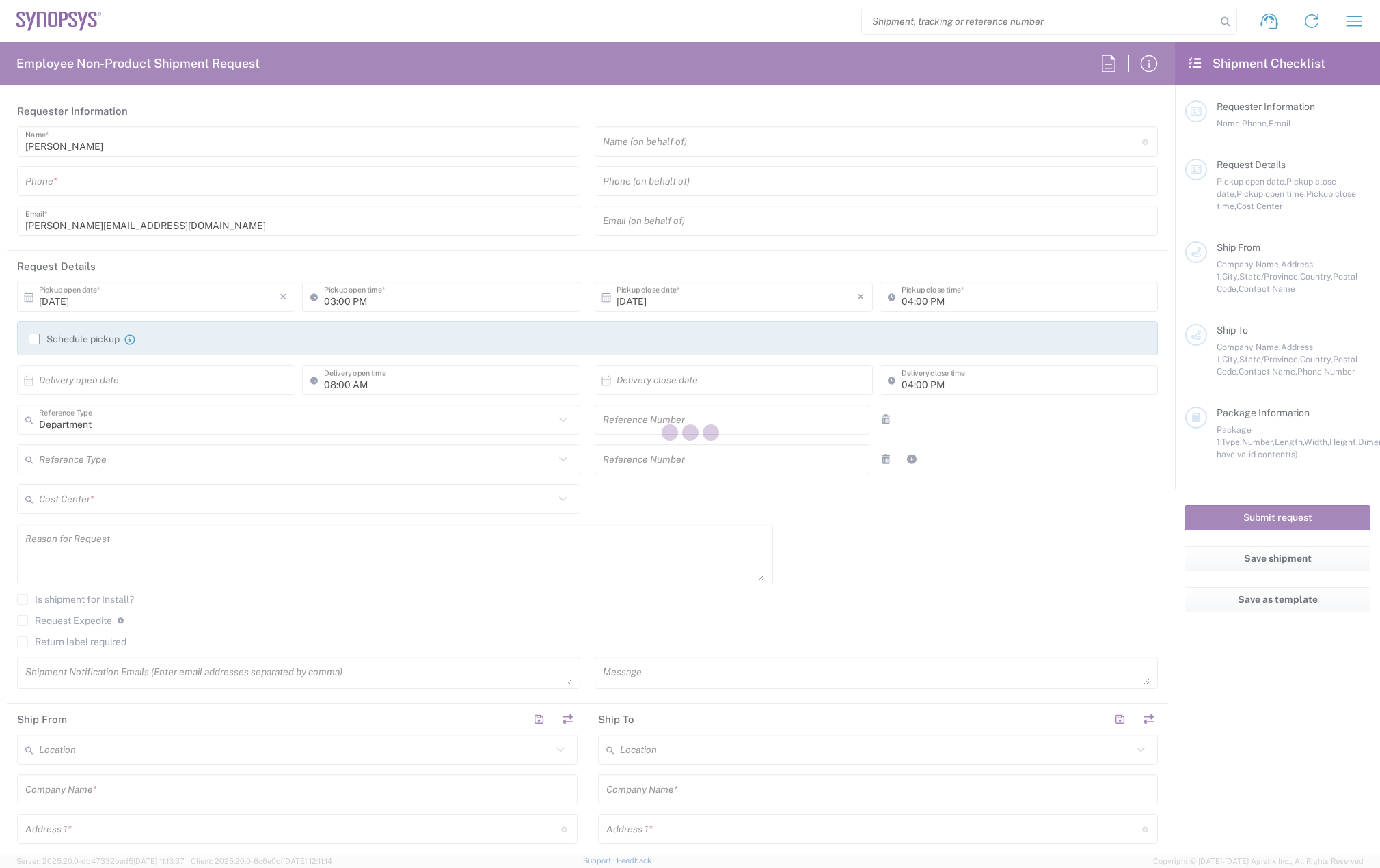
type input "7819643423"
type input "02:00 PM"
type input "110066"
type textarea "Sampath Kokkanti reimage ticket INC0928611"
type textarea "sampath.kokkanti@synopsys.com"
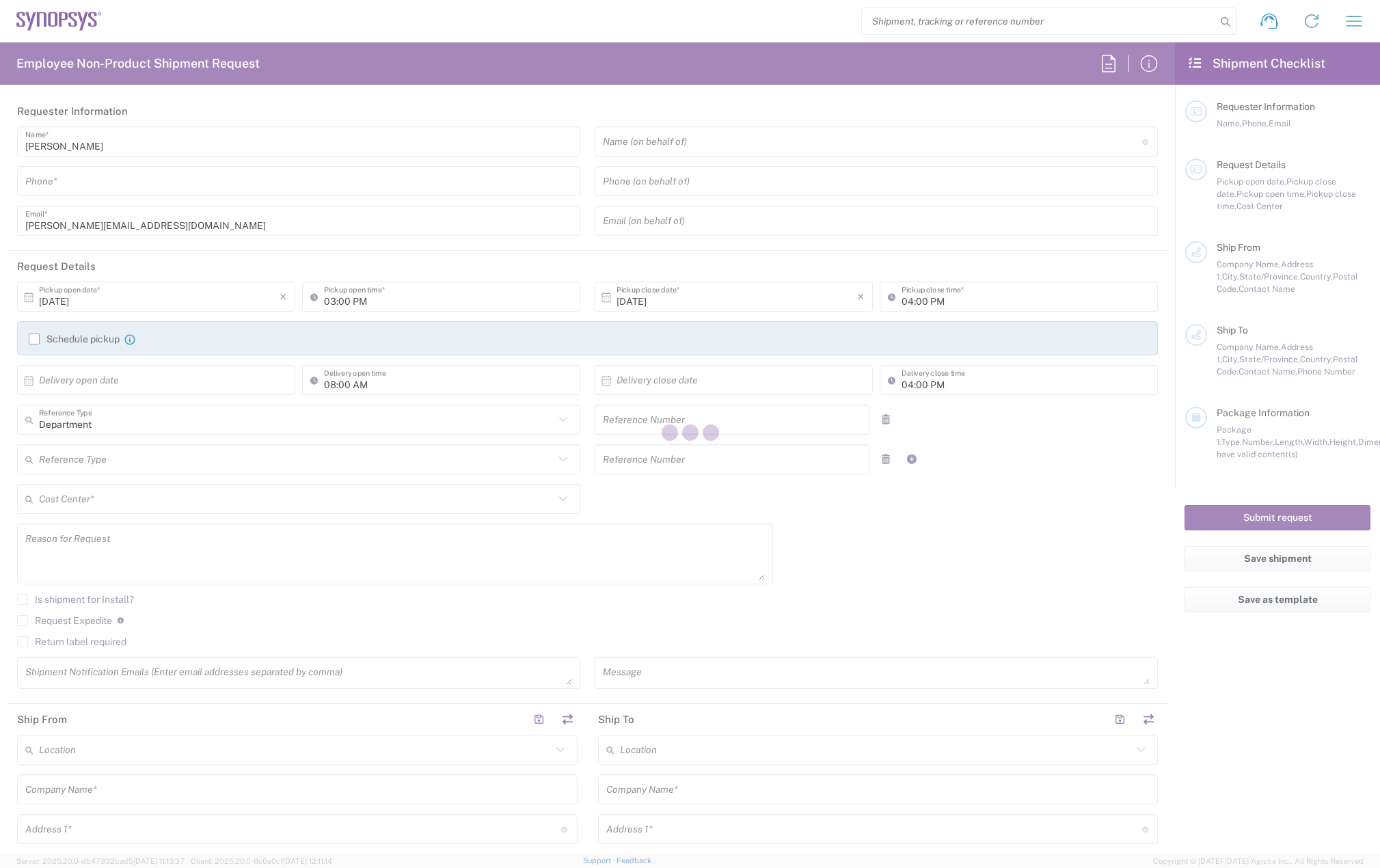
type input "Morrisville US54"
type input "Synopsys Inc"
type input "710 Slater Rd"
type input "Suite 300"
type input "Morrisville"
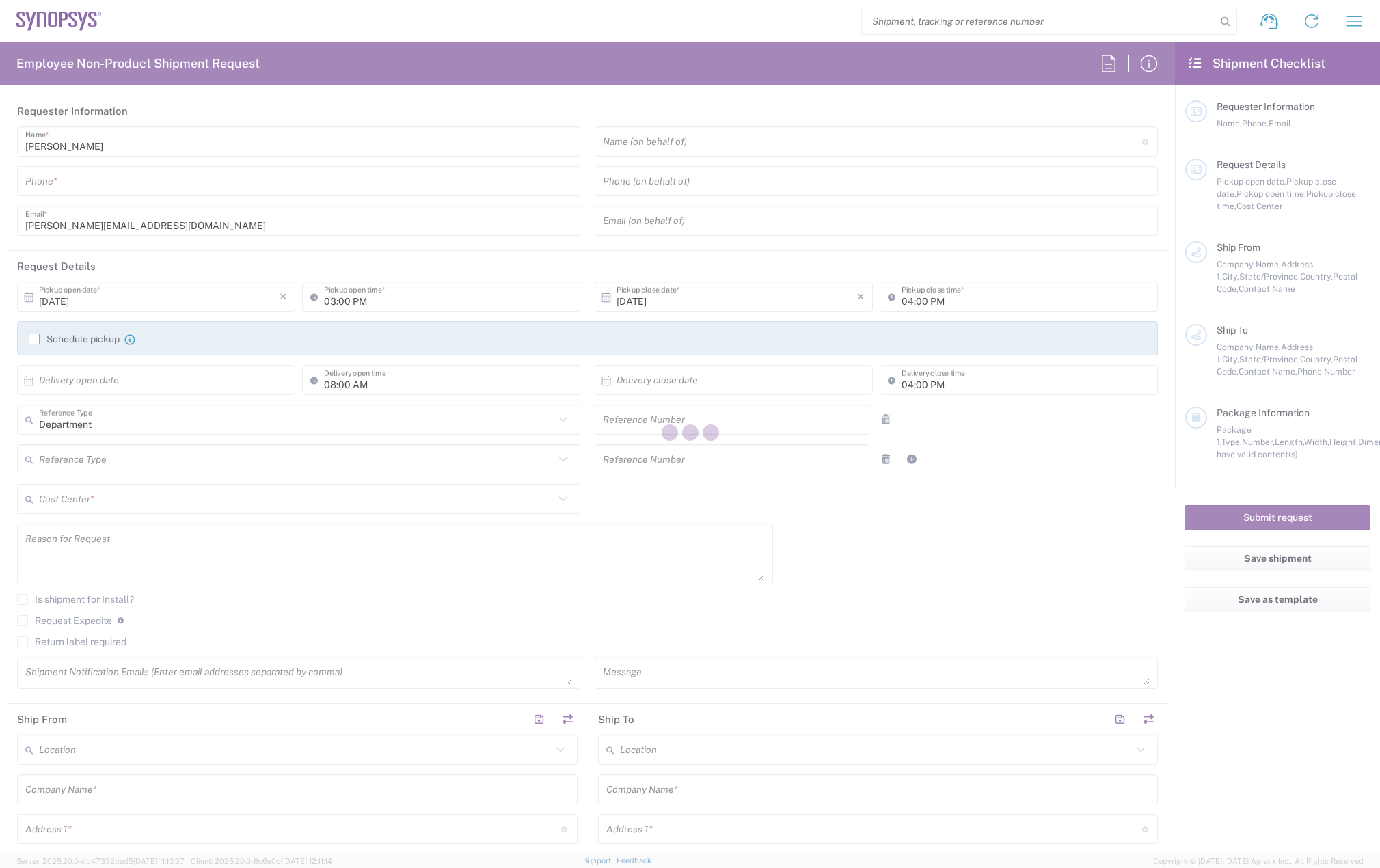
type input "[US_STATE]"
type input "27560"
type input "Brian Barbour \ Sampath Kokkanti"
type input "9196084808"
type input "bbarbour@synopsys.com"
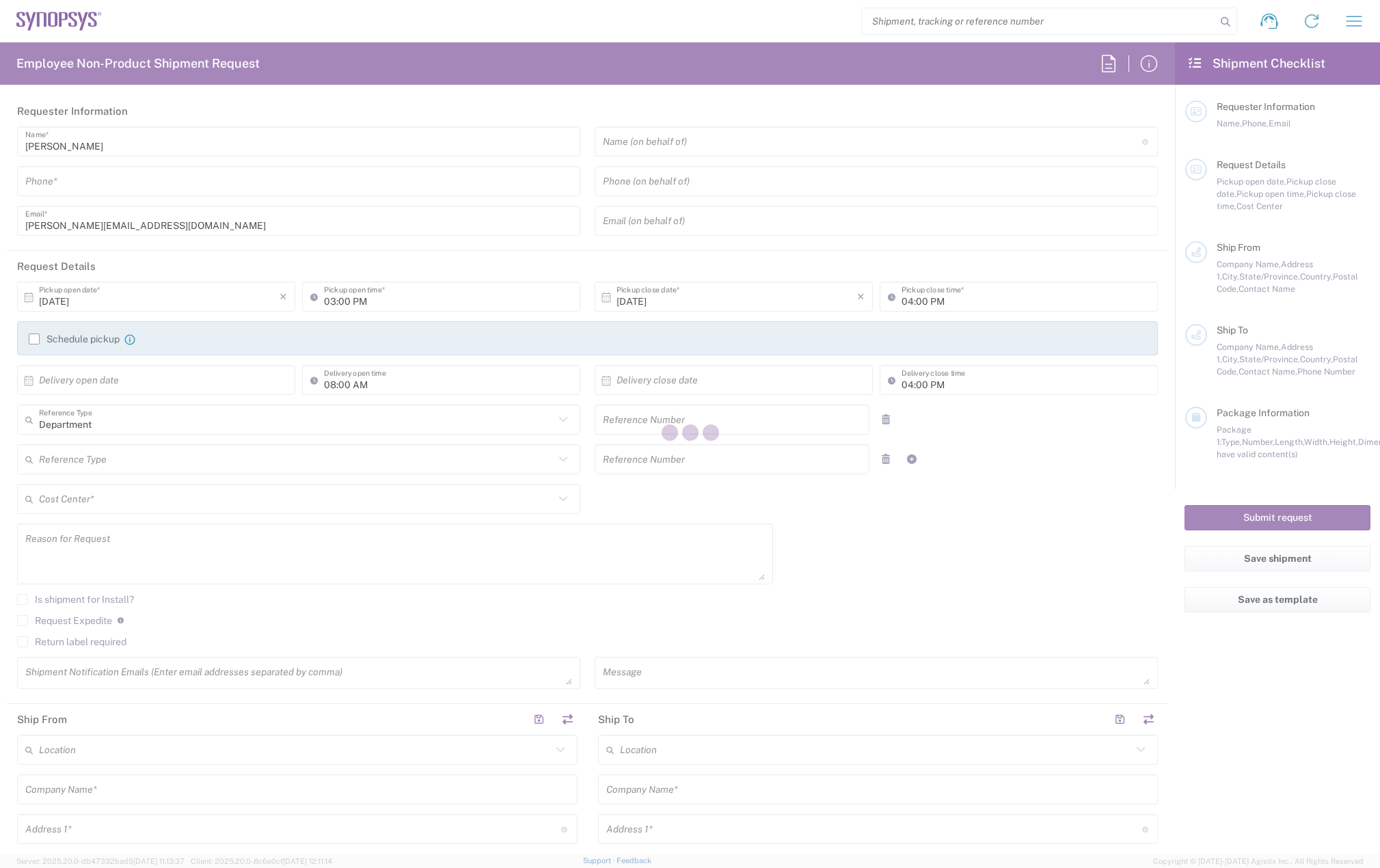
type input "Marlboro US04"
type input "Synopsys Inc"
type input "[STREET_ADDRESS]"
type input "Suite 302B"
type input "[GEOGRAPHIC_DATA]"
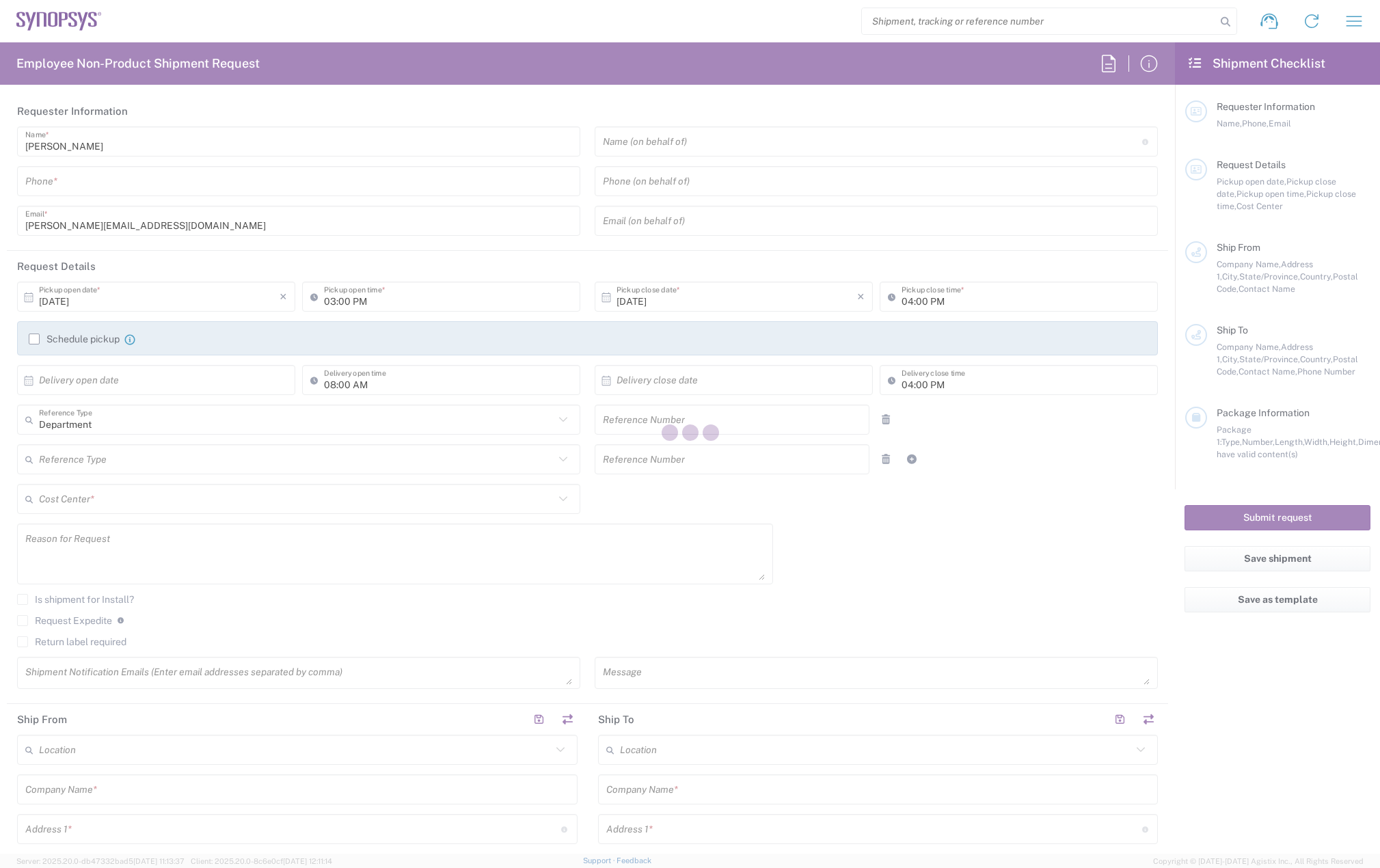
type input "[US_STATE]"
type input "01752"
type input "[PERSON_NAME]"
type input "7819643423"
type input "[PERSON_NAME][EMAIL_ADDRESS][DOMAIN_NAME]"
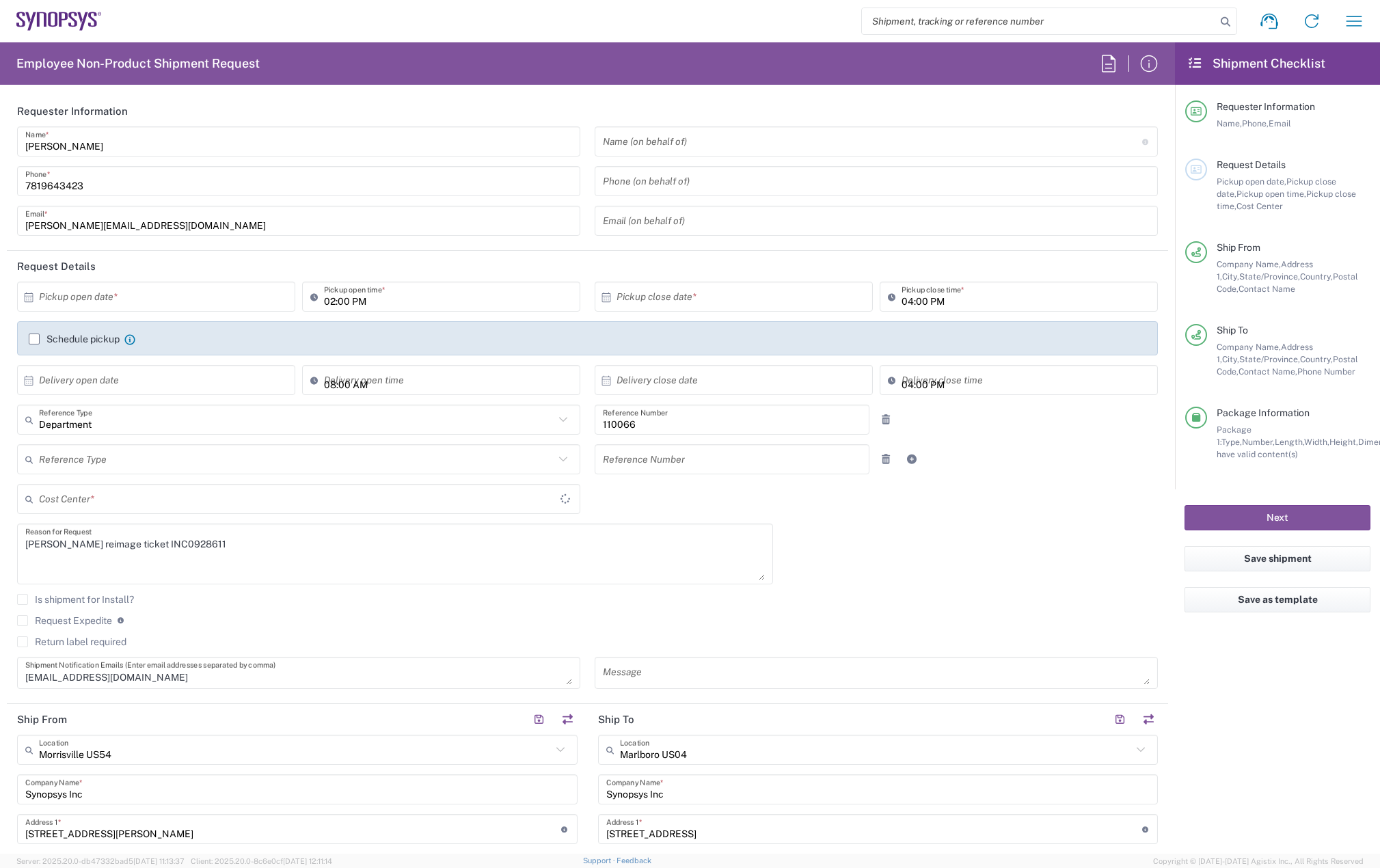
type input "US01, CIO, IT, ESS2 110066"
type input "Large Box"
click at [38, 342] on label "Schedule pickup" at bounding box center [74, 339] width 90 height 11
click at [35, 339] on input "Schedule pickup" at bounding box center [35, 339] width 0 height 0
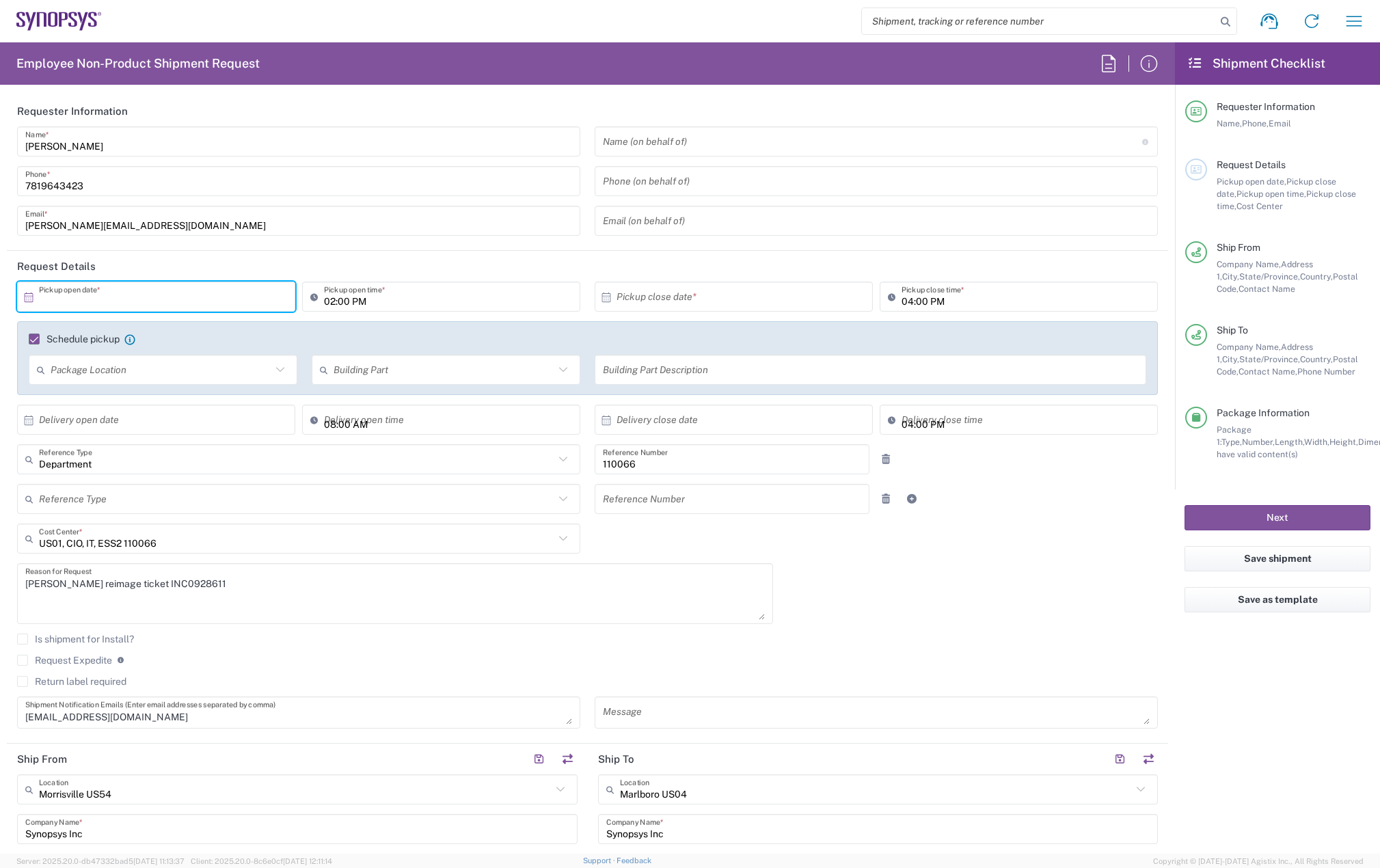
click at [95, 301] on input "text" at bounding box center [159, 296] width 241 height 24
click at [142, 381] on span "7" at bounding box center [139, 383] width 20 height 19
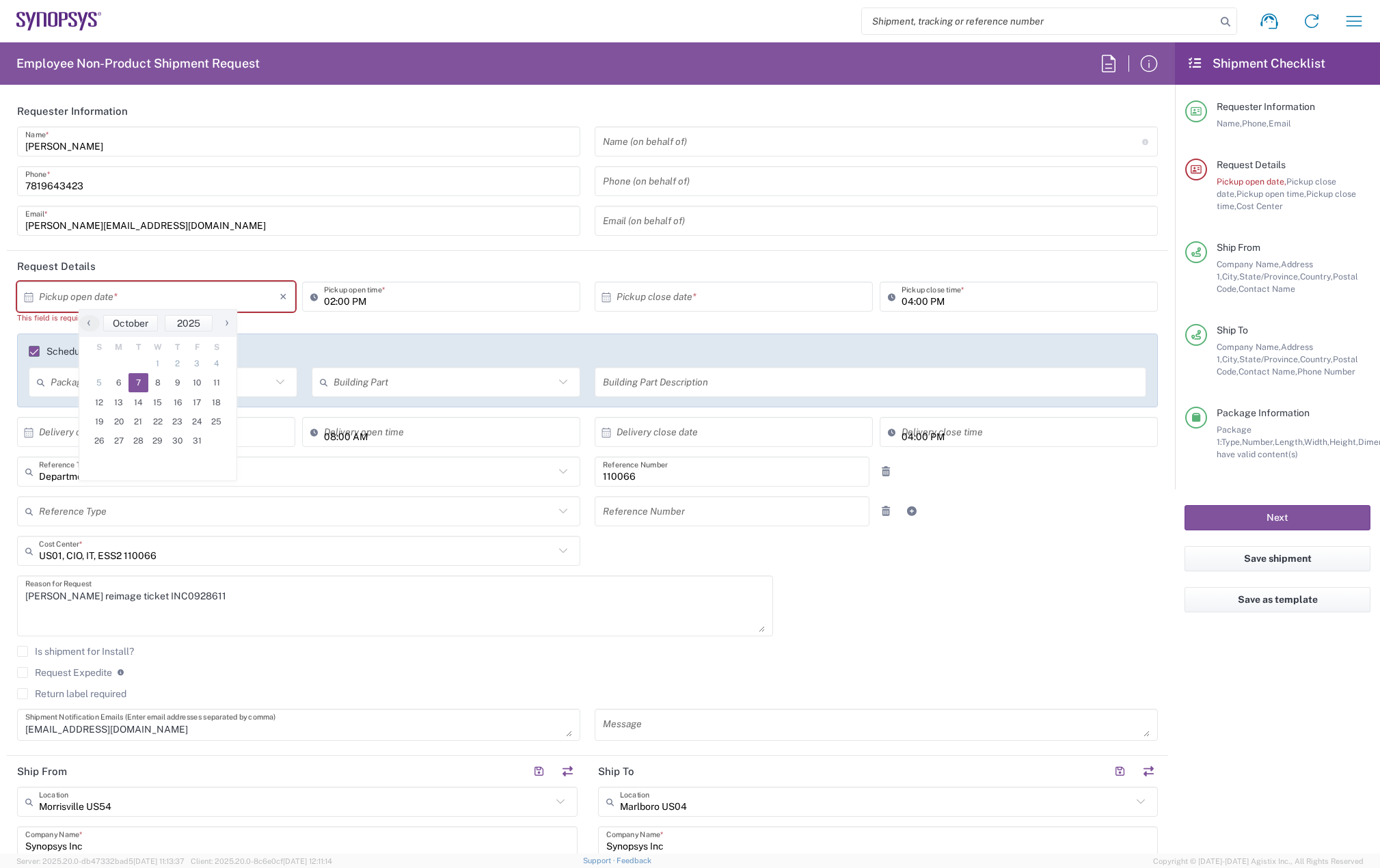
type input "10/07/2025"
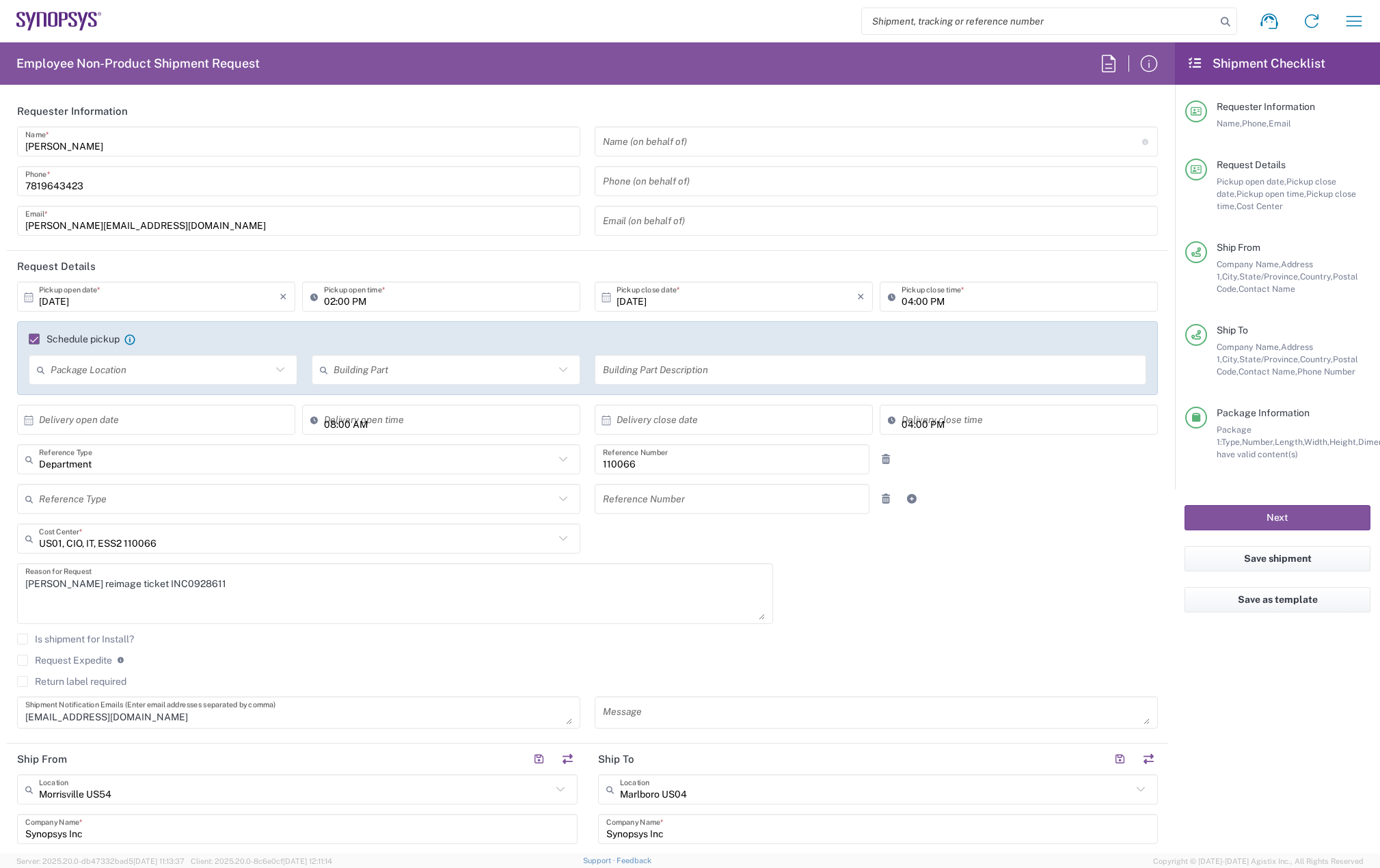
click at [902, 299] on input "04:00 PM" at bounding box center [1026, 296] width 248 height 24
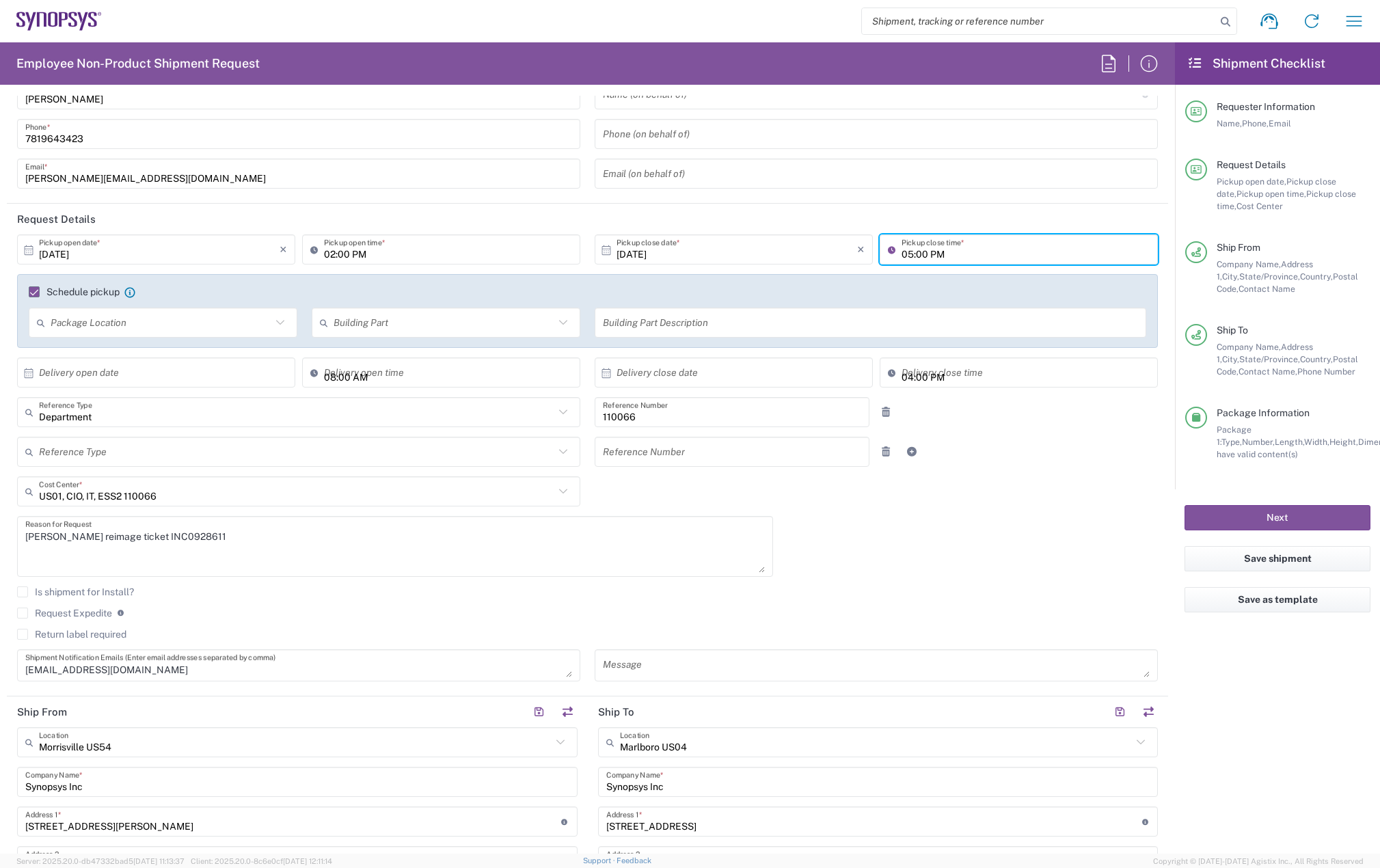
scroll to position [68, 0]
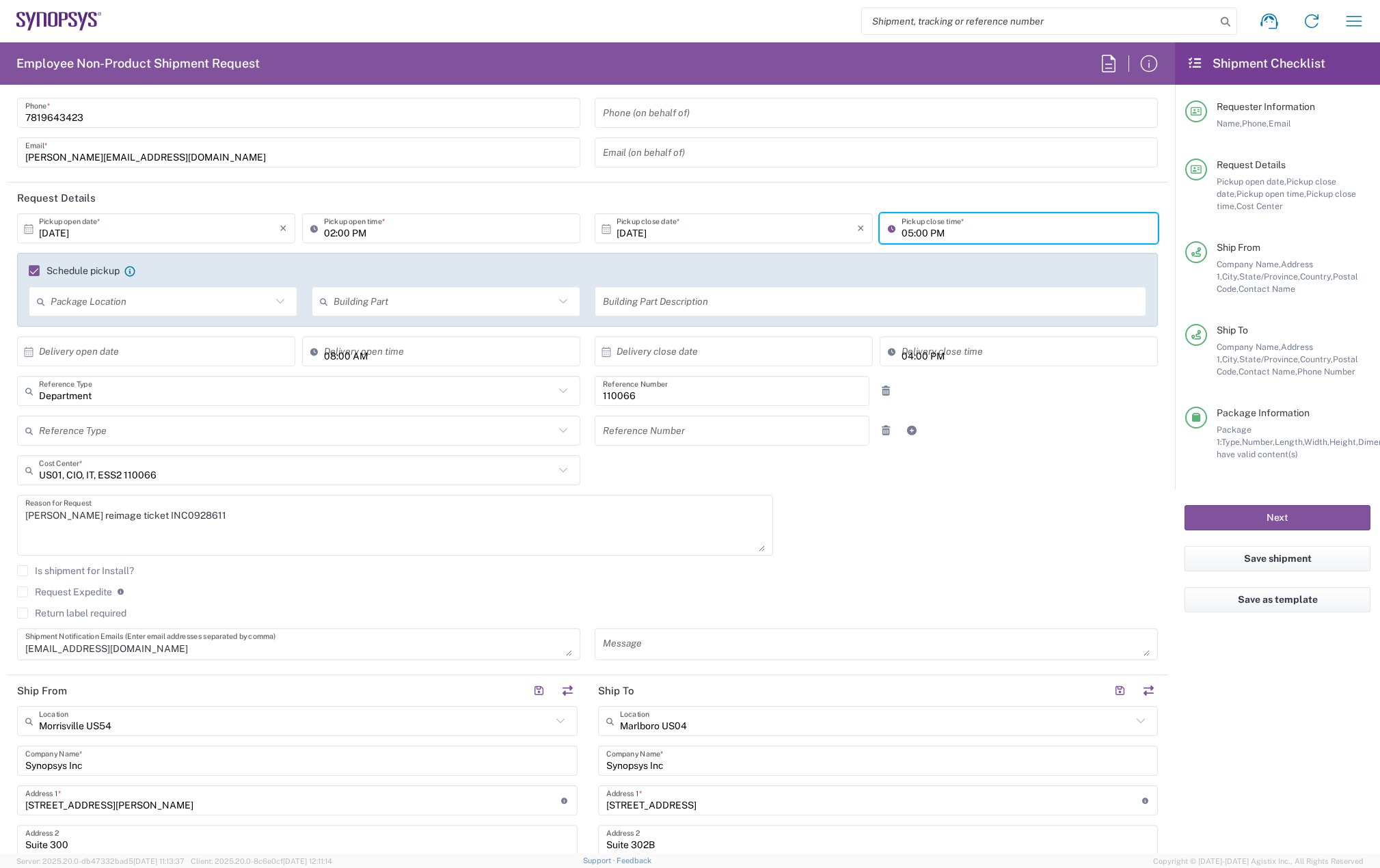
type input "05:00 PM"
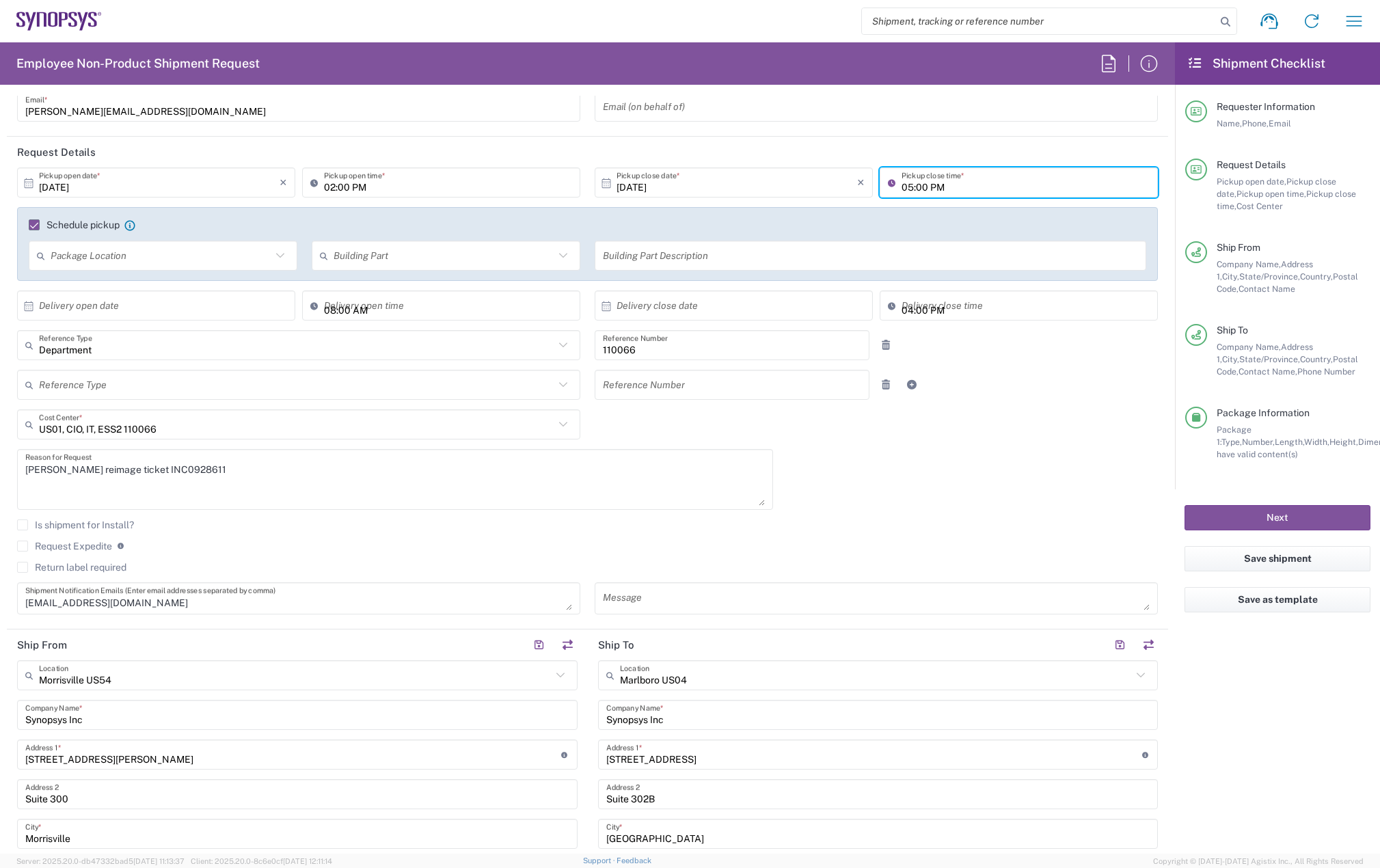
scroll to position [205, 0]
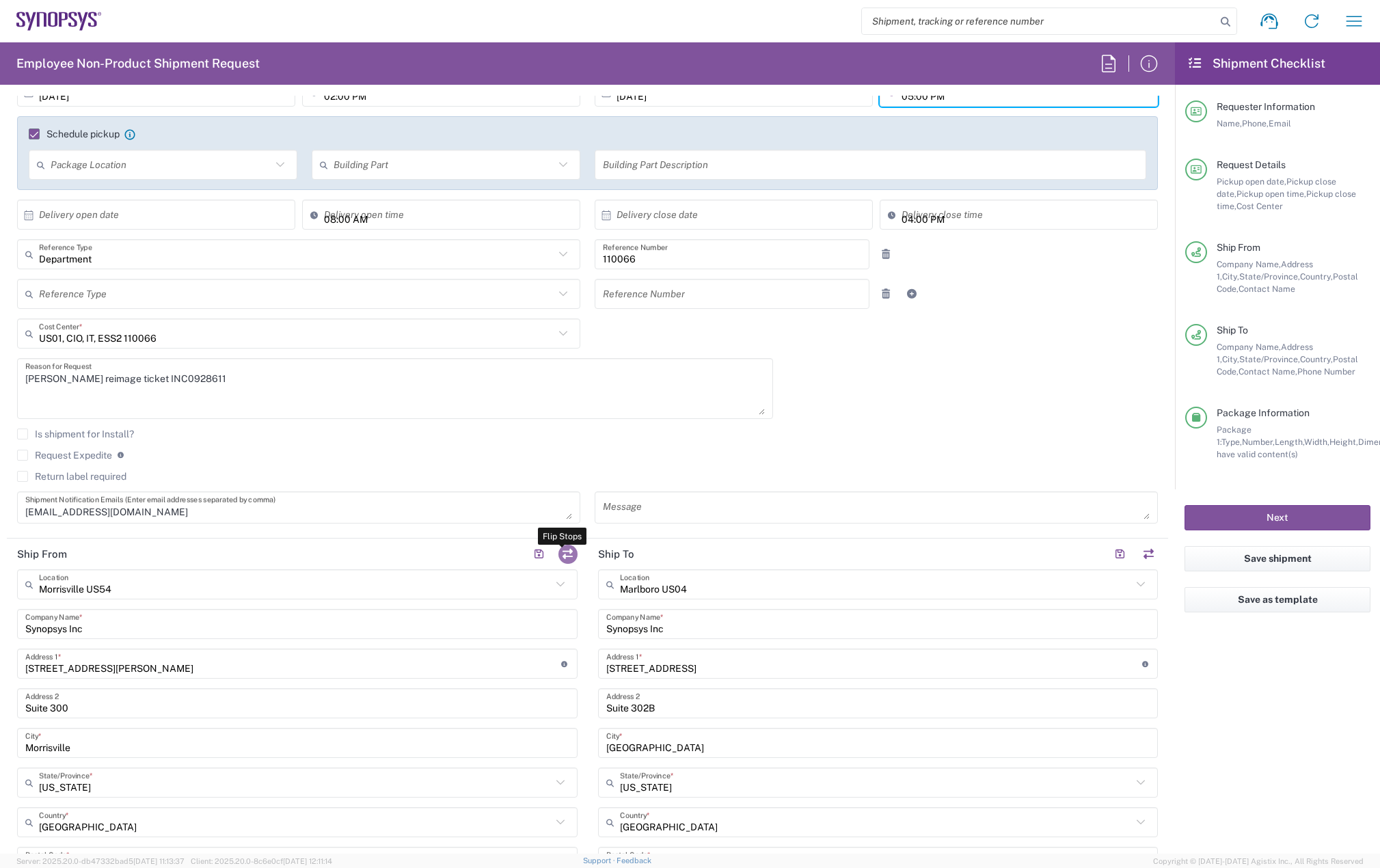
click at [565, 553] on button "button" at bounding box center [568, 554] width 19 height 19
type input "Marlboro US04"
type input "[STREET_ADDRESS]"
type input "Suite 302B"
type input "[GEOGRAPHIC_DATA]"
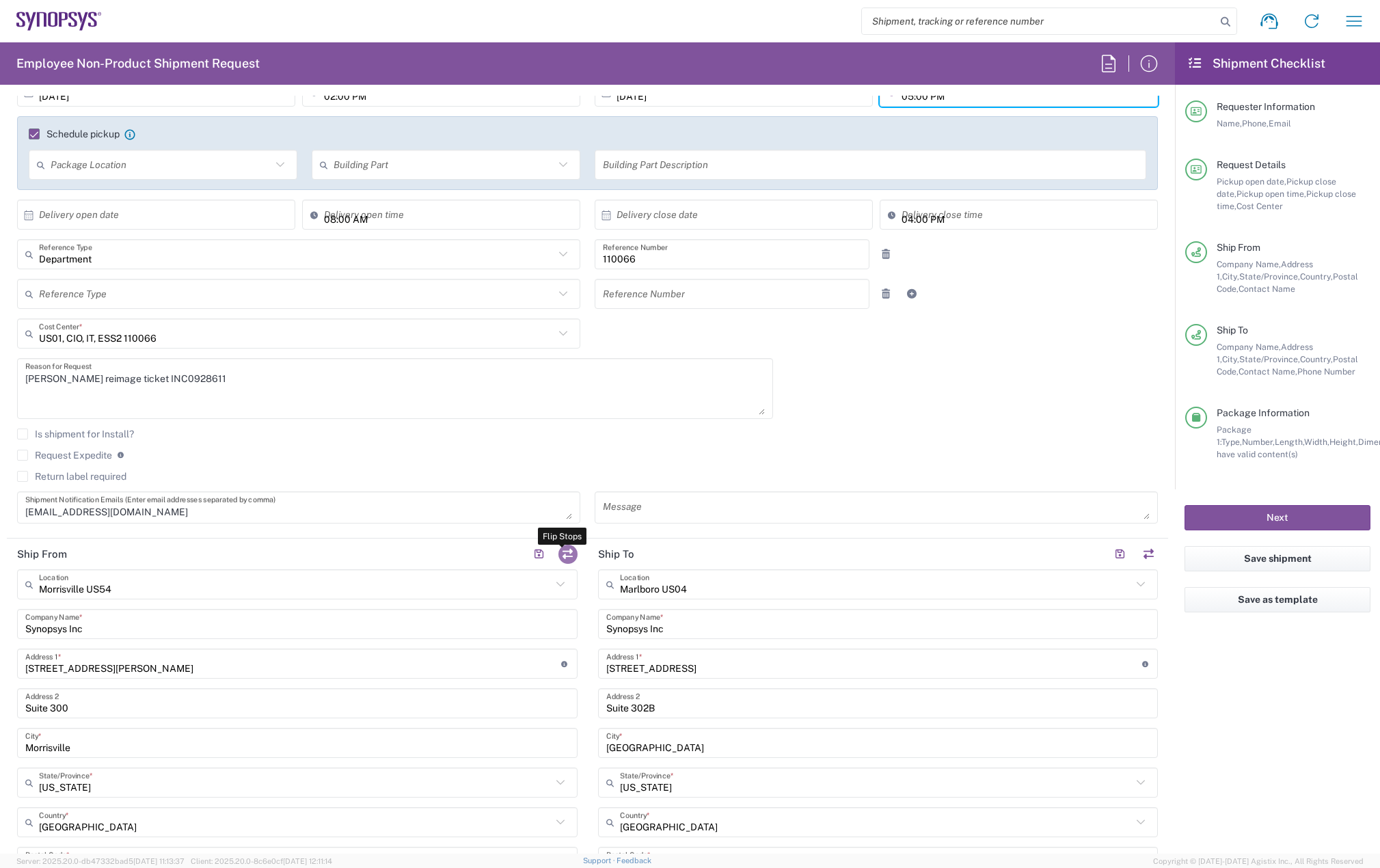
type input "[US_STATE]"
type input "01752"
type input "[PERSON_NAME]"
type input "7819643423"
type input "[PERSON_NAME][EMAIL_ADDRESS][DOMAIN_NAME]"
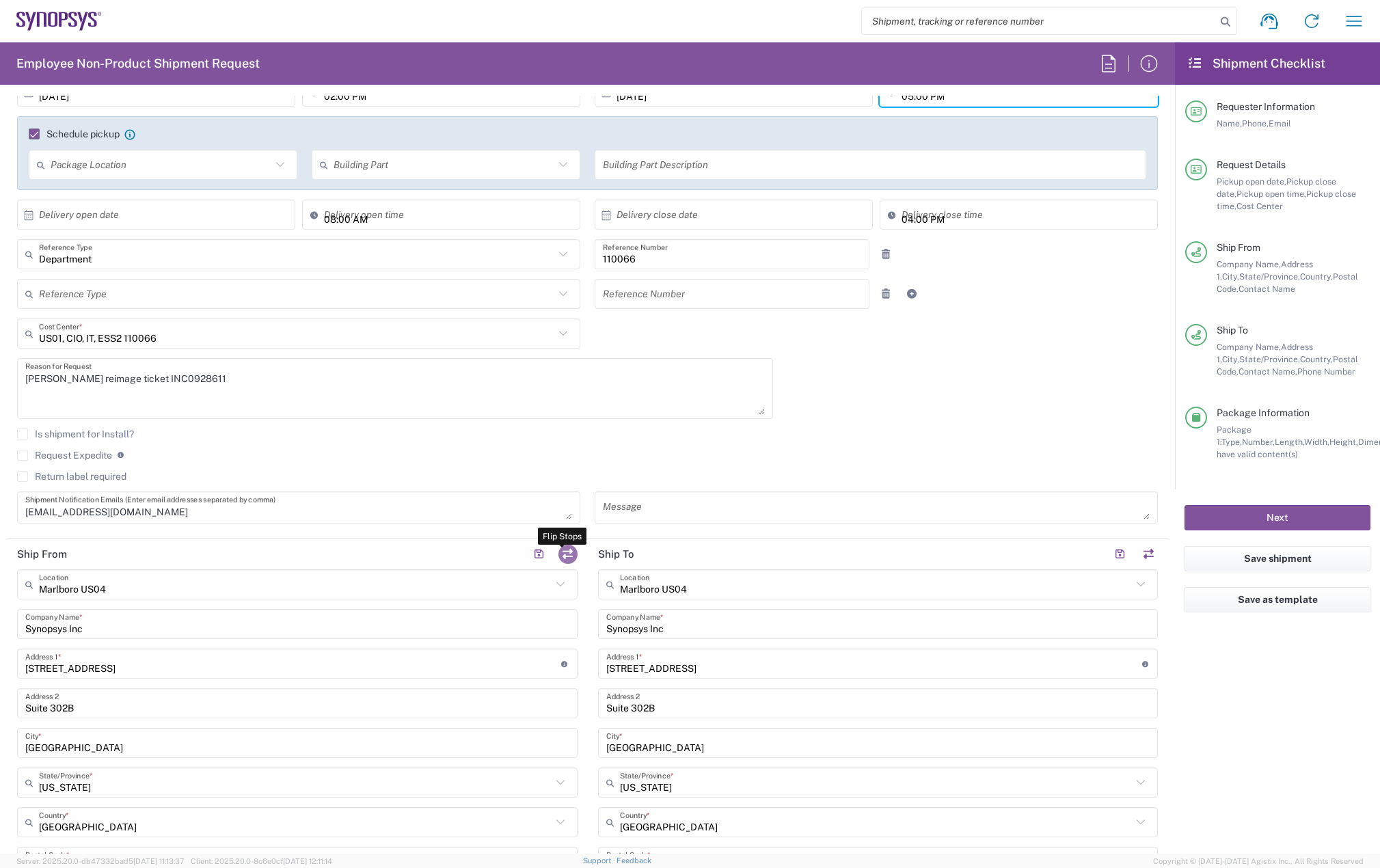
type input "Morrisville US54"
type input "710 Slater Rd"
type input "Suite 300"
type input "Morrisville"
type input "[US_STATE]"
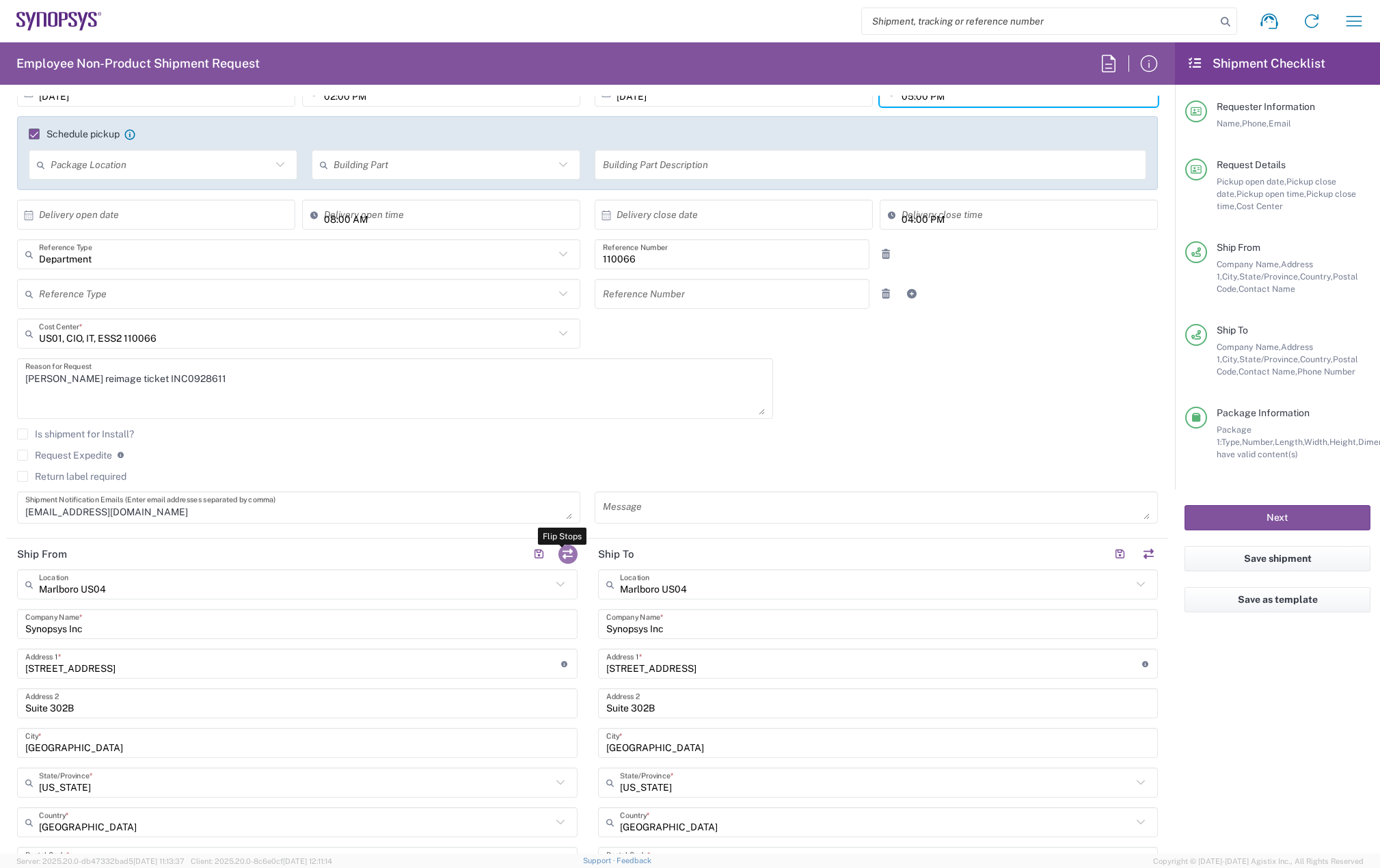
type input "27560"
type input "Brian Barbour \ Sampath Kokkanti"
type input "9196084808"
type input "bbarbour@synopsys.com"
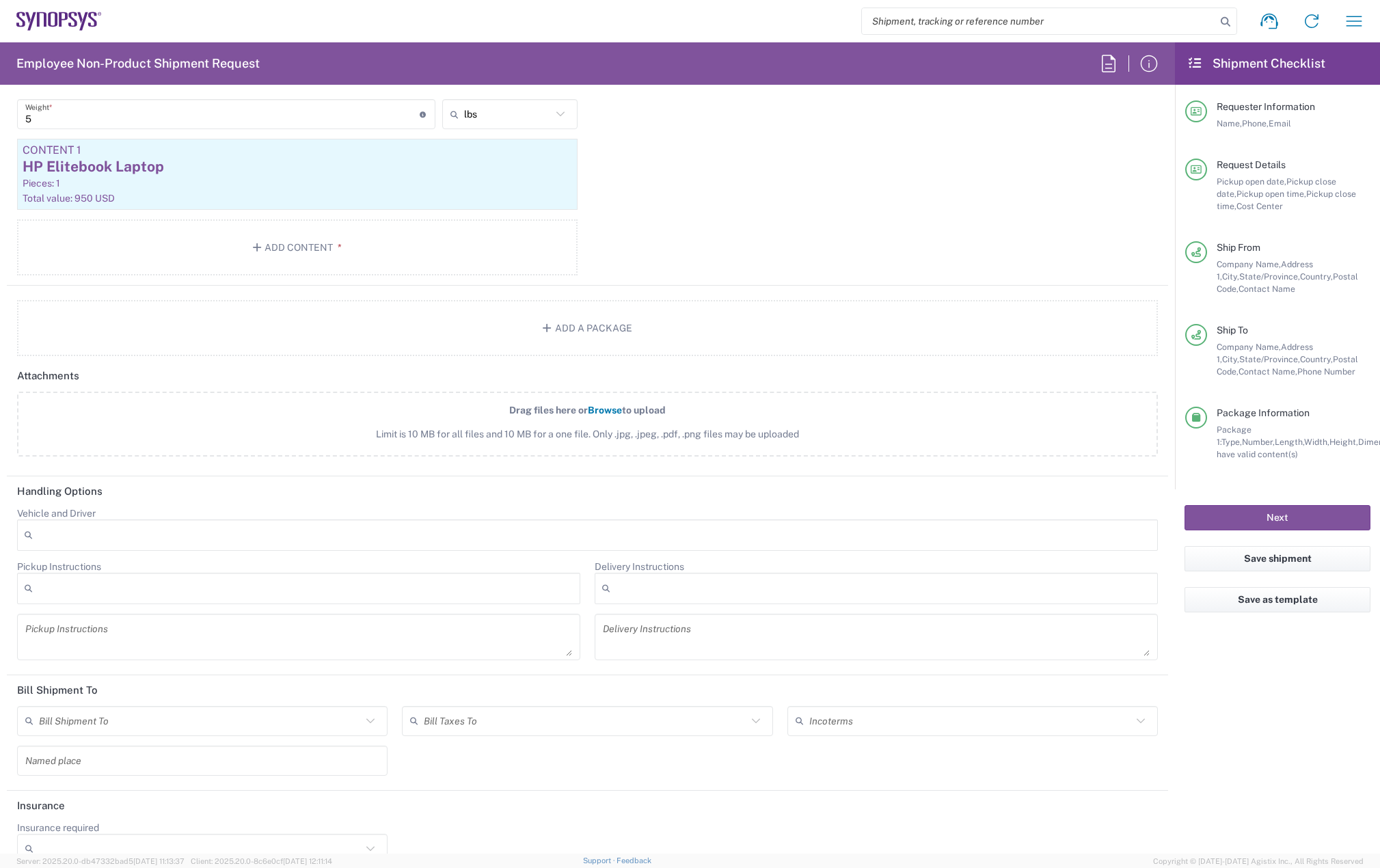
scroll to position [1461, 0]
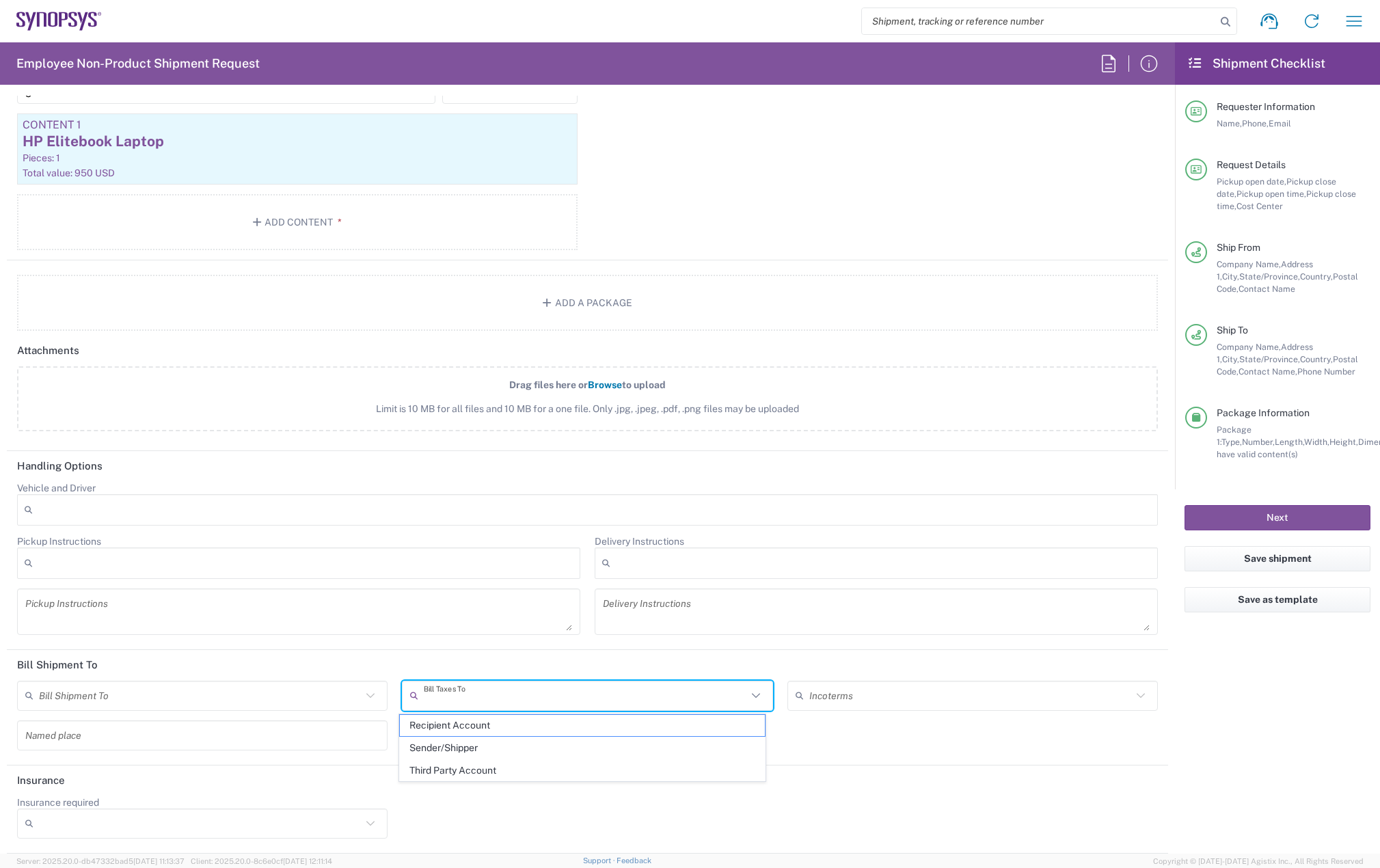
click at [466, 698] on input "text" at bounding box center [584, 695] width 322 height 24
click at [474, 753] on span "Sender/Shipper" at bounding box center [582, 749] width 365 height 21
type input "Sender/Shipper"
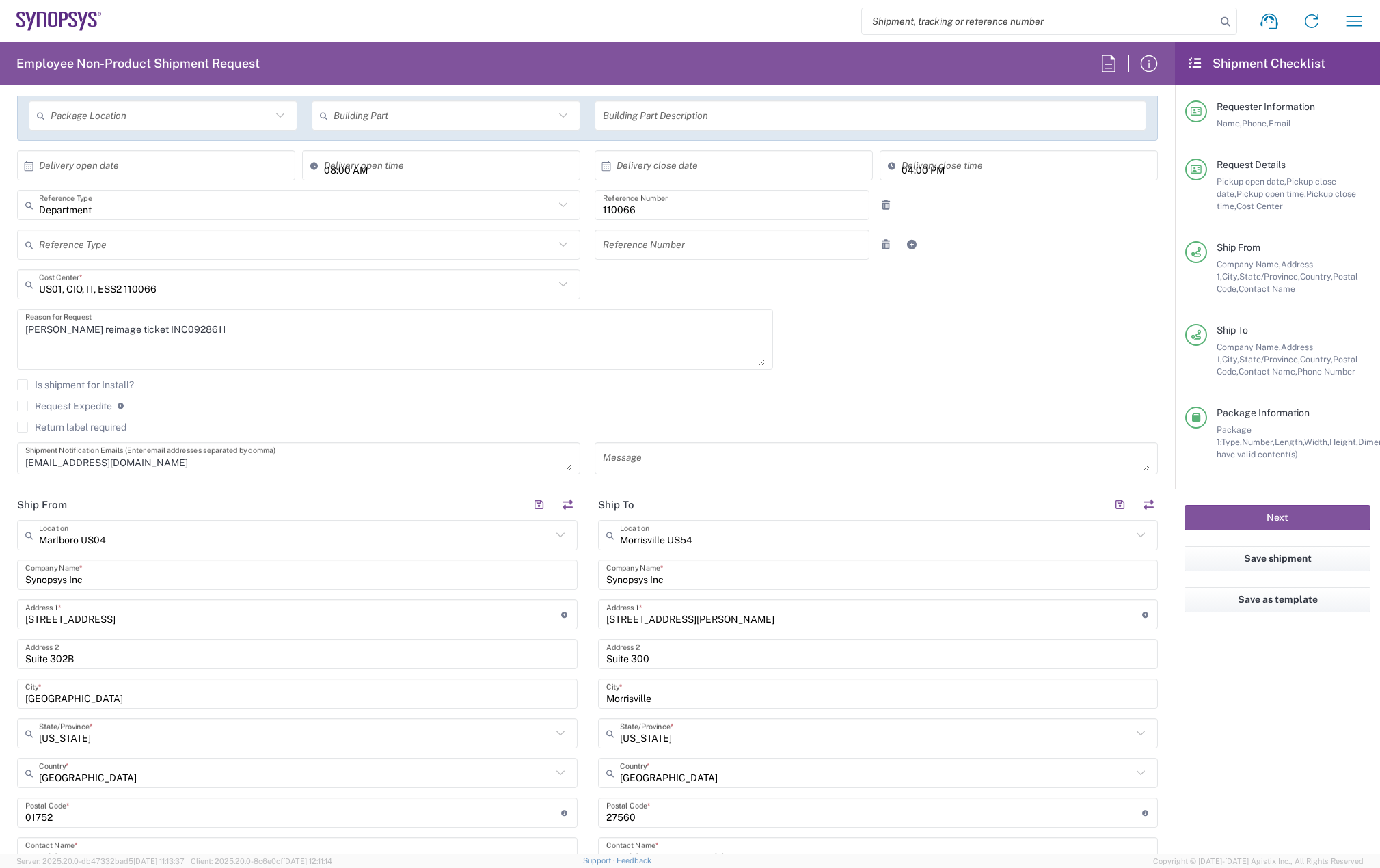
scroll to position [0, 0]
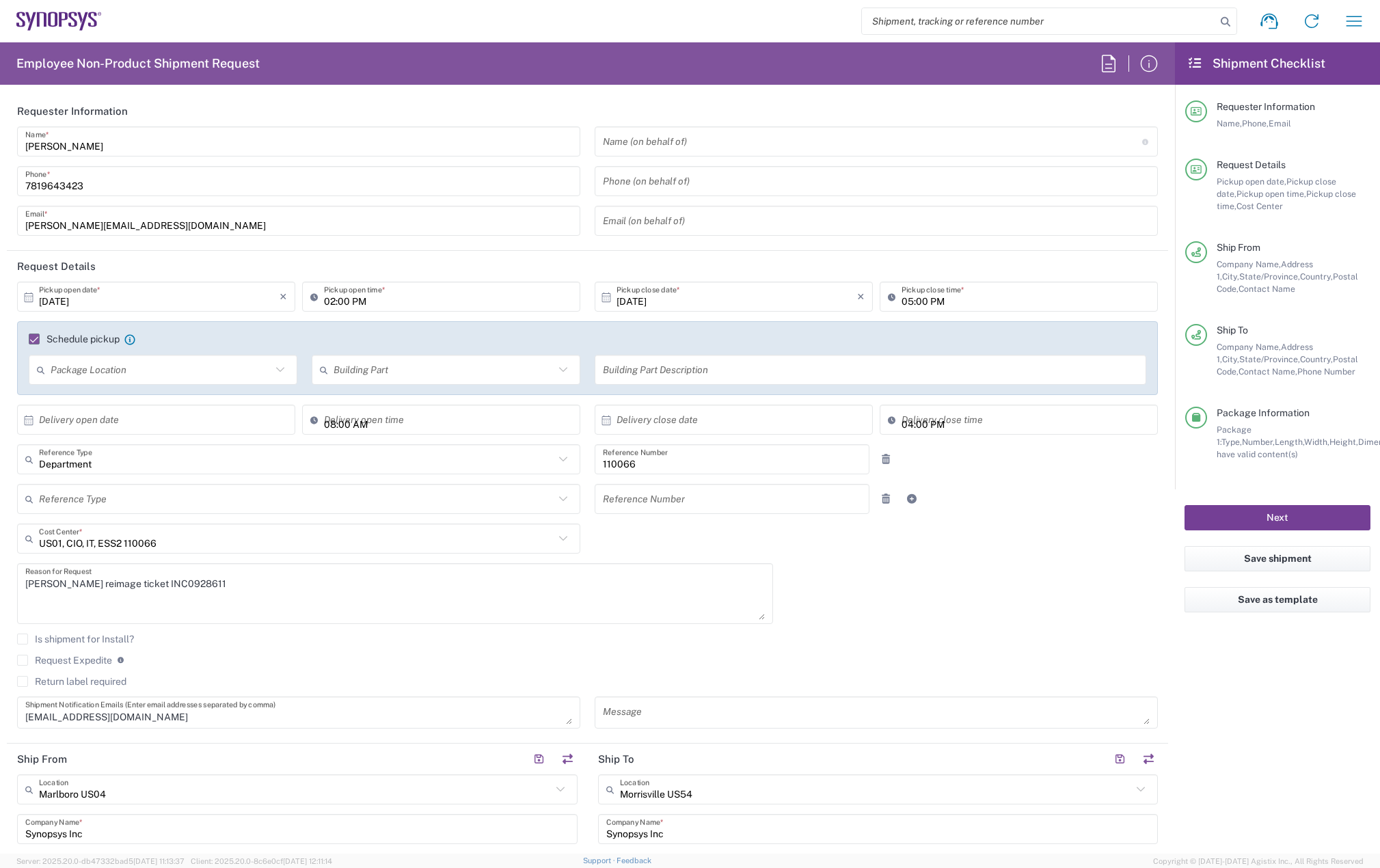
click at [1271, 506] on button "Next" at bounding box center [1277, 518] width 186 height 25
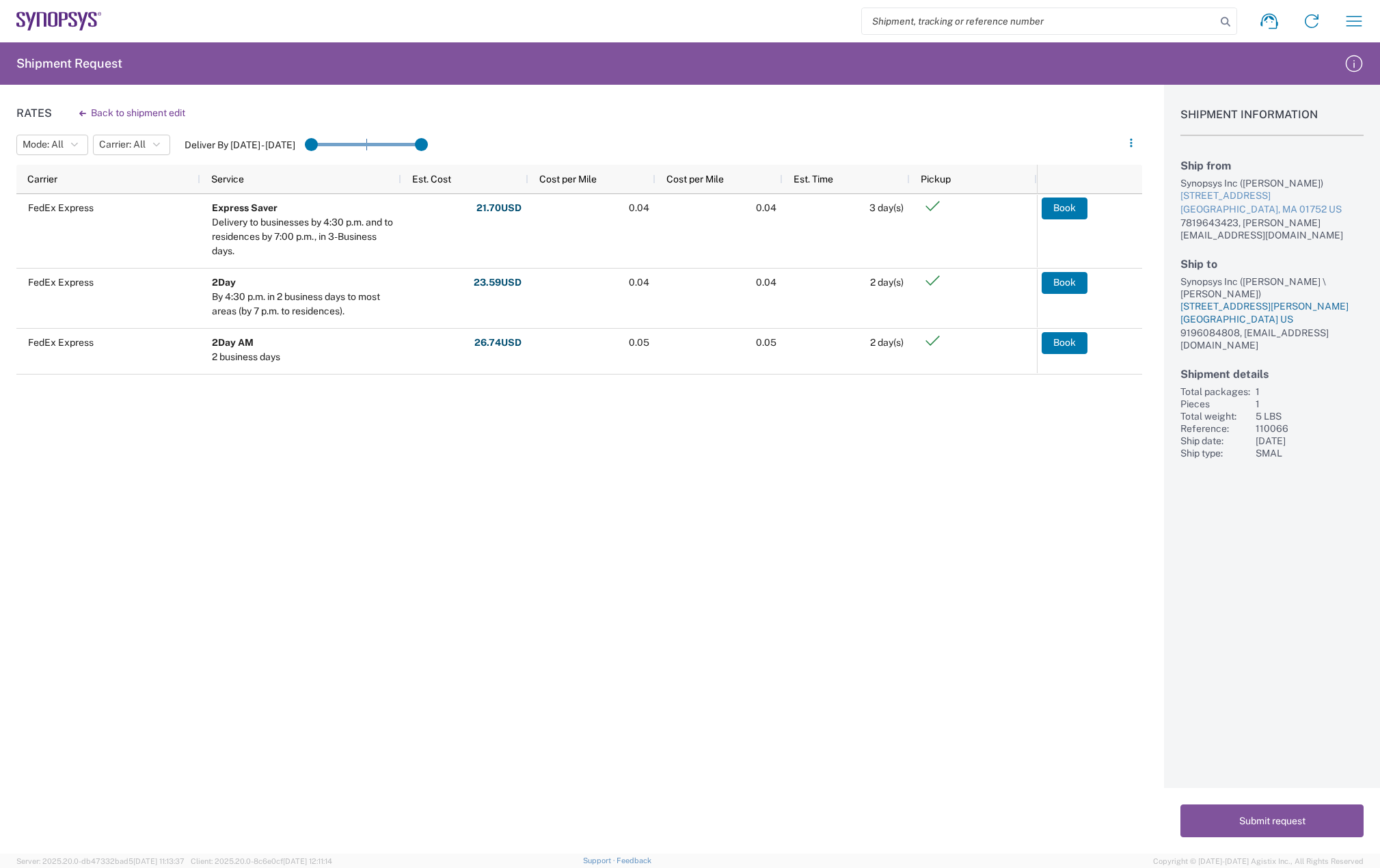
drag, startPoint x: 1181, startPoint y: 266, endPoint x: 1307, endPoint y: 303, distance: 131.3
click at [1307, 303] on div "Ship to Synopsys Inc (Brian Barbour \ Sampath Kokkanti) 710 Slater Rd Suite 300…" at bounding box center [1272, 304] width 183 height 93
copy div "Synopsys Inc (Brian Barbour \ Sampath Kokkanti) 710 Slater Rd Suite 300 Morrisv…"
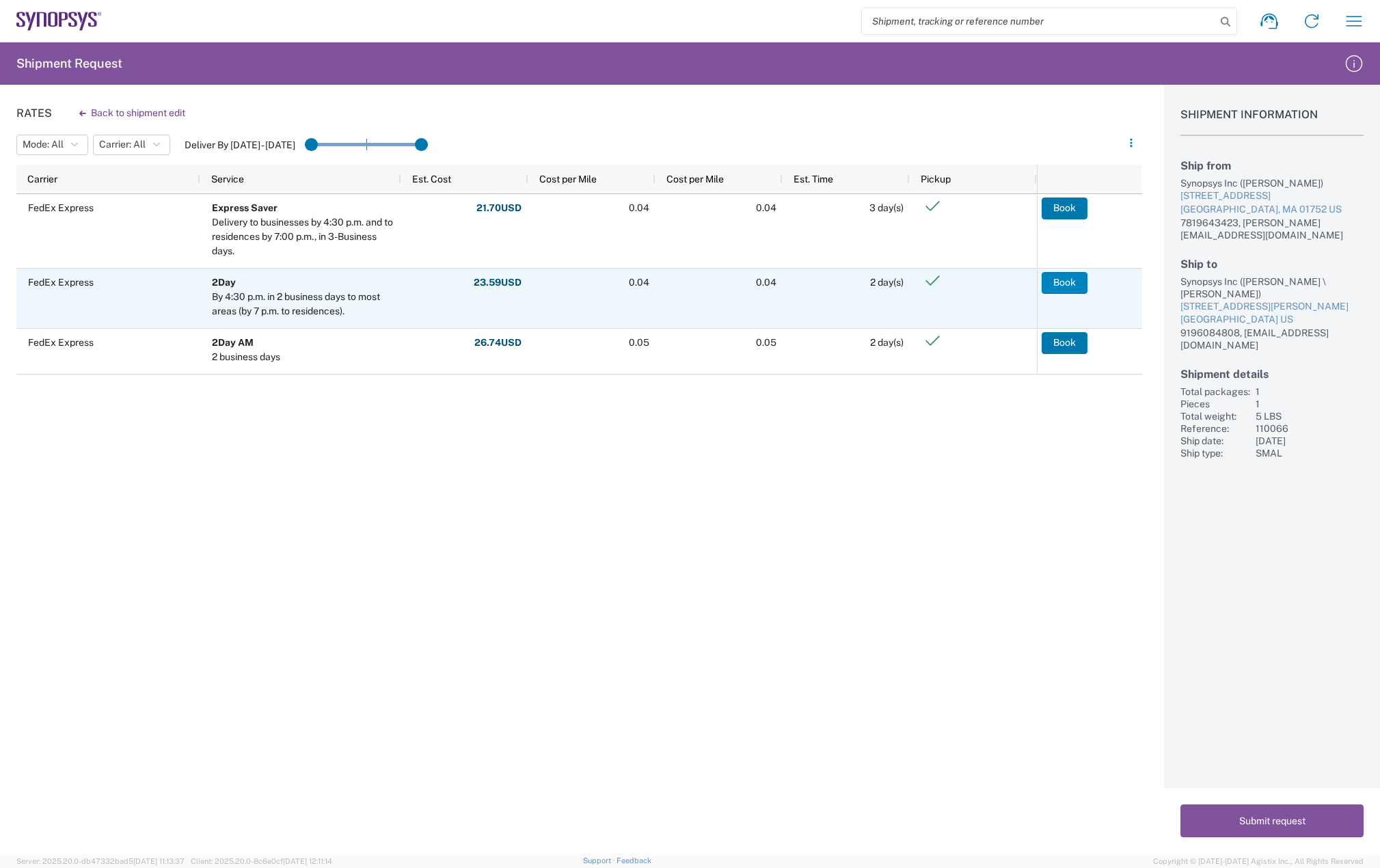
click at [1062, 283] on button "Book" at bounding box center [1065, 283] width 46 height 22
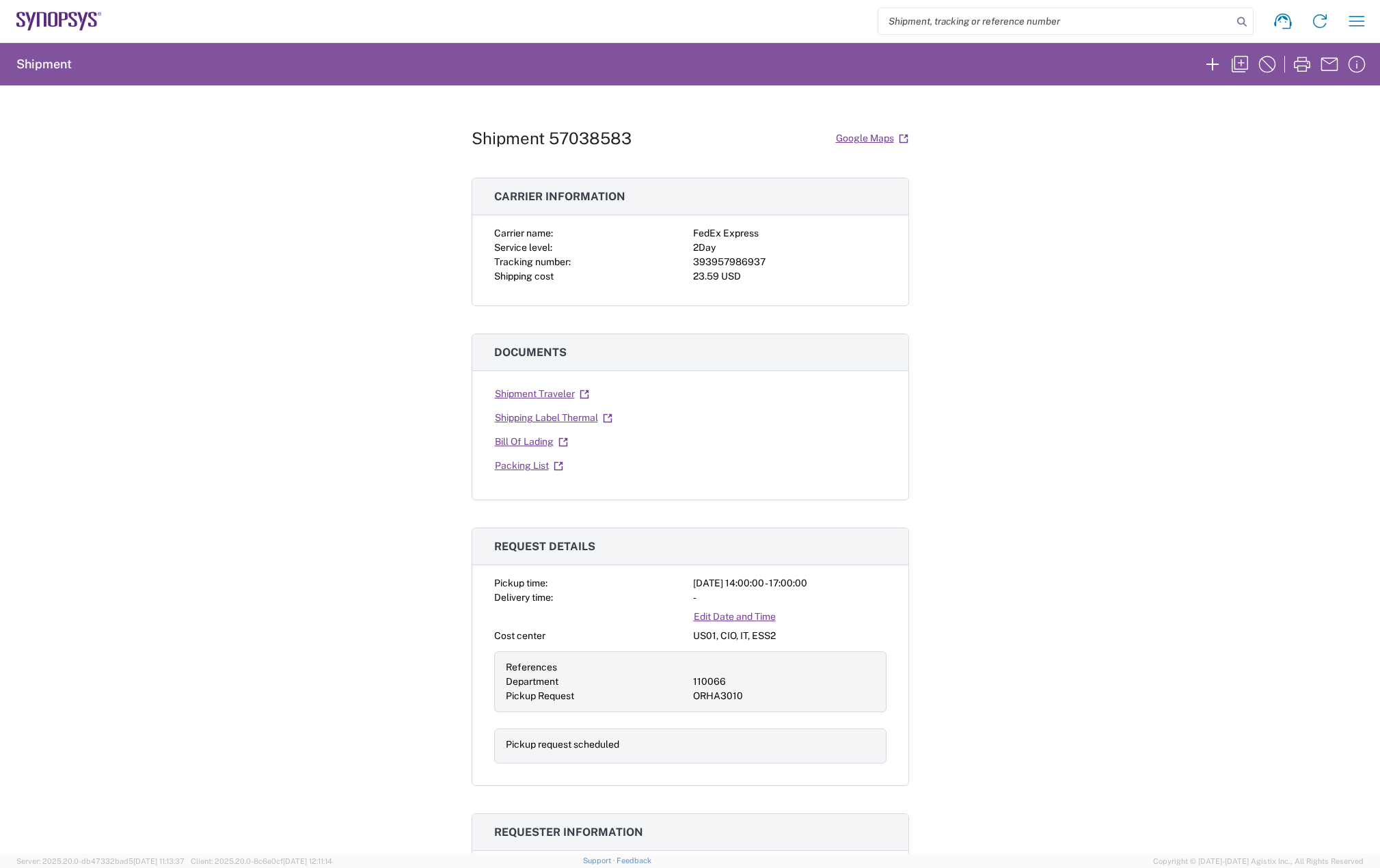
click at [719, 262] on div "393957986937" at bounding box center [789, 262] width 193 height 14
copy div "393957986937"
click at [584, 413] on link "Shipping Label Thermal" at bounding box center [554, 418] width 119 height 24
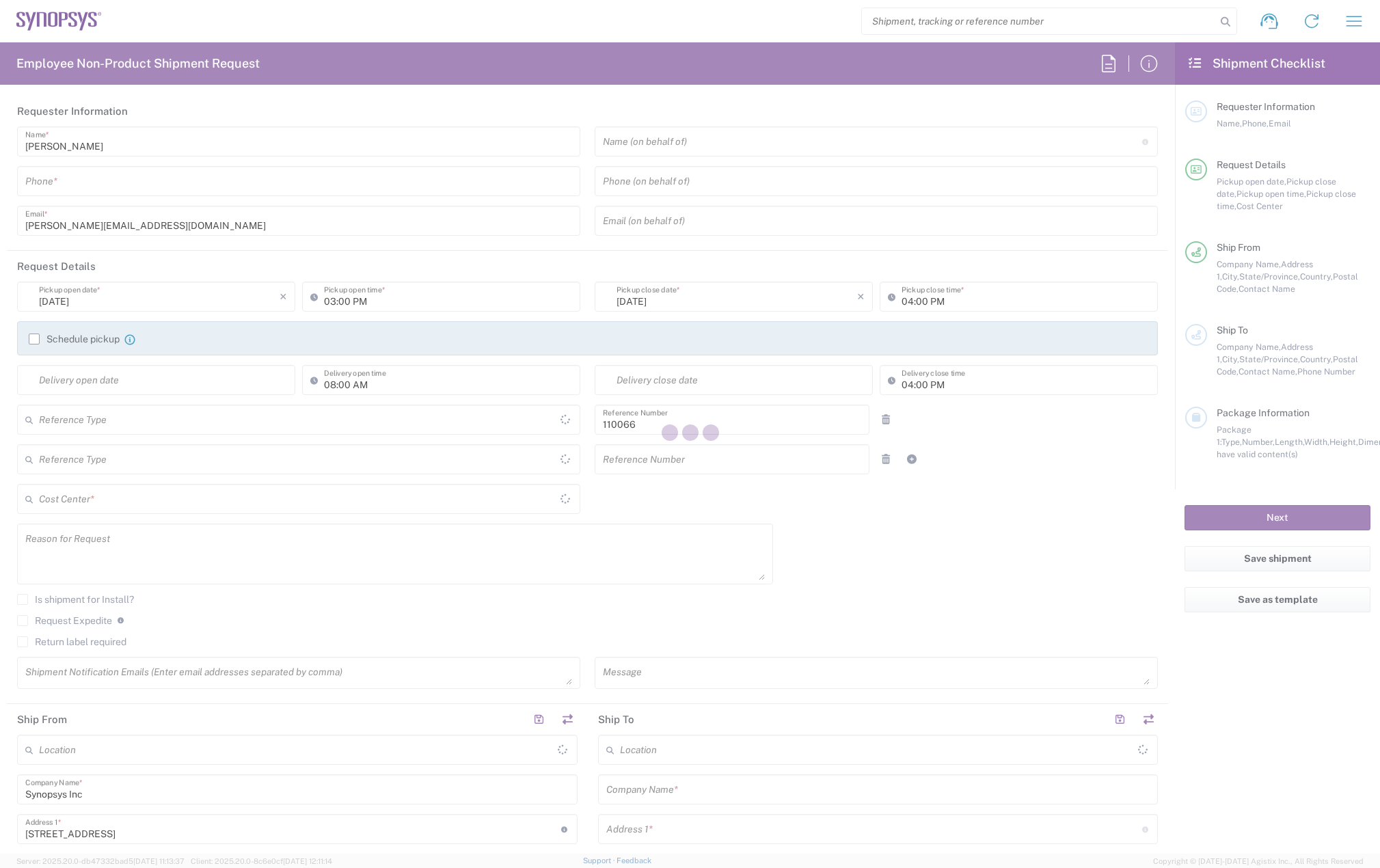
type input "Department"
type input "US01, CIO, IT, ESS2 110066"
type input "[US_STATE]"
type input "[GEOGRAPHIC_DATA]"
type input "Delivered at Place"
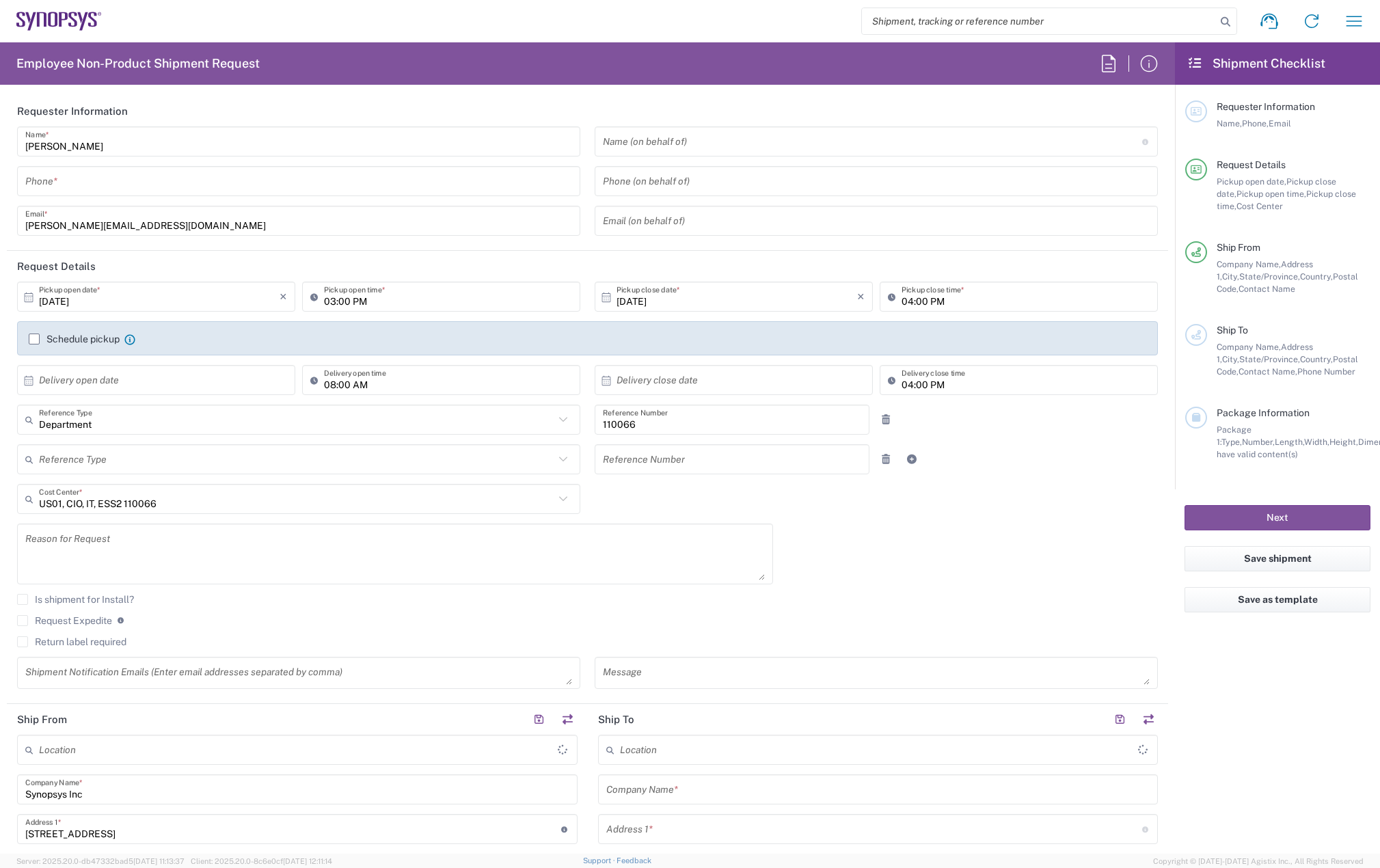
type input "[GEOGRAPHIC_DATA]"
type input "Marlboro US04"
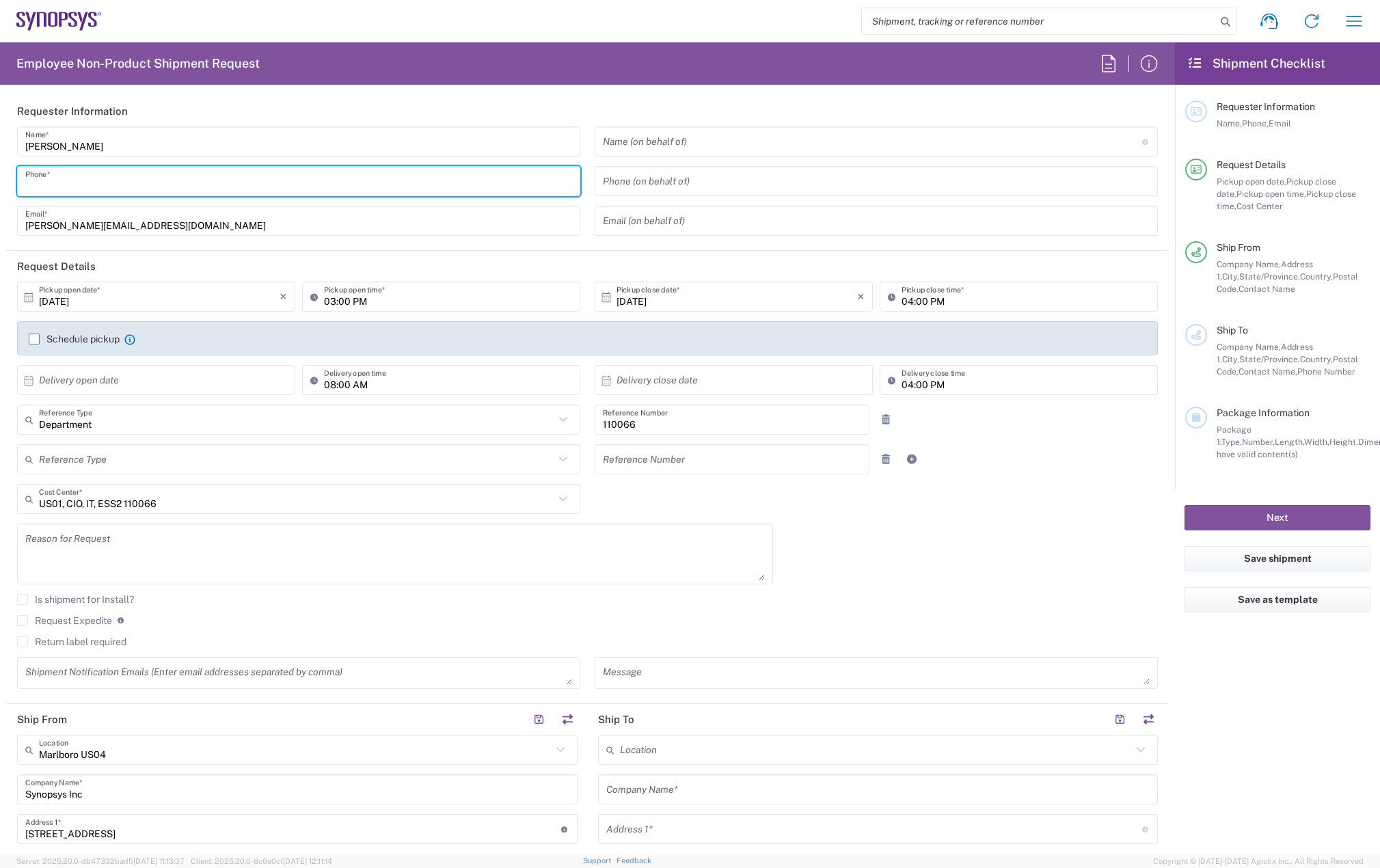
click at [90, 190] on input "tel" at bounding box center [298, 181] width 547 height 24
type input "7819643423"
